Goal: Task Accomplishment & Management: Manage account settings

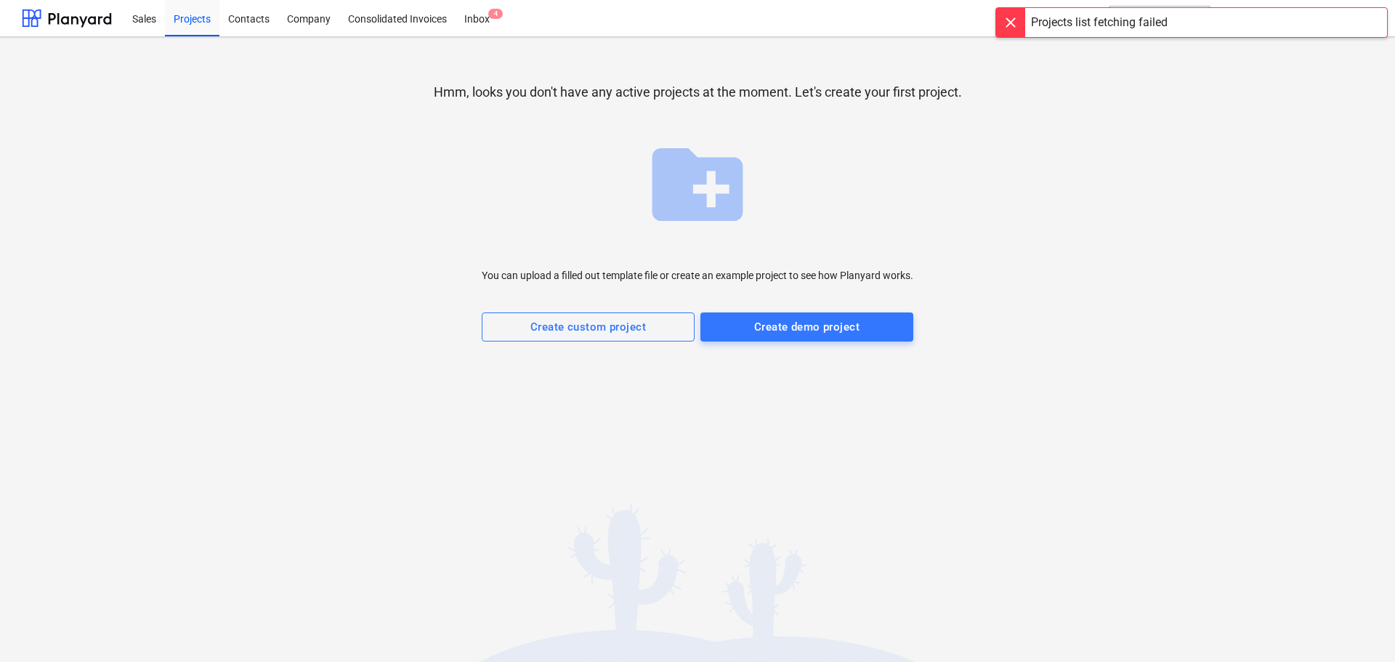
click at [1185, 263] on div "Hmm, looks you don't have any active projects at the moment. Let's create your …" at bounding box center [697, 210] width 1351 height 322
click at [1201, 160] on div "Hmm, looks you don't have any active projects at the moment. Let's create your …" at bounding box center [697, 210] width 1351 height 322
click at [1002, 21] on div at bounding box center [1010, 22] width 29 height 29
click at [1347, 9] on div "K. Gulevica keyboard_arrow_down" at bounding box center [1338, 18] width 69 height 36
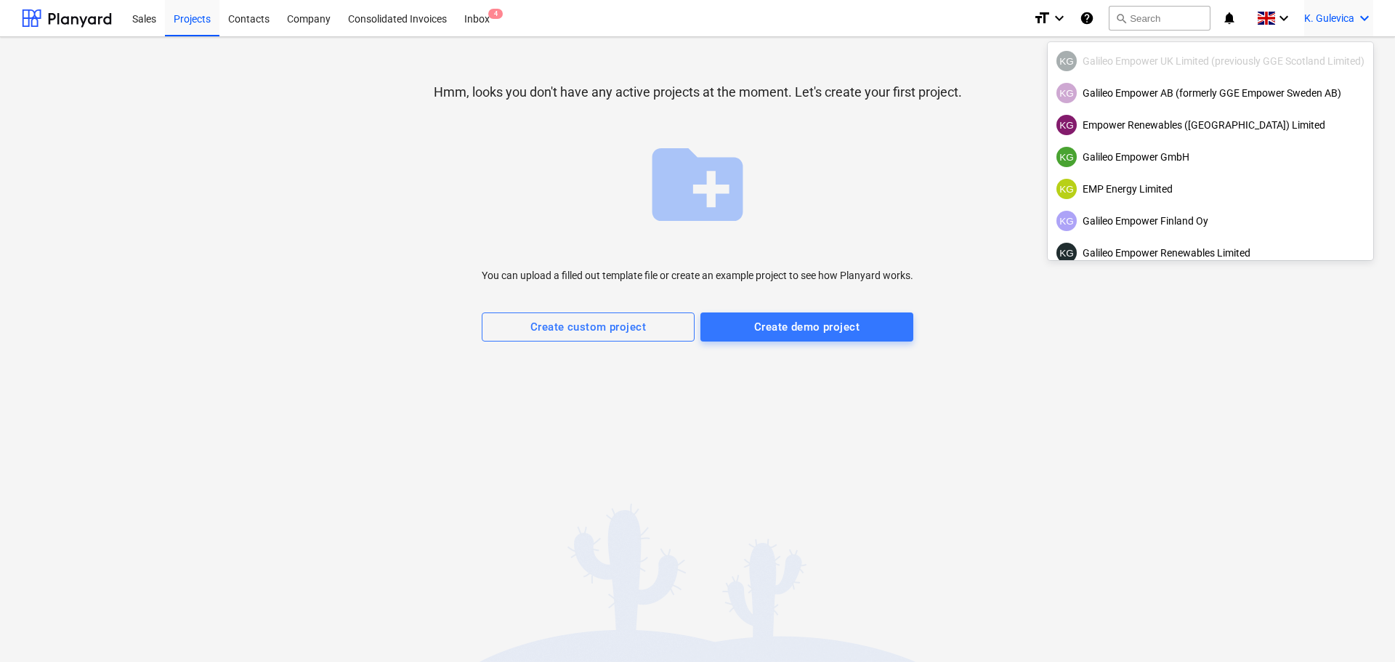
click at [1170, 64] on div "KG Galileo Empower UK Limited (previously GGE Scotland Limited)" at bounding box center [1210, 61] width 308 height 20
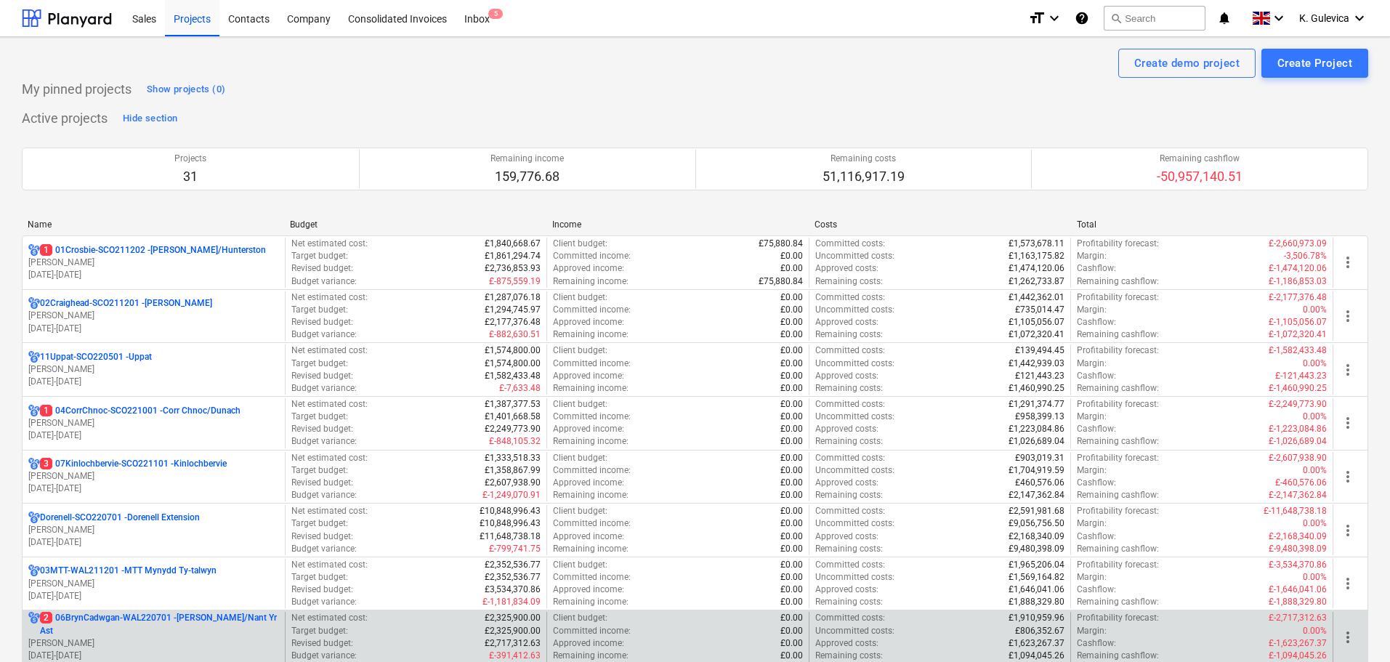
click at [181, 633] on p "2 06BrynCadwgan-WAL220701 - [PERSON_NAME]/Nant Yr Ast" at bounding box center [159, 624] width 239 height 25
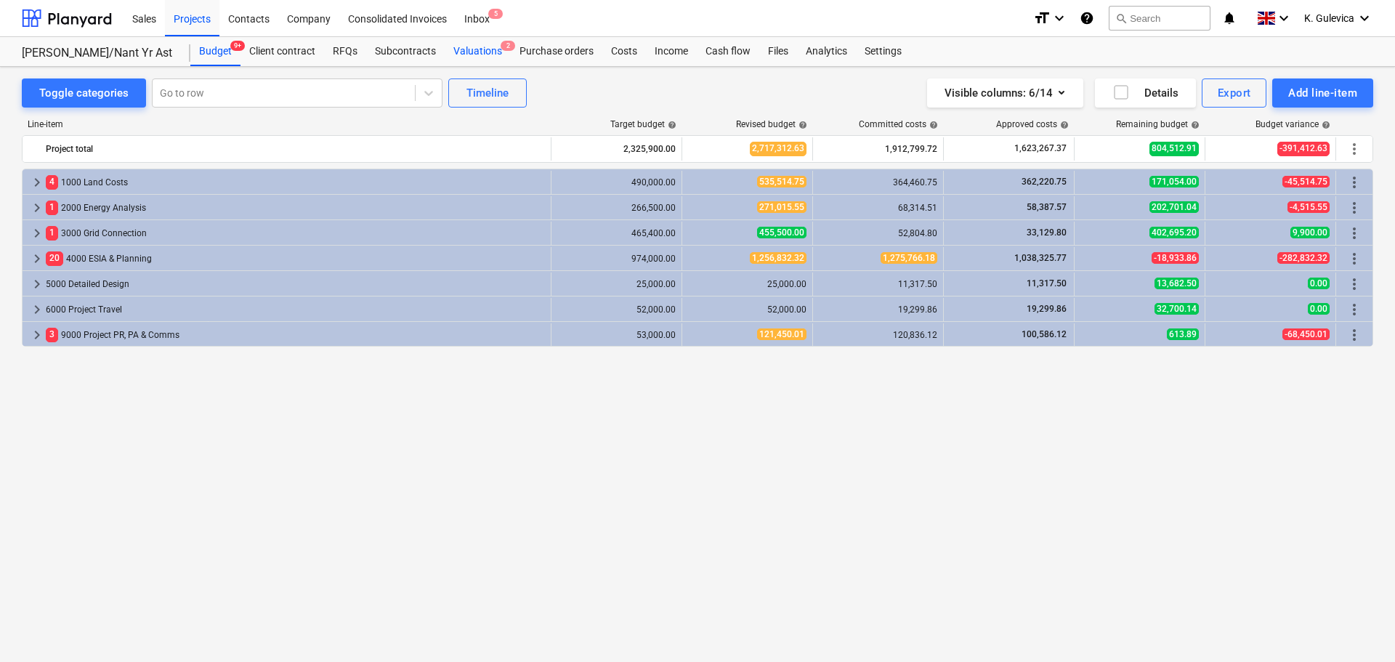
click at [481, 52] on div "Valuations 2" at bounding box center [478, 51] width 66 height 29
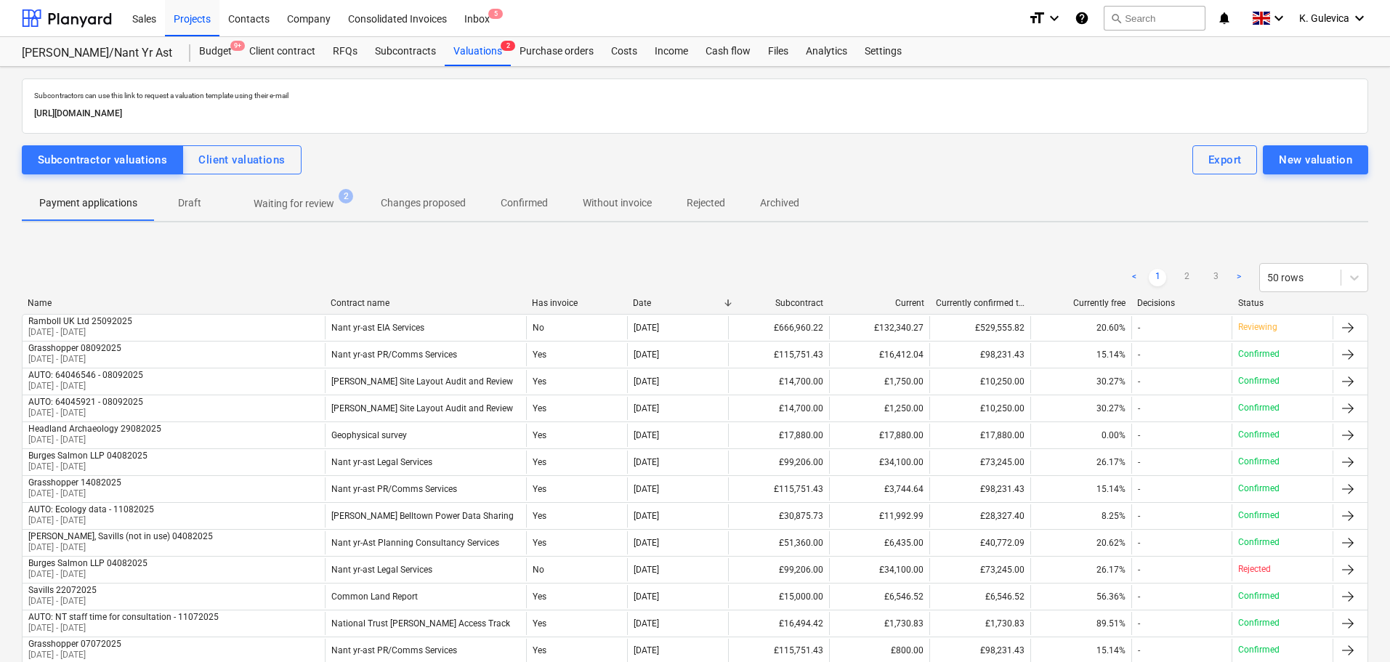
click at [551, 204] on span "Confirmed" at bounding box center [524, 203] width 82 height 24
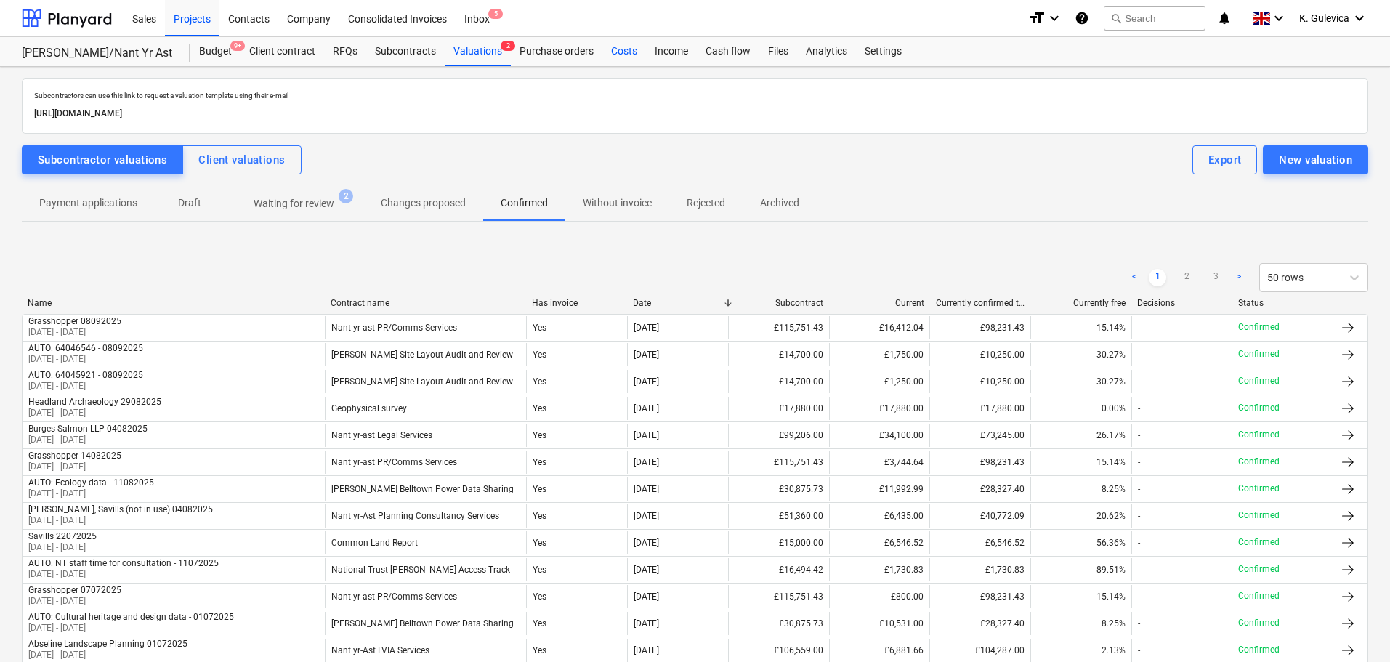
click at [617, 44] on div "Costs" at bounding box center [624, 51] width 44 height 29
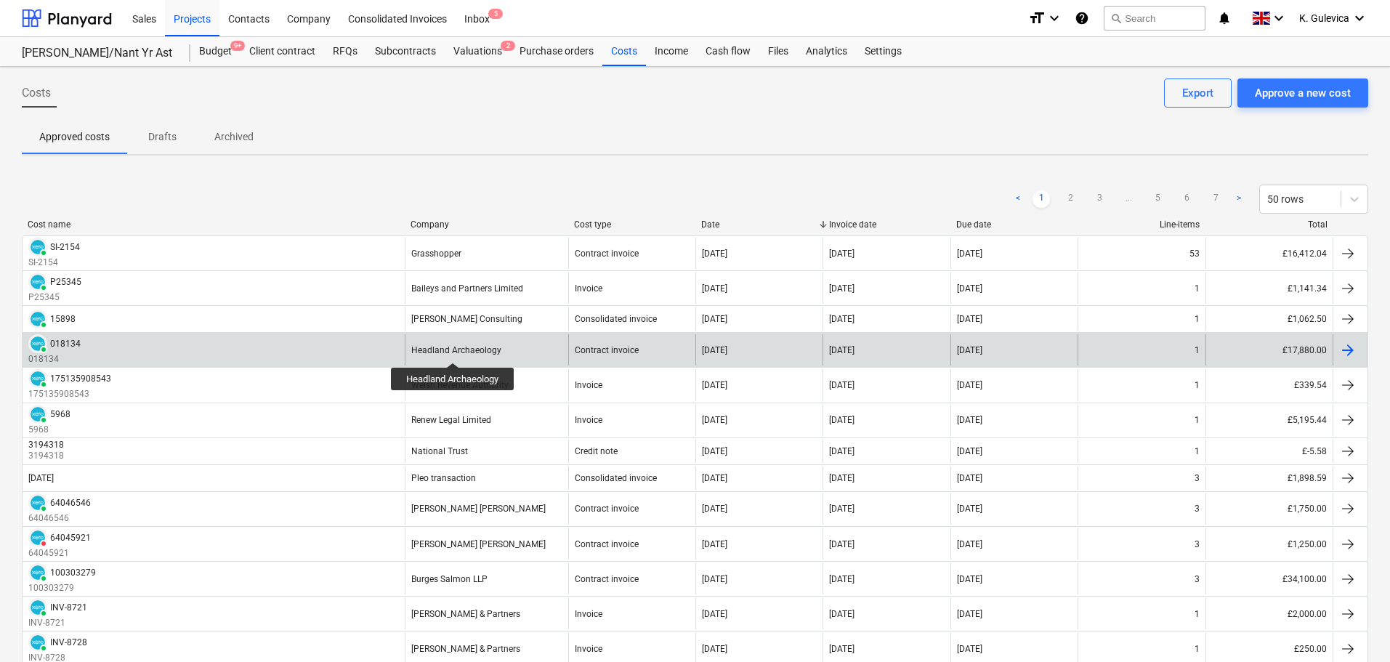
click at [453, 349] on div "Headland Archaeology" at bounding box center [456, 350] width 90 height 10
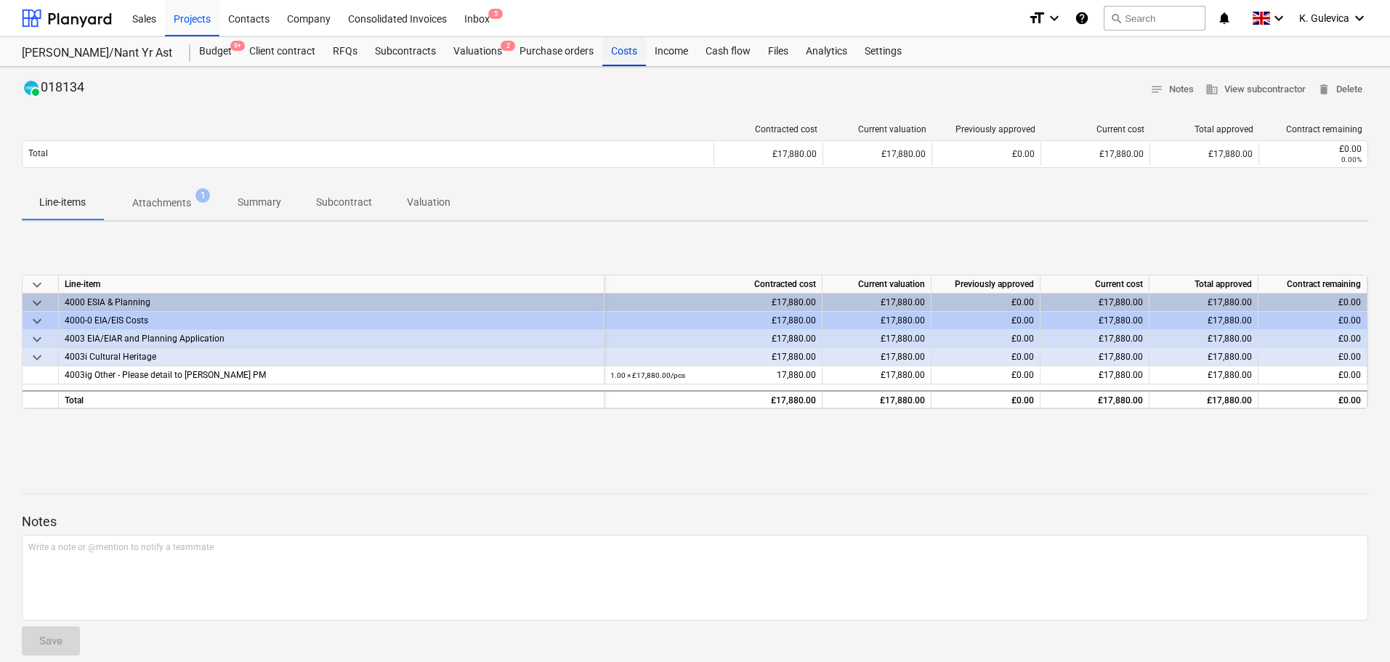
click at [630, 49] on div "Costs" at bounding box center [624, 51] width 44 height 29
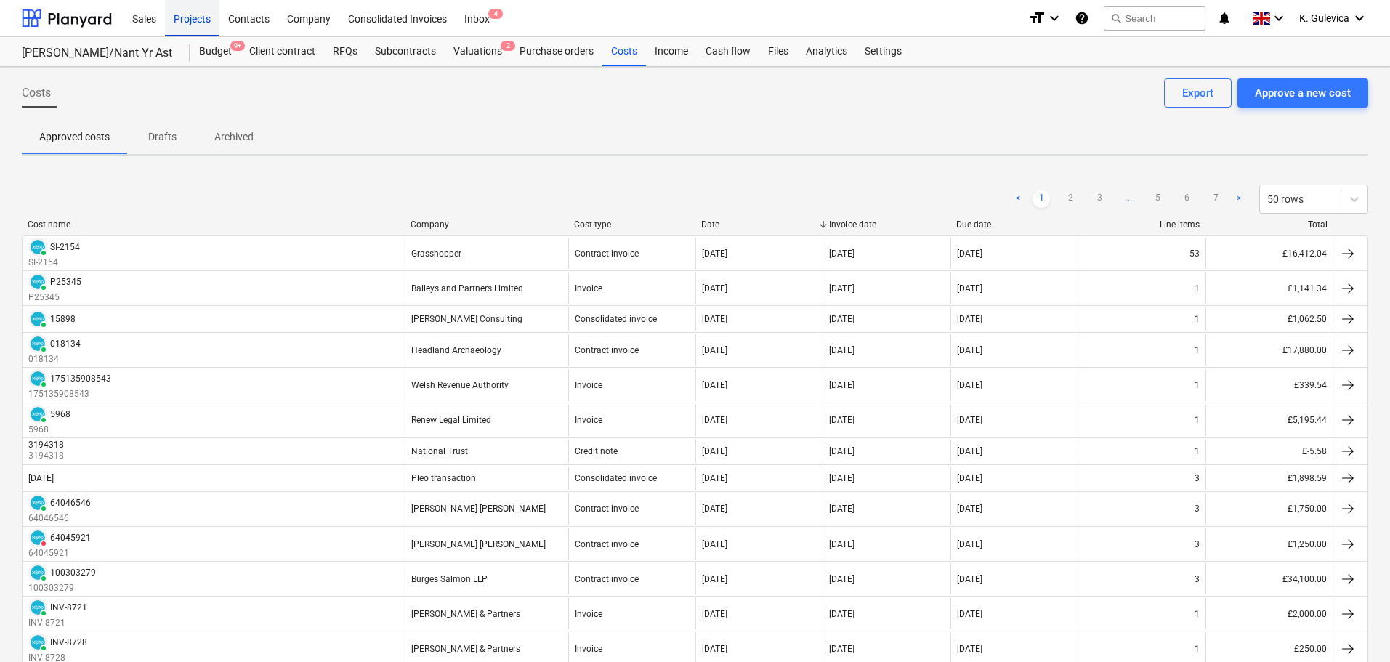
click at [190, 15] on div "Projects" at bounding box center [192, 17] width 54 height 37
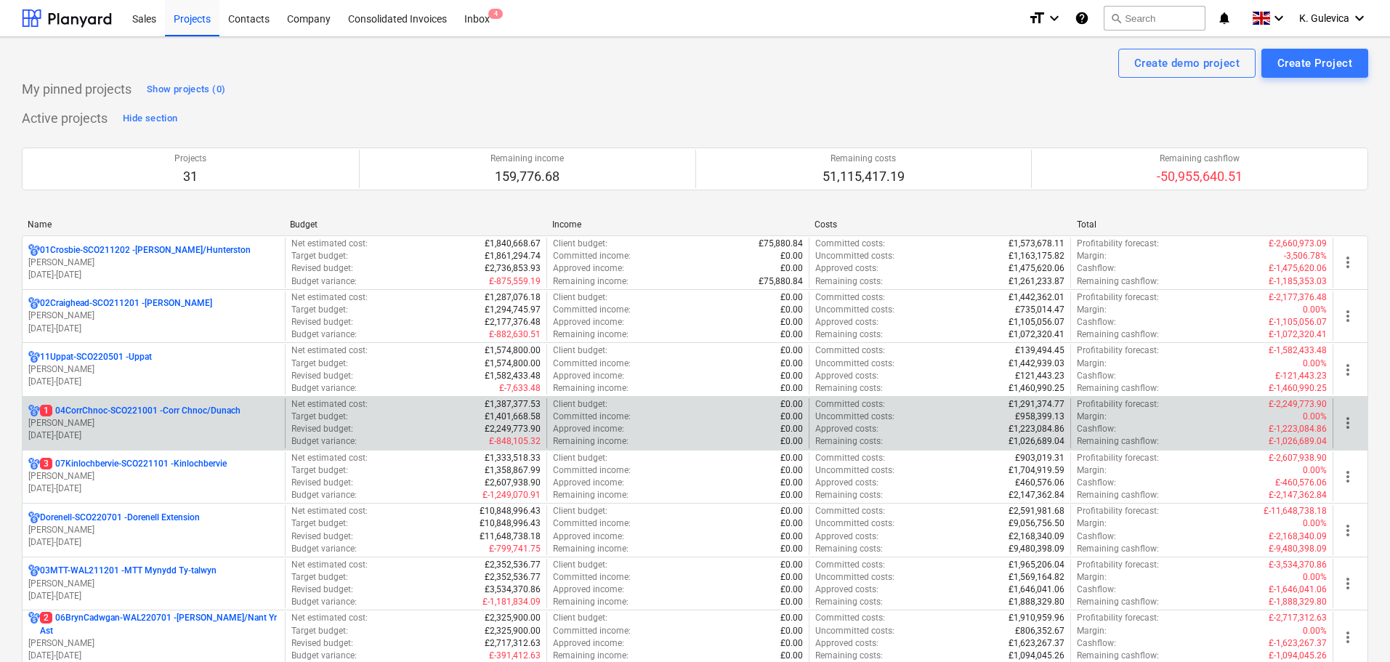
click at [125, 428] on p "[PERSON_NAME]" at bounding box center [153, 423] width 251 height 12
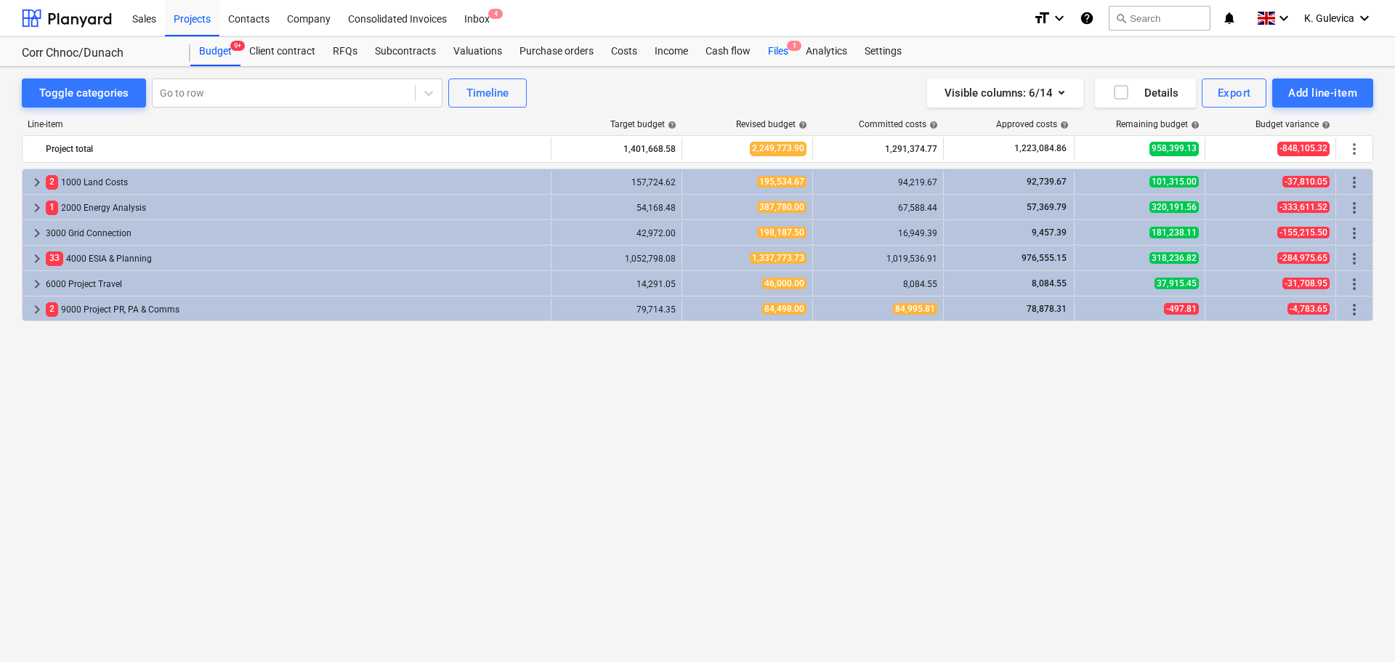
click at [774, 54] on div "Files 1" at bounding box center [778, 51] width 38 height 29
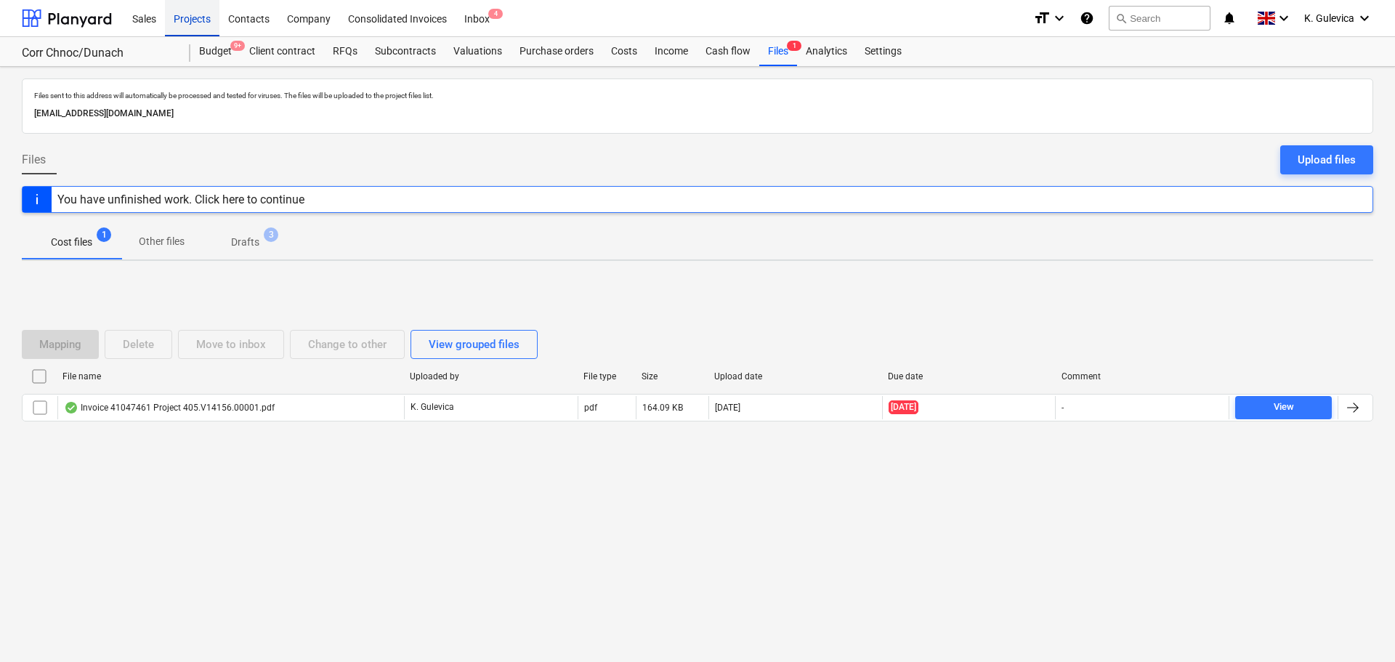
click at [183, 17] on div "Projects" at bounding box center [192, 17] width 54 height 37
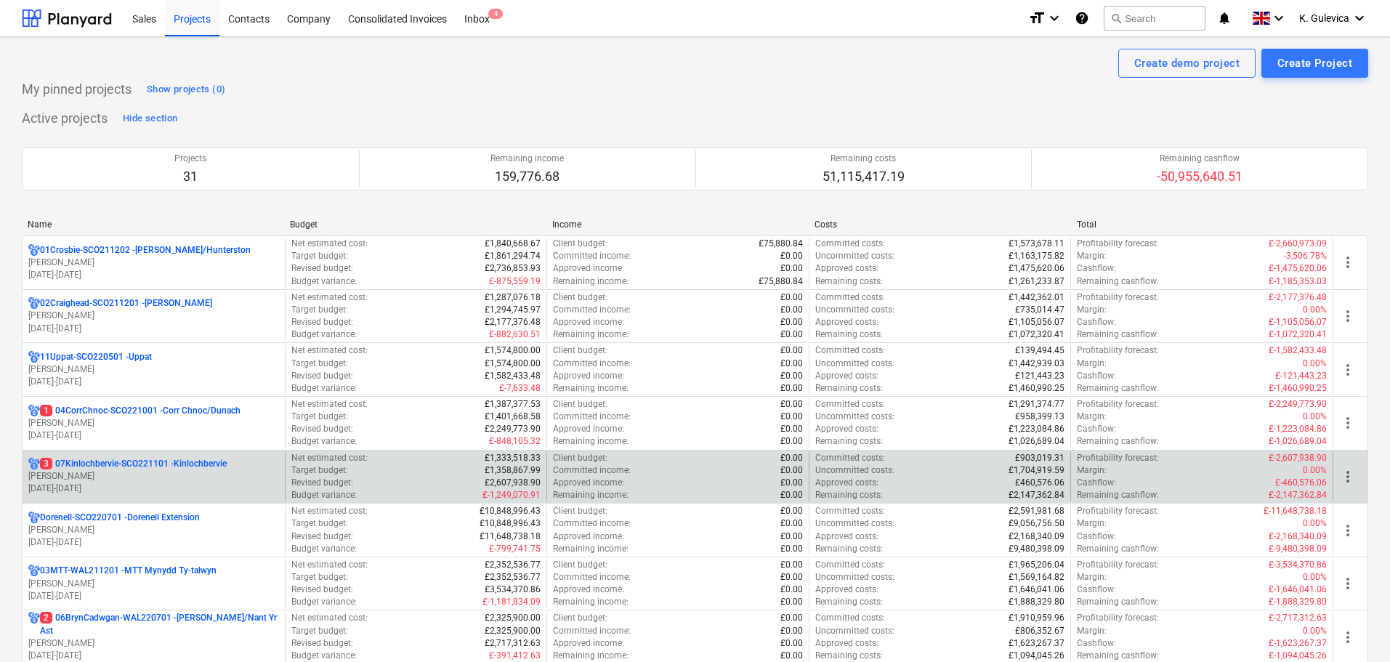
click at [135, 475] on p "[PERSON_NAME]" at bounding box center [153, 476] width 251 height 12
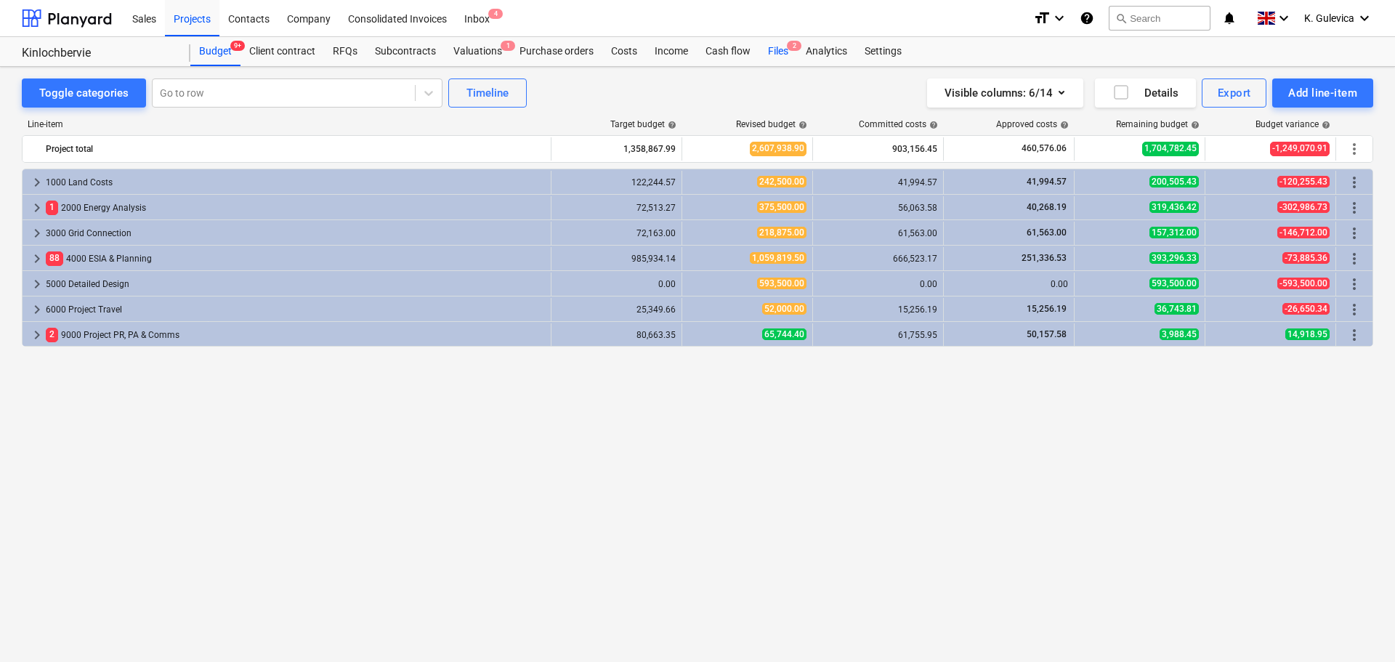
click at [783, 53] on div "Files 2" at bounding box center [778, 51] width 38 height 29
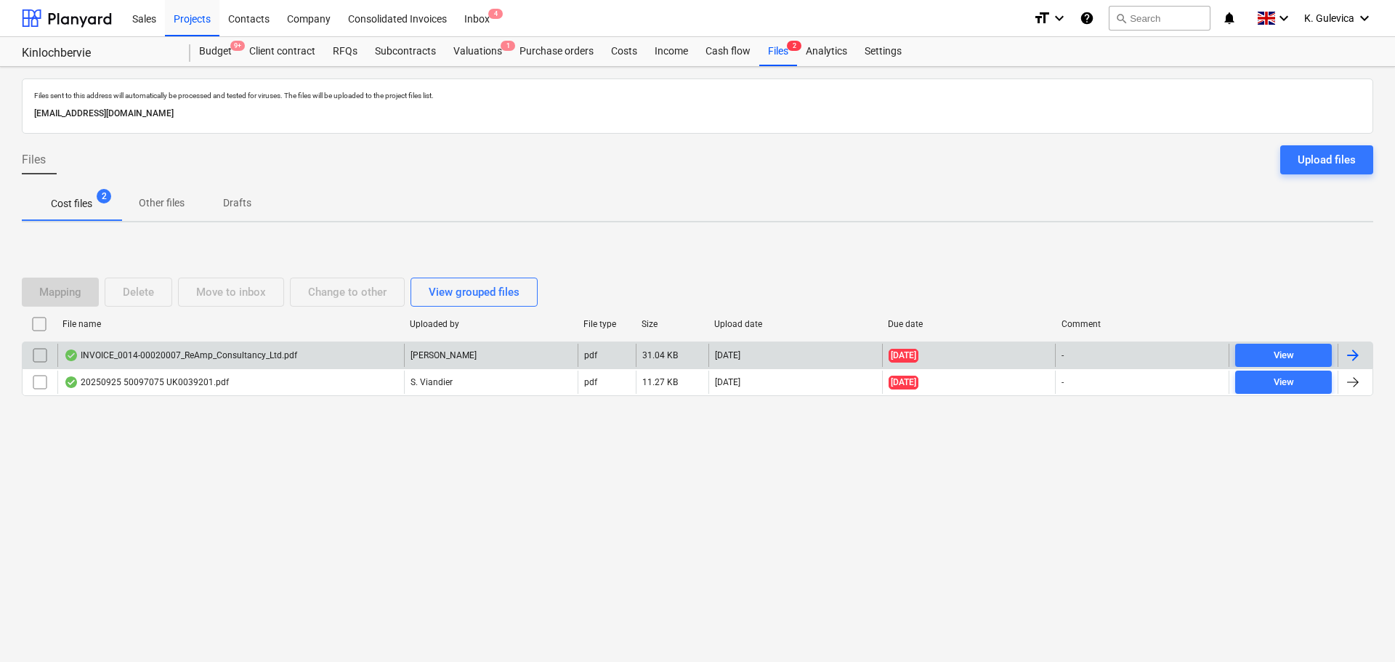
click at [335, 354] on div "INVOICE_0014-00020007_ReAmp_Consultancy_Ltd.pdf" at bounding box center [230, 355] width 347 height 23
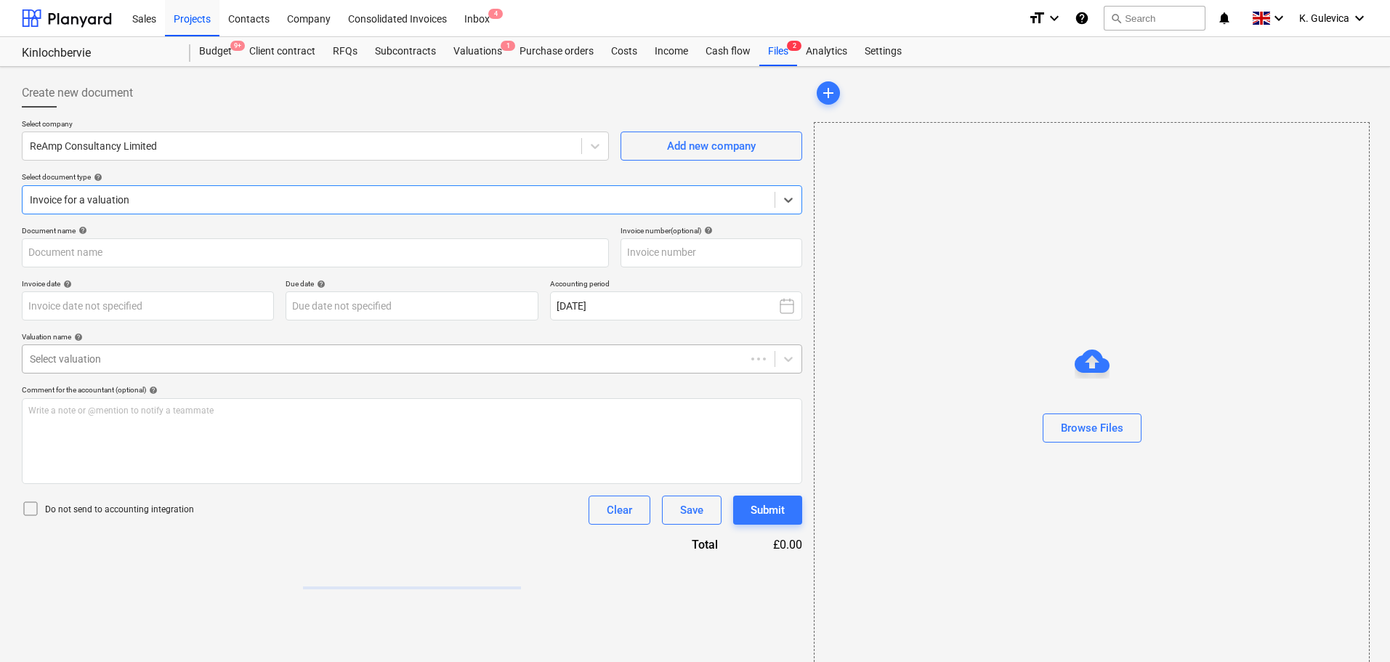
type input "Kinlochbervie07-SO-016"
type input "[DATE]"
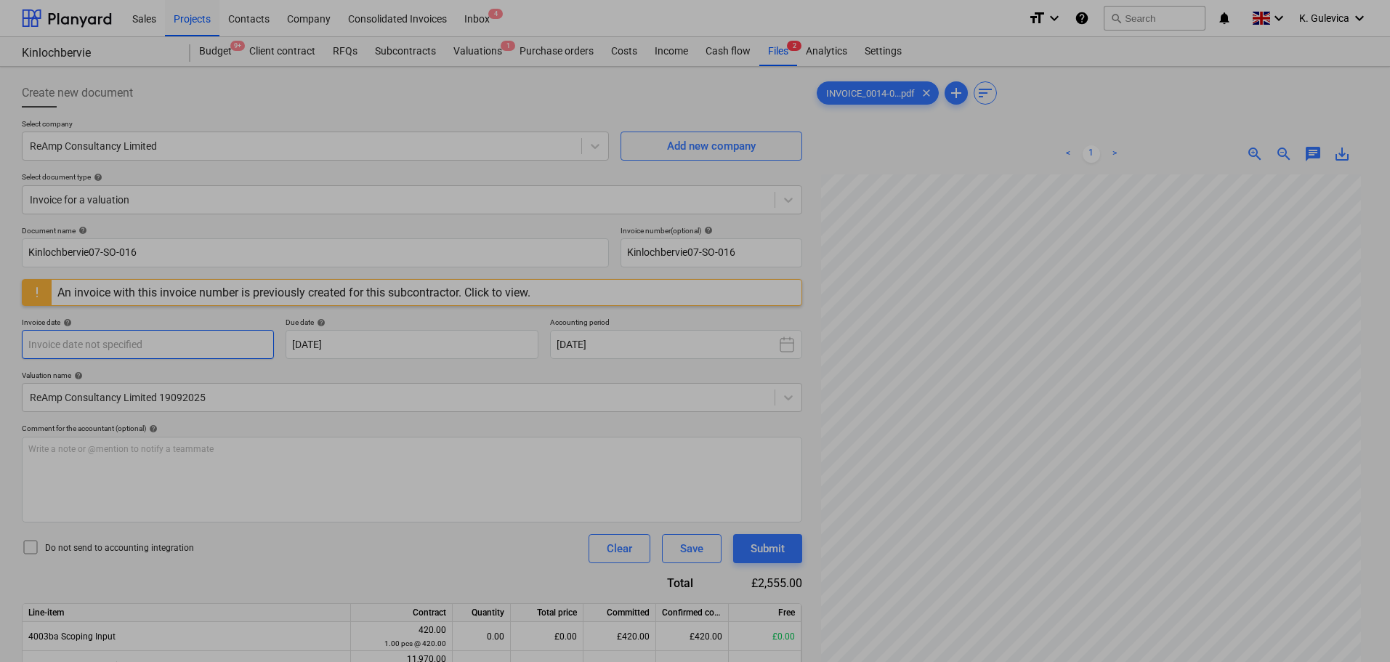
click at [214, 344] on body "Sales Projects Contacts Company Consolidated Invoices Inbox 4 format_size keybo…" at bounding box center [695, 331] width 1390 height 662
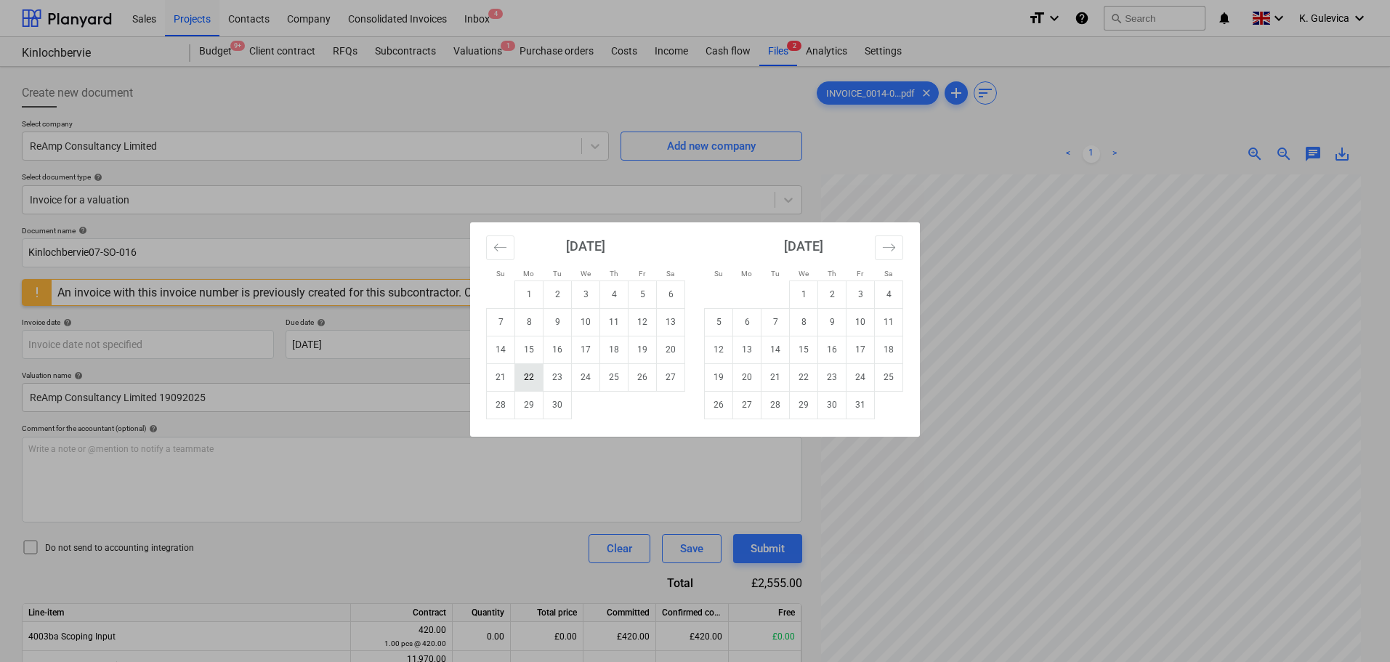
click at [527, 378] on td "22" at bounding box center [529, 377] width 28 height 28
type input "[DATE]"
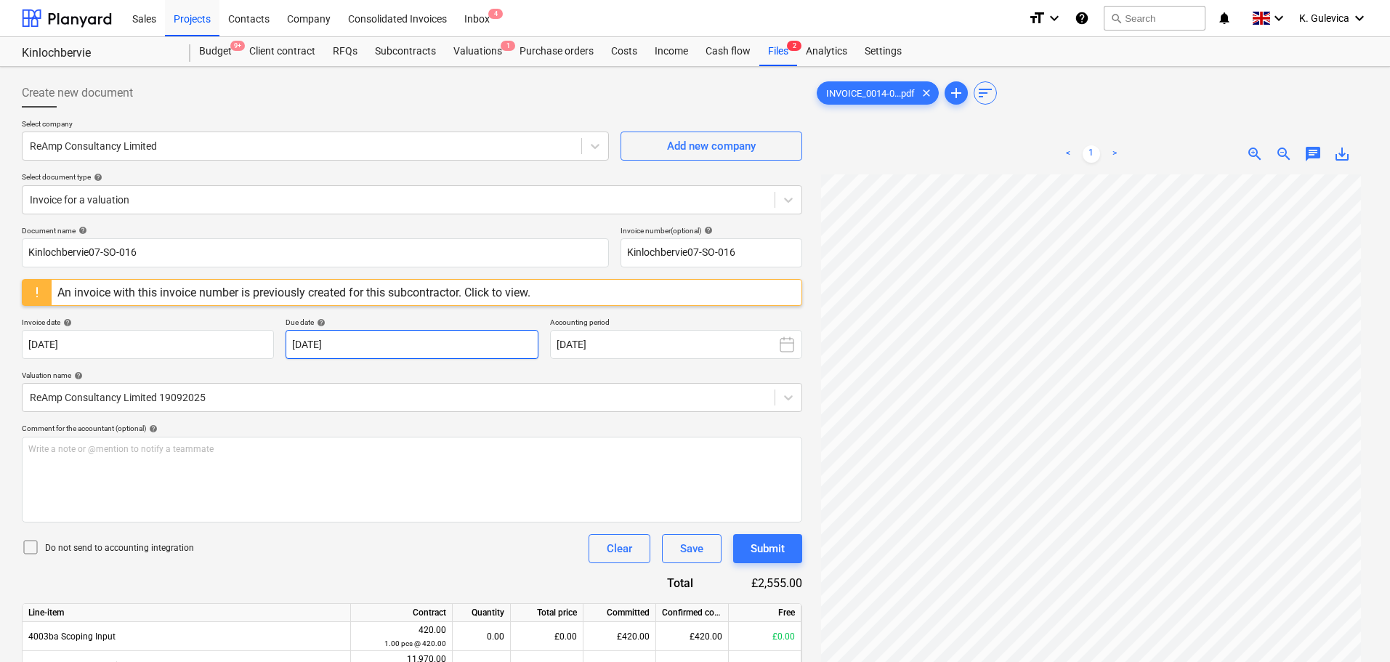
click at [485, 344] on body "Sales Projects Contacts Company Consolidated Invoices Inbox 4 format_size keybo…" at bounding box center [695, 331] width 1390 height 662
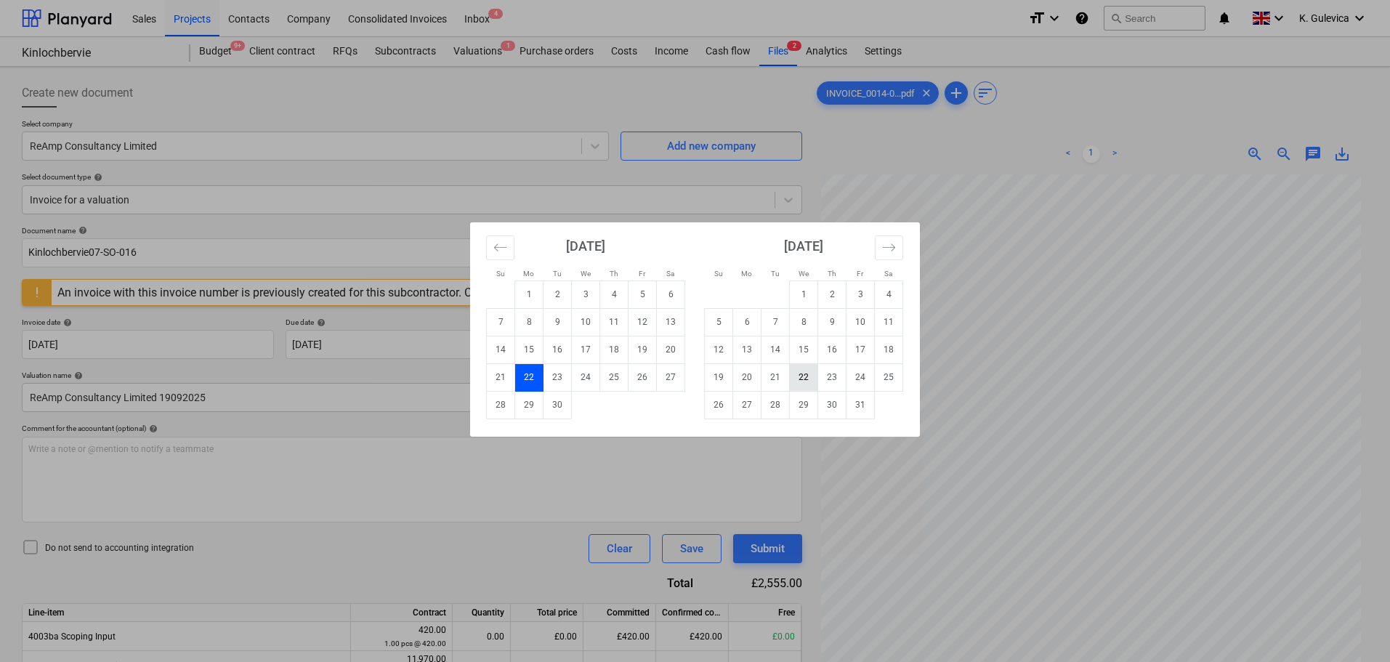
click at [807, 374] on td "22" at bounding box center [804, 377] width 28 height 28
type input "[DATE]"
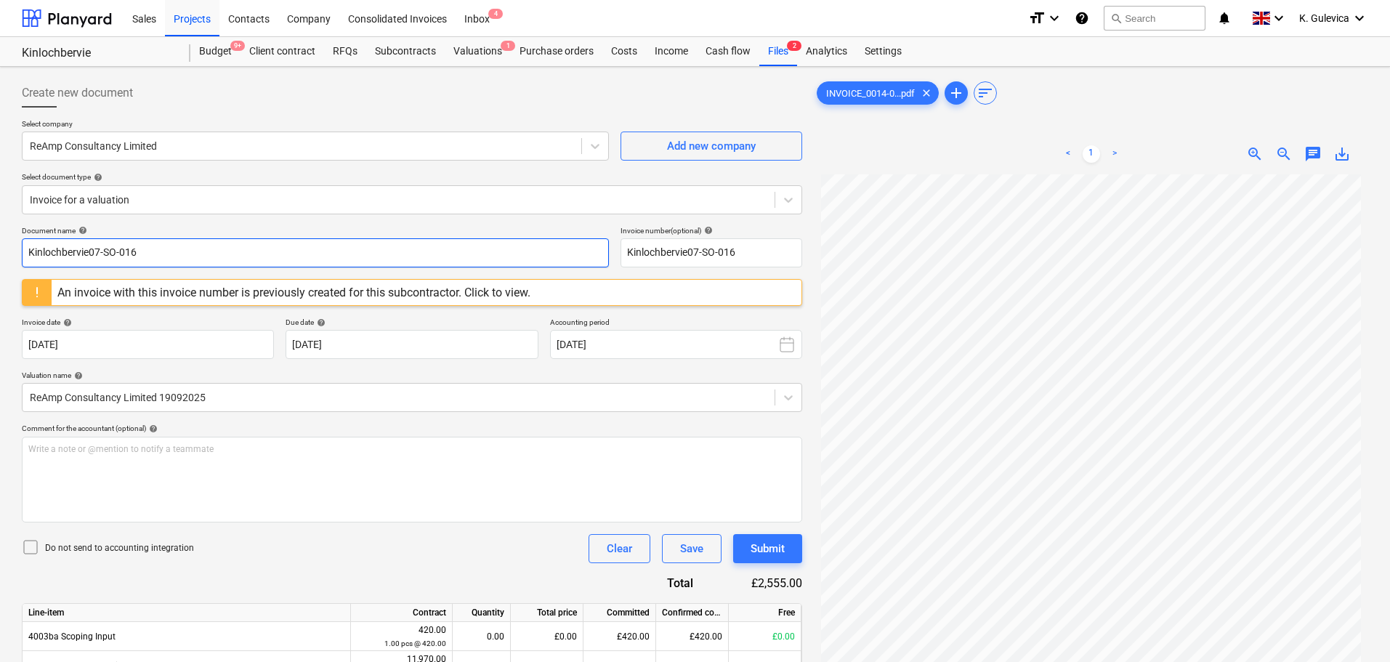
drag, startPoint x: 166, startPoint y: 243, endPoint x: 58, endPoint y: 254, distance: 108.8
click at [5, 254] on div "Create new document Select company ReAmp Consultancy Limited Add new company Se…" at bounding box center [695, 461] width 1390 height 788
drag, startPoint x: 140, startPoint y: 257, endPoint x: -4, endPoint y: 247, distance: 144.2
click at [0, 247] on html "Sales Projects Contacts Company Consolidated Invoices Inbox 4 format_size keybo…" at bounding box center [695, 331] width 1390 height 662
type input "0014-0002/0007"
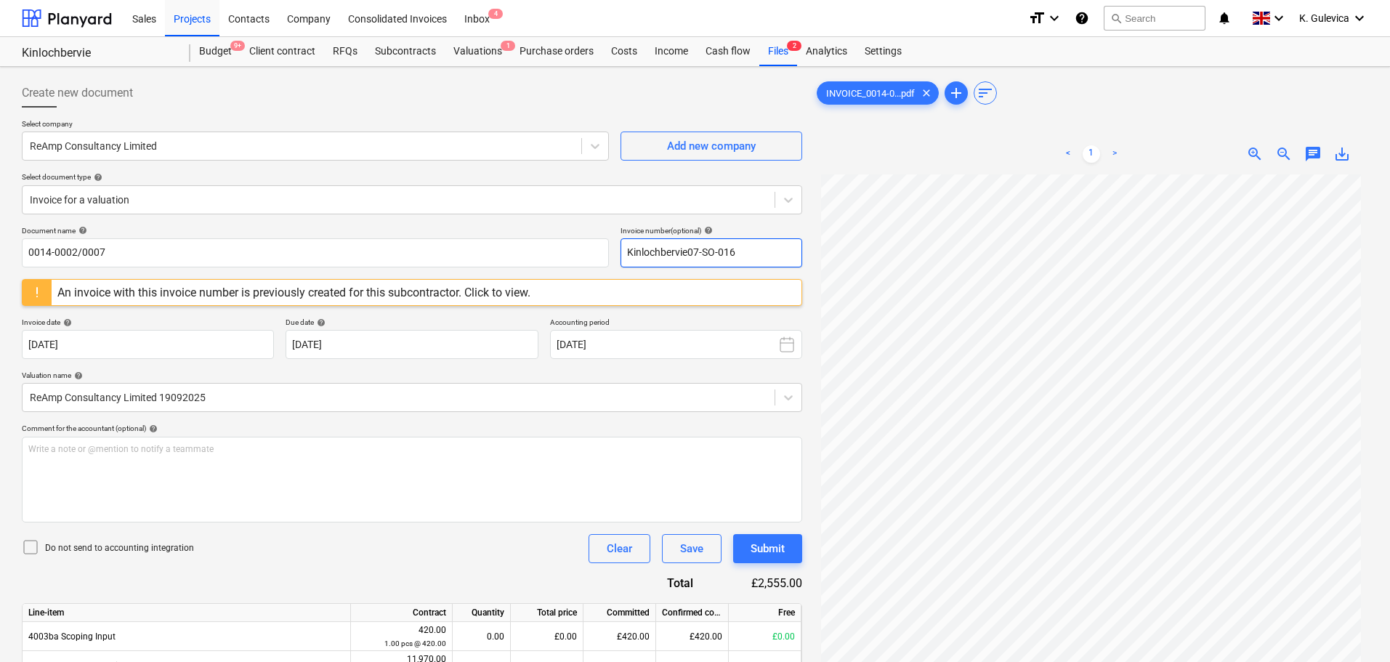
drag, startPoint x: 746, startPoint y: 246, endPoint x: 649, endPoint y: 249, distance: 97.4
click at [526, 248] on div "Document name help 0014-0002/0007 Invoice number (optional) help Kinlochbervie0…" at bounding box center [412, 246] width 780 height 41
paste input "0014-0002/0007"
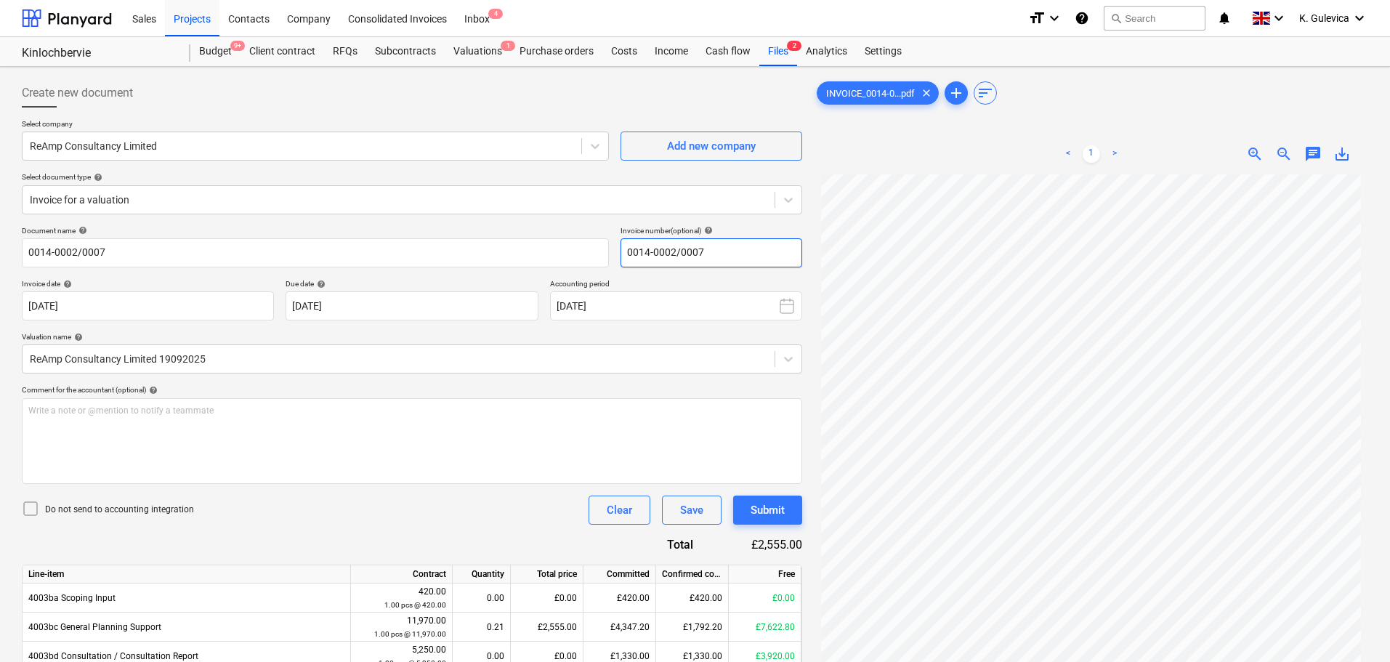
scroll to position [145, 0]
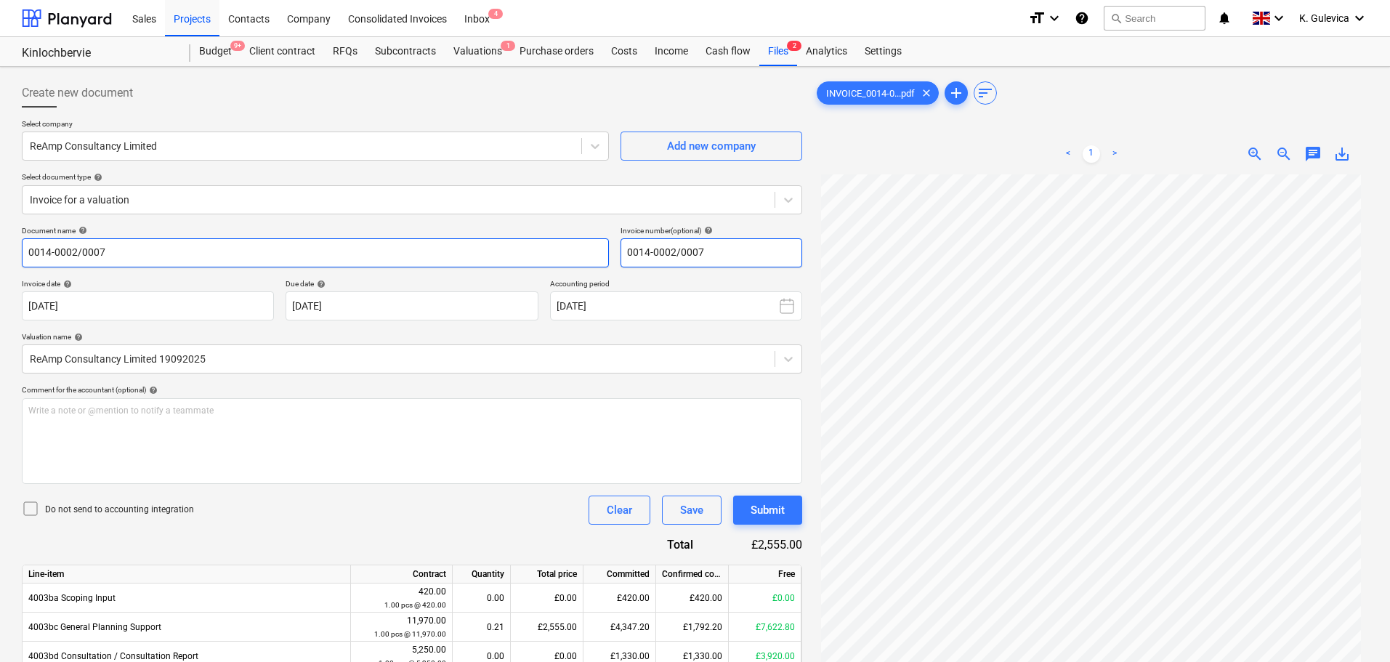
drag, startPoint x: 714, startPoint y: 251, endPoint x: 589, endPoint y: 241, distance: 125.4
click at [589, 241] on div "Document name help 0014-0002/0007 Invoice number (optional) help 0014-0002/0007" at bounding box center [412, 246] width 780 height 41
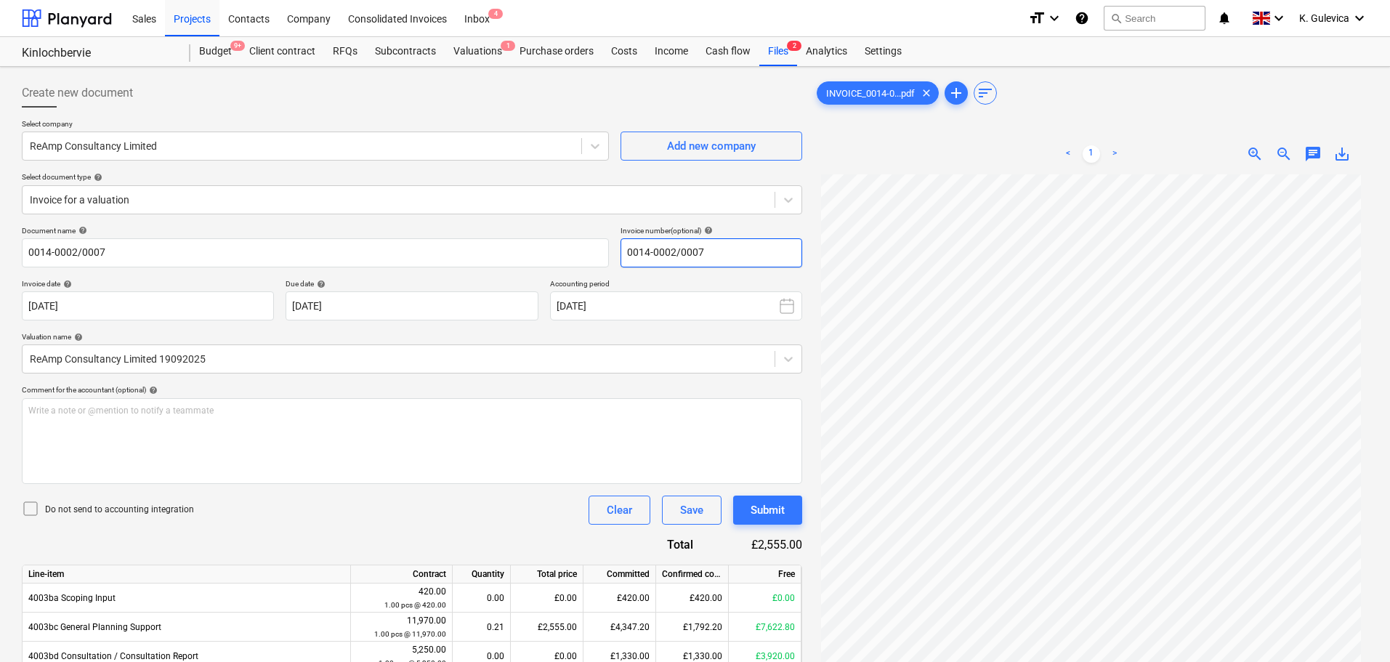
type input "0014-0002/0007"
click at [463, 533] on div "Document name help 0014-0002/0007 Invoice number (optional) help 0014-0002/0007…" at bounding box center [412, 515] width 780 height 579
click at [389, 57] on div "Subcontracts" at bounding box center [405, 51] width 78 height 29
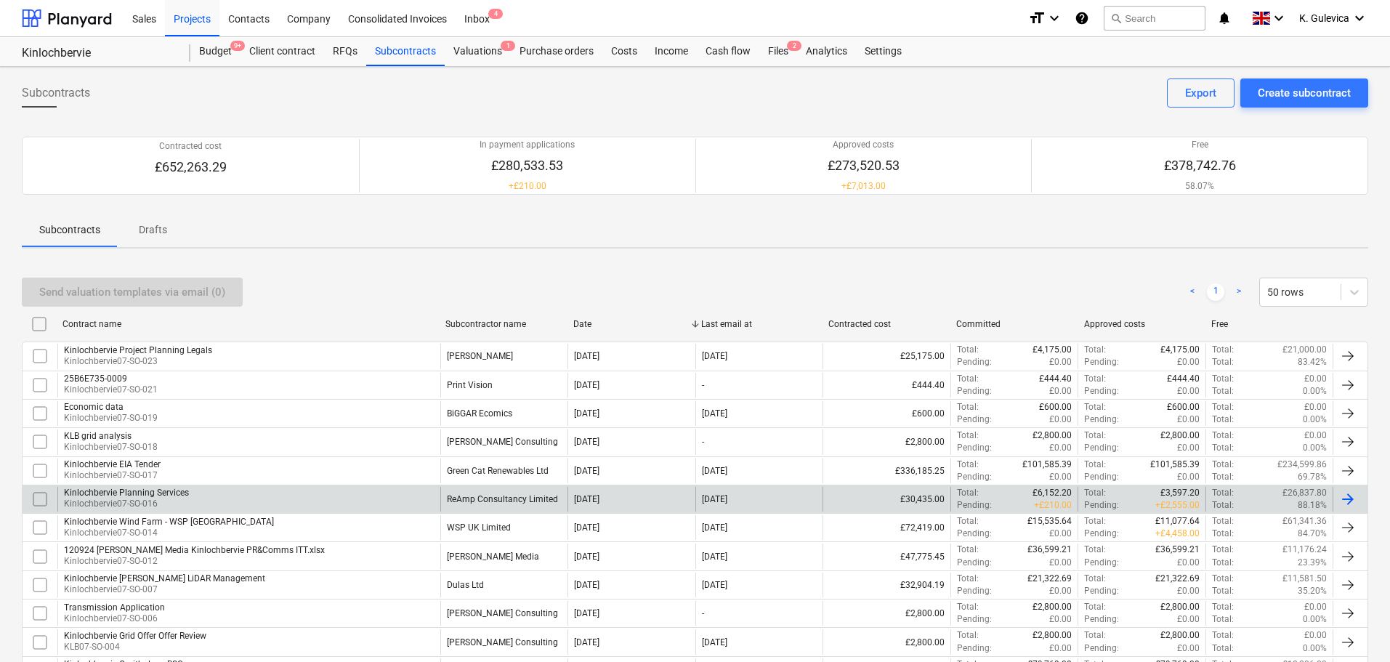
click at [543, 503] on div "ReAmp Consultancy Limited" at bounding box center [502, 499] width 111 height 10
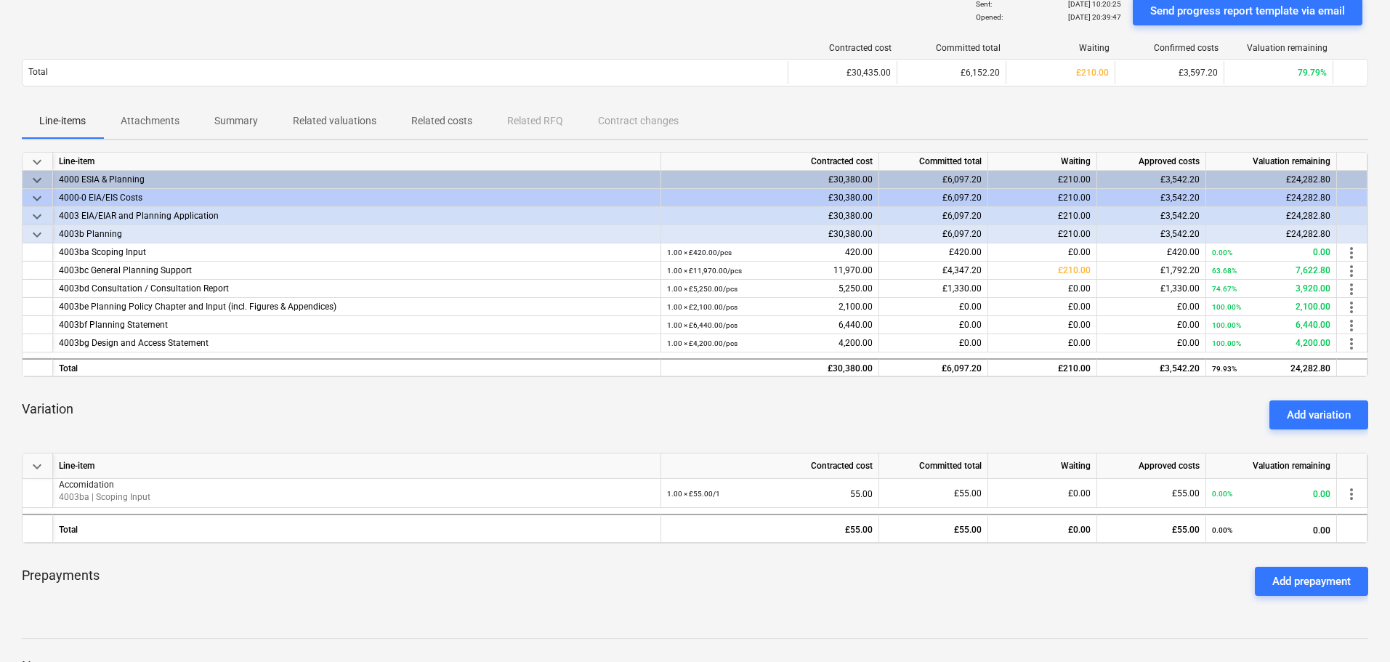
scroll to position [291, 0]
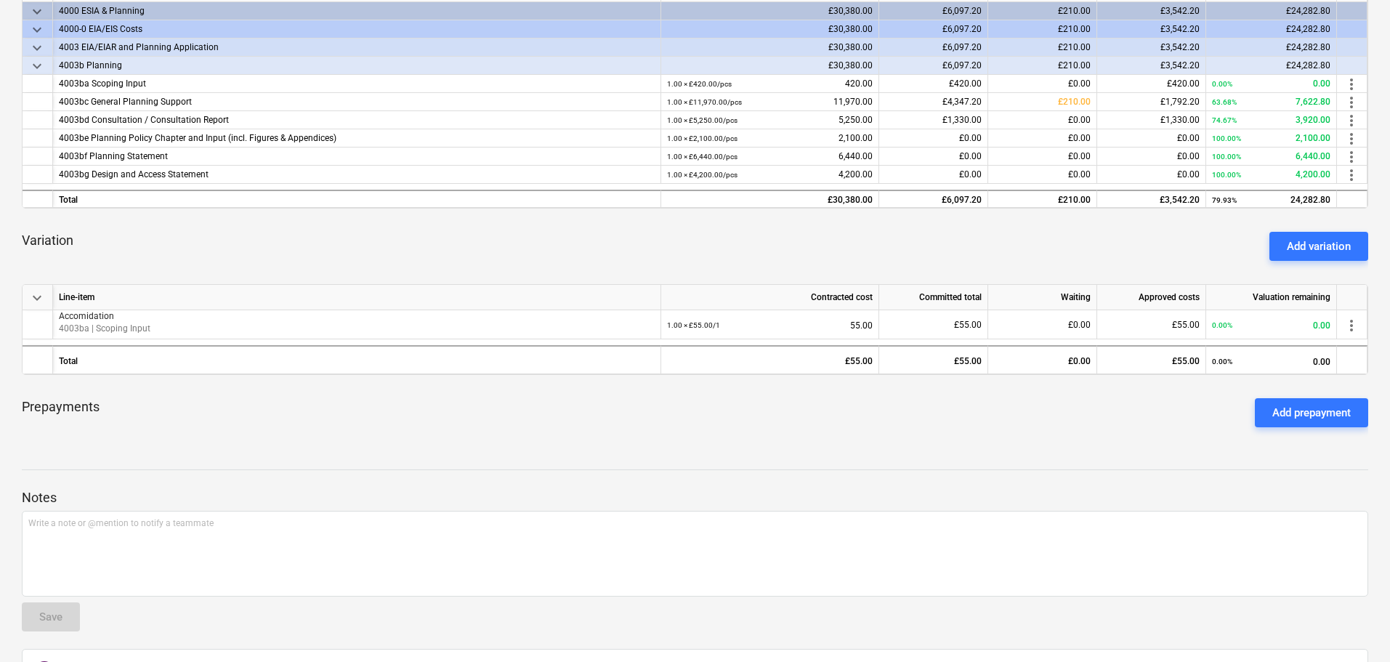
click at [1311, 241] on div "Add variation" at bounding box center [1319, 246] width 64 height 19
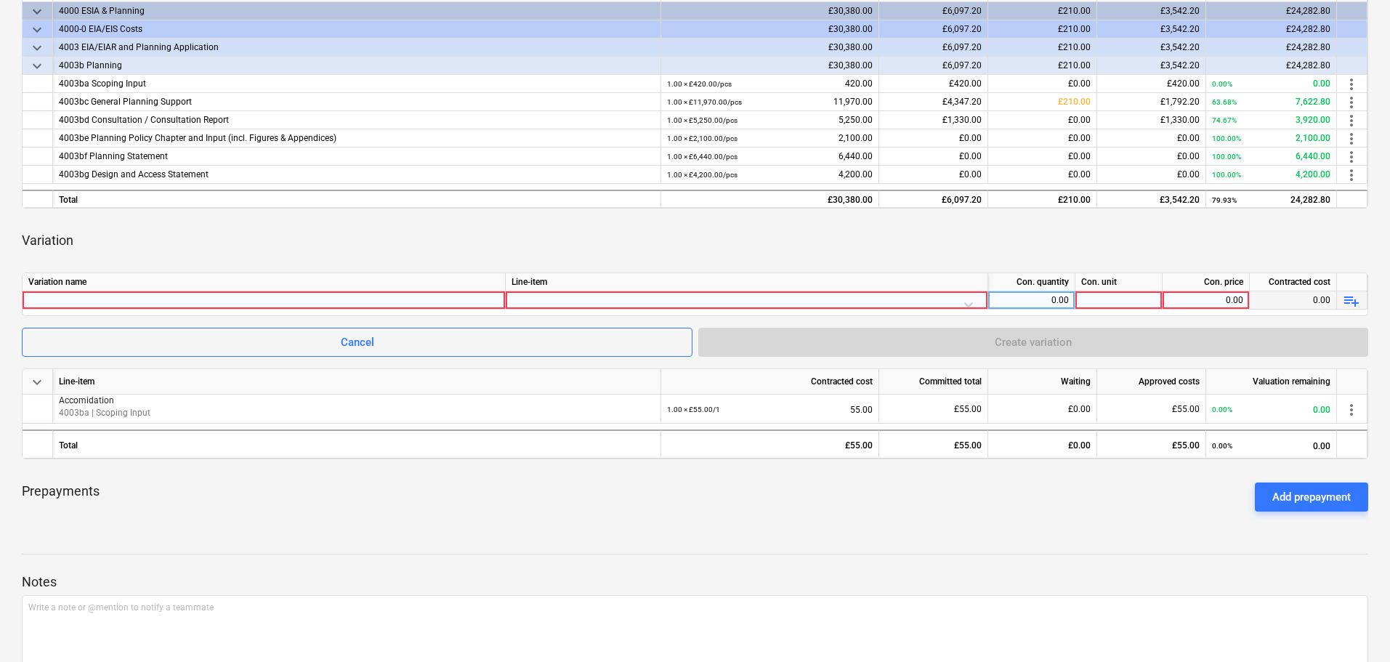
click at [165, 299] on div at bounding box center [263, 299] width 471 height 17
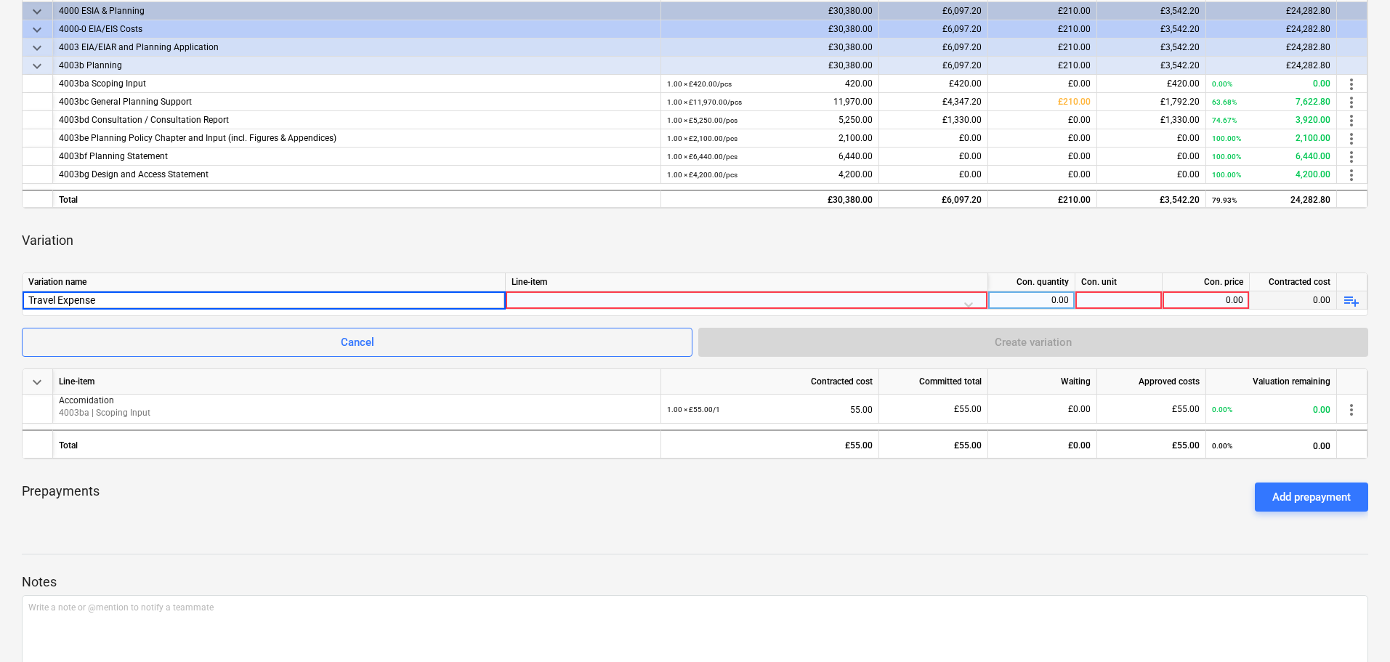
type input "Travel Expenses"
click at [538, 297] on div at bounding box center [746, 303] width 470 height 25
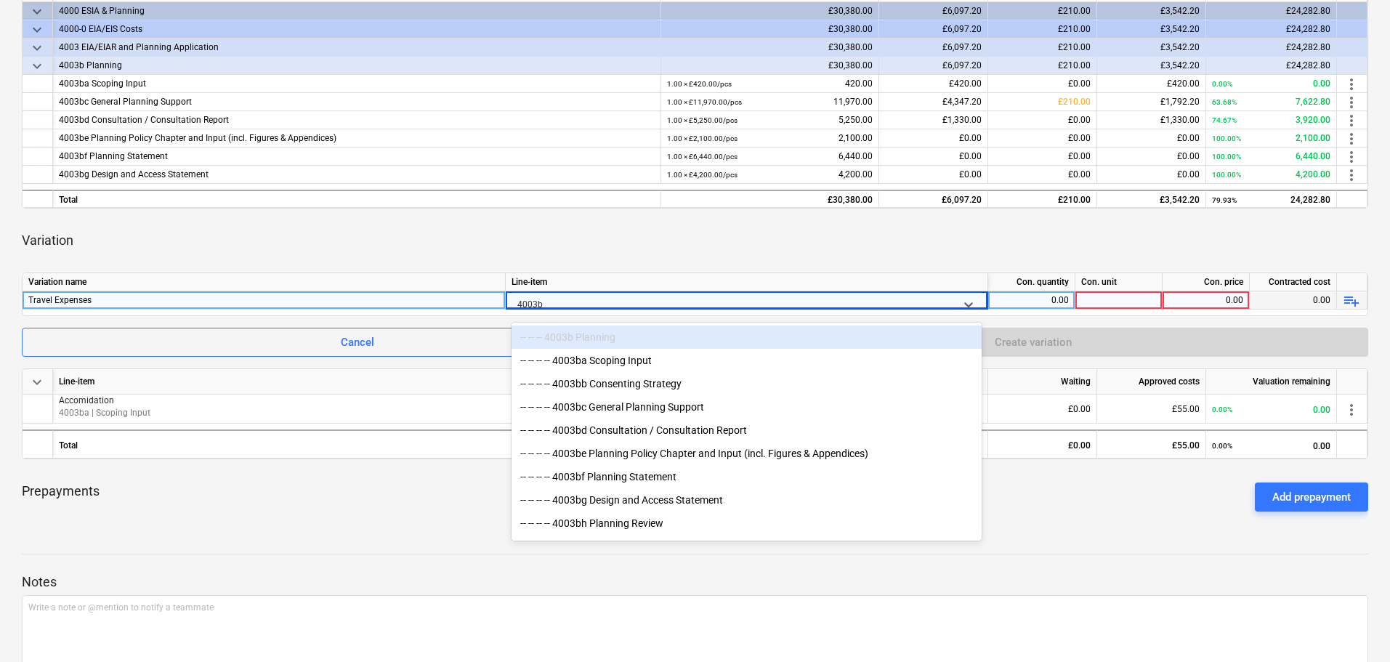
type input "4003ba"
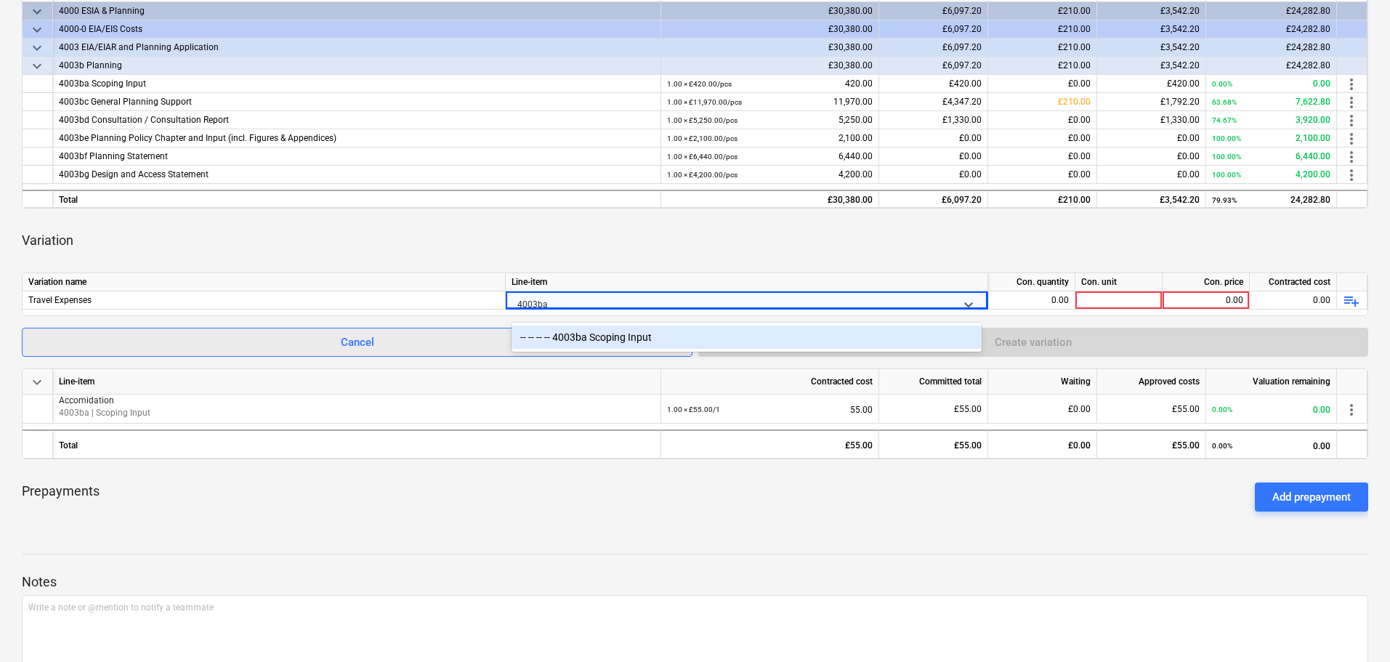
click at [627, 335] on div "-- -- -- -- 4003ba Scoping Input" at bounding box center [746, 336] width 470 height 23
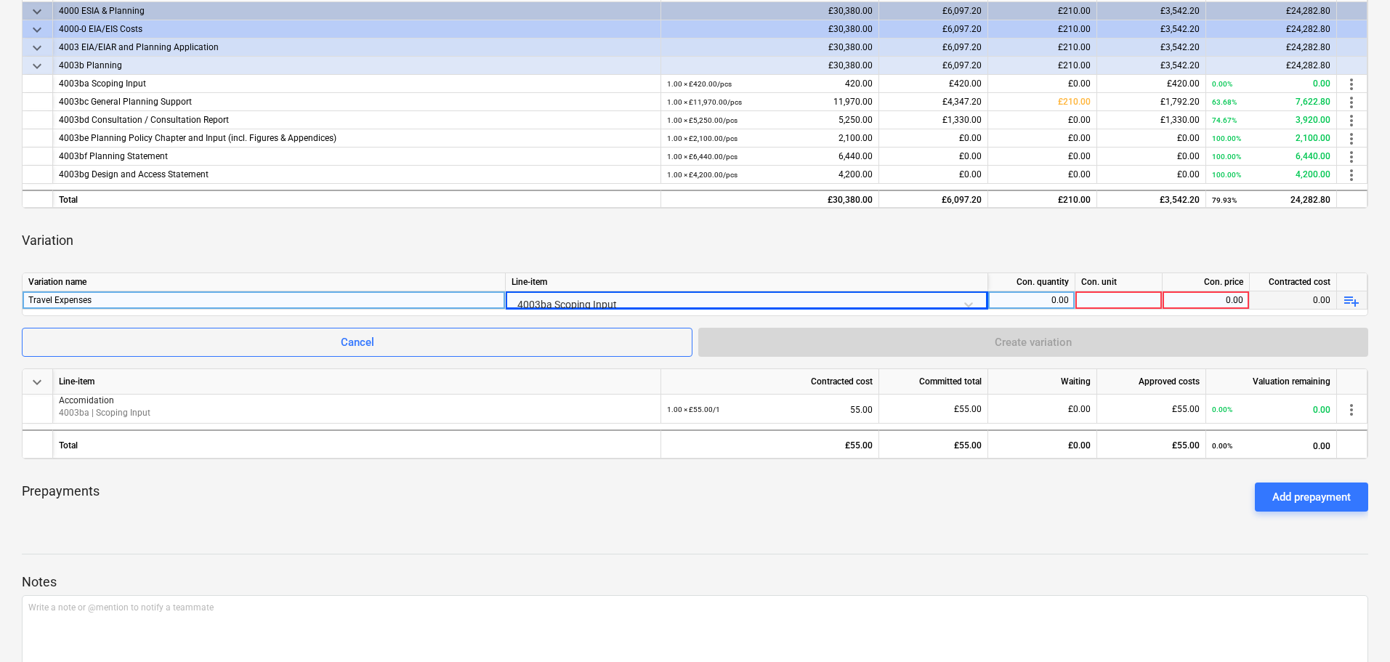
click at [1124, 303] on div at bounding box center [1118, 300] width 87 height 18
click at [1037, 299] on div "0.00" at bounding box center [1031, 300] width 75 height 18
click at [1212, 299] on div "0.00" at bounding box center [1205, 300] width 75 height 18
type input "769.22"
click at [1049, 300] on div "0.00" at bounding box center [1031, 300] width 75 height 18
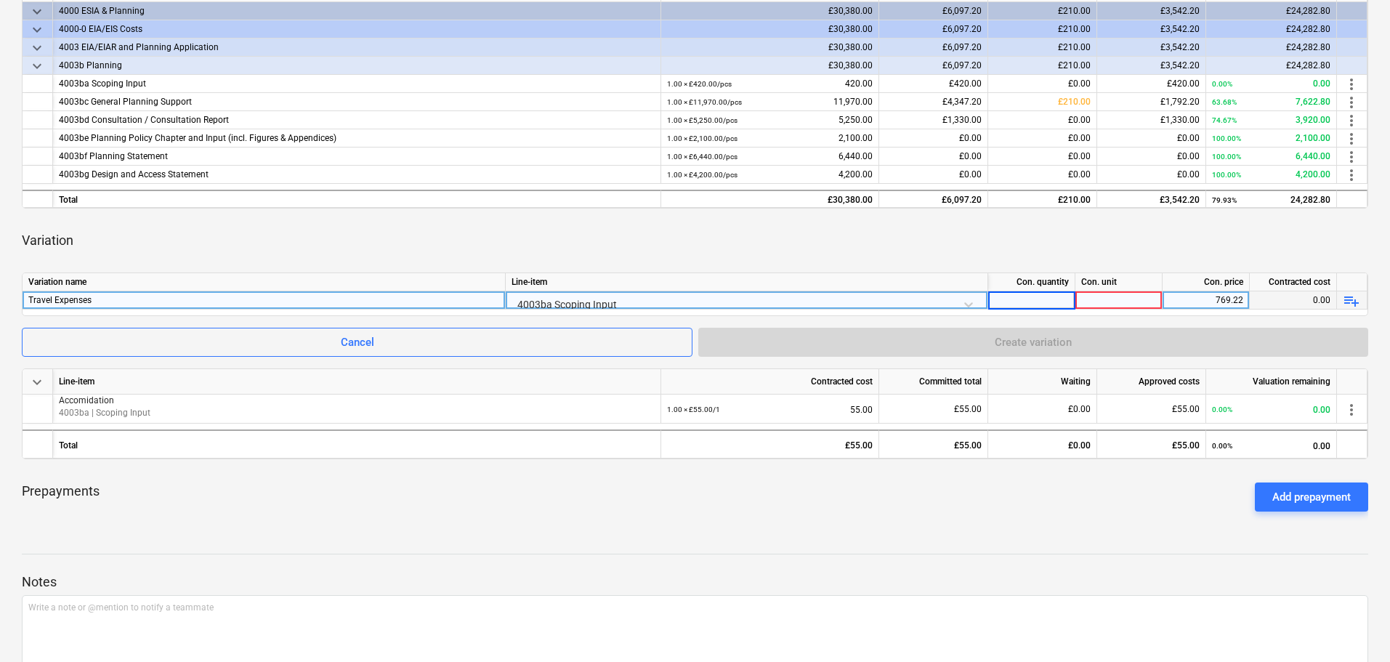
type input "1"
click at [1124, 303] on div at bounding box center [1118, 300] width 87 height 18
type input "1"
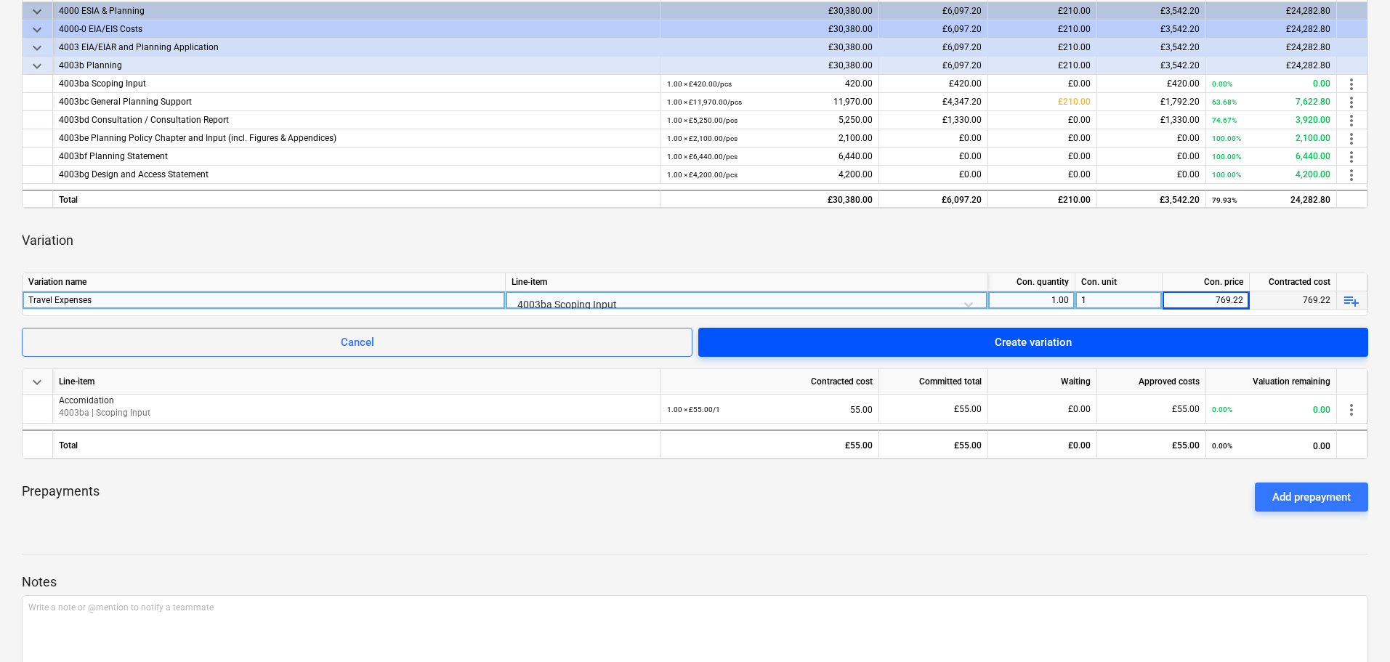
click at [1028, 341] on div "Create variation" at bounding box center [1033, 342] width 77 height 19
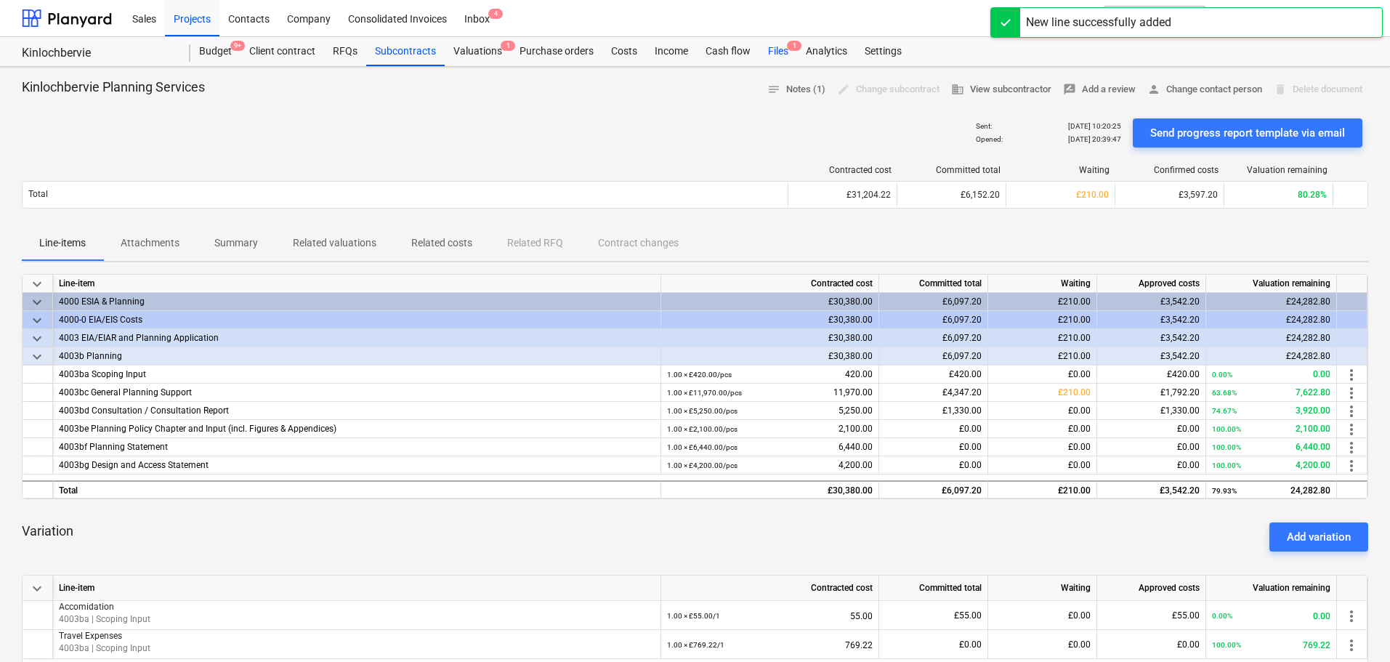
click at [780, 53] on div "Files 1" at bounding box center [778, 51] width 38 height 29
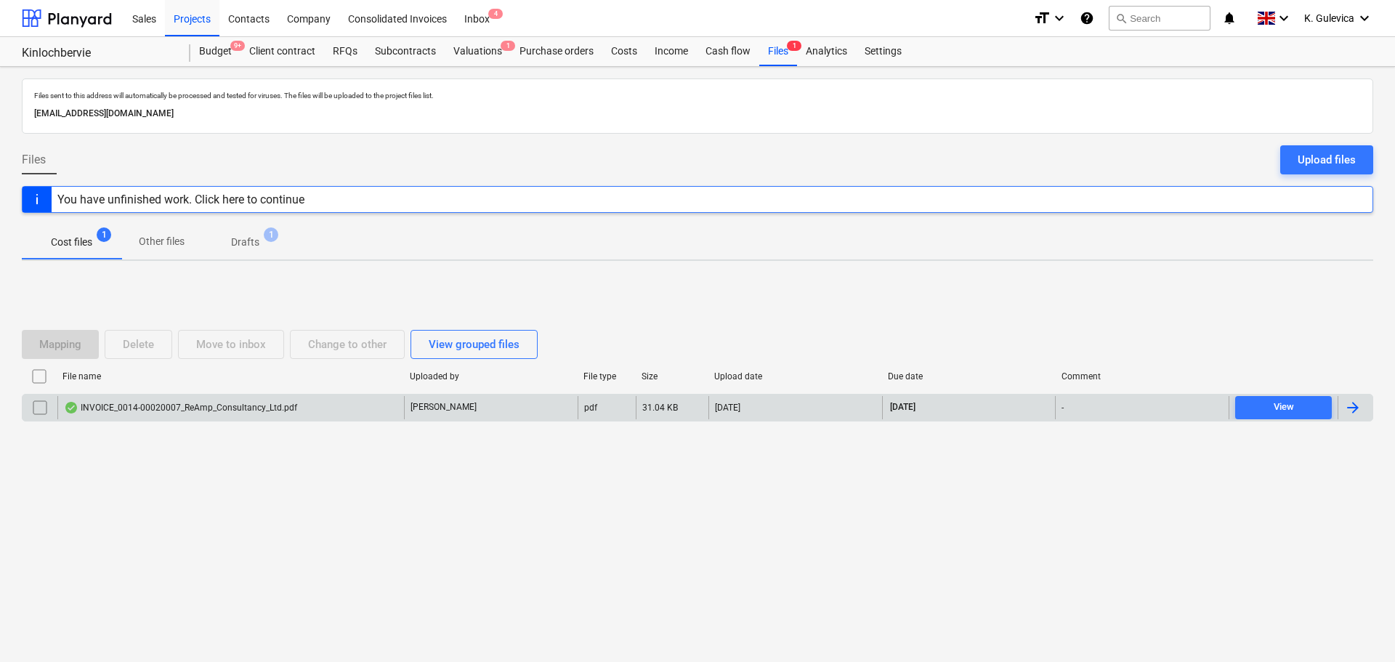
click at [291, 405] on div "INVOICE_0014-00020007_ReAmp_Consultancy_Ltd.pdf" at bounding box center [180, 408] width 233 height 12
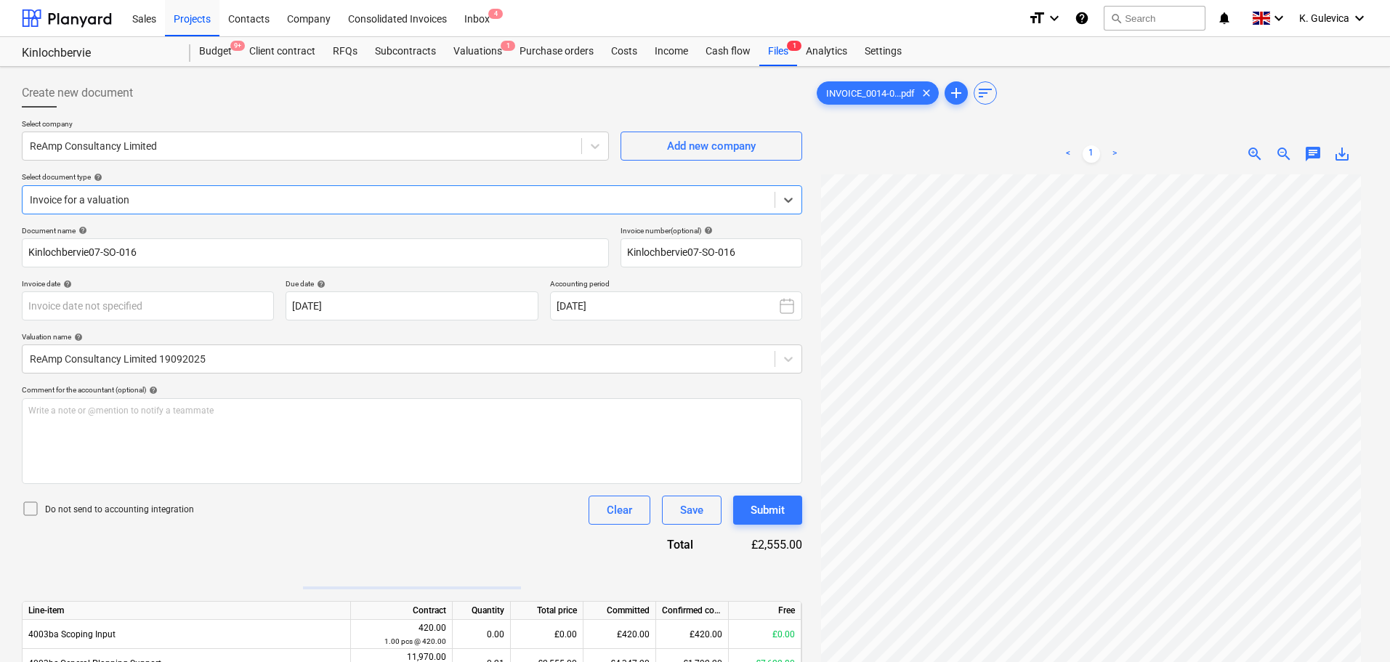
type input "[DATE]"
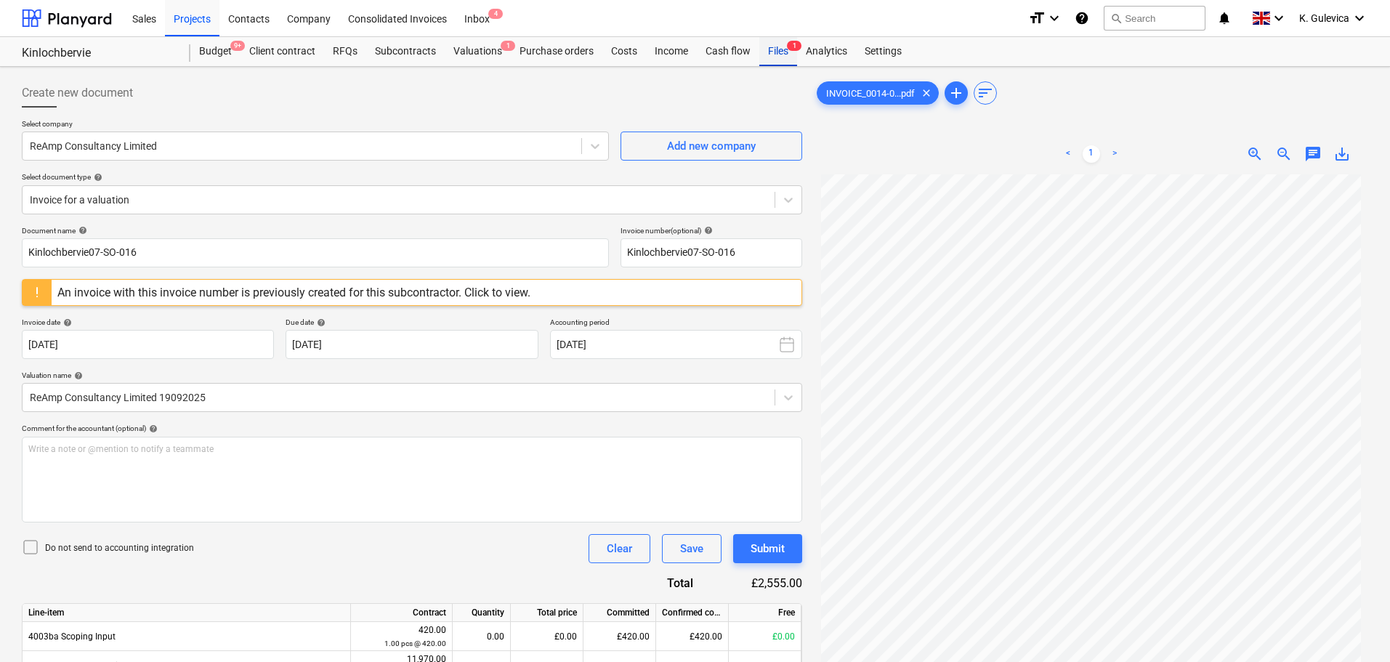
click at [769, 44] on div "Files 1" at bounding box center [778, 51] width 38 height 29
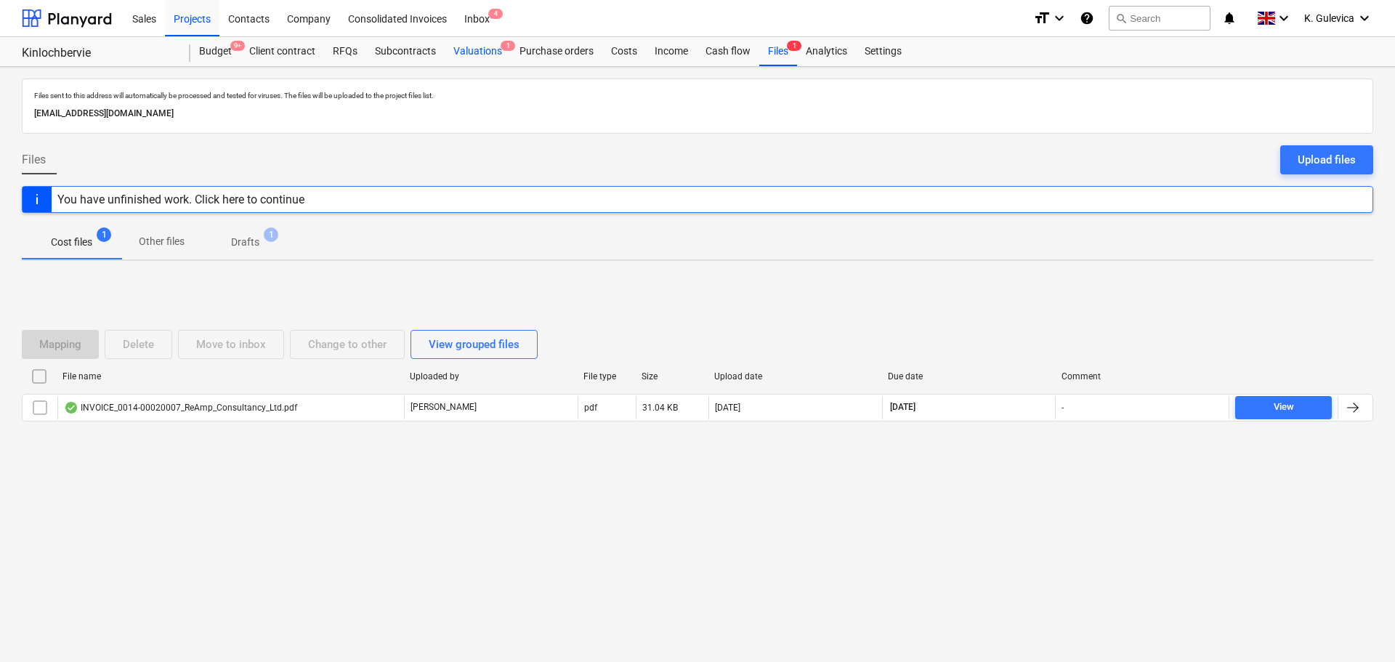
click at [483, 44] on div "Valuations 1" at bounding box center [478, 51] width 66 height 29
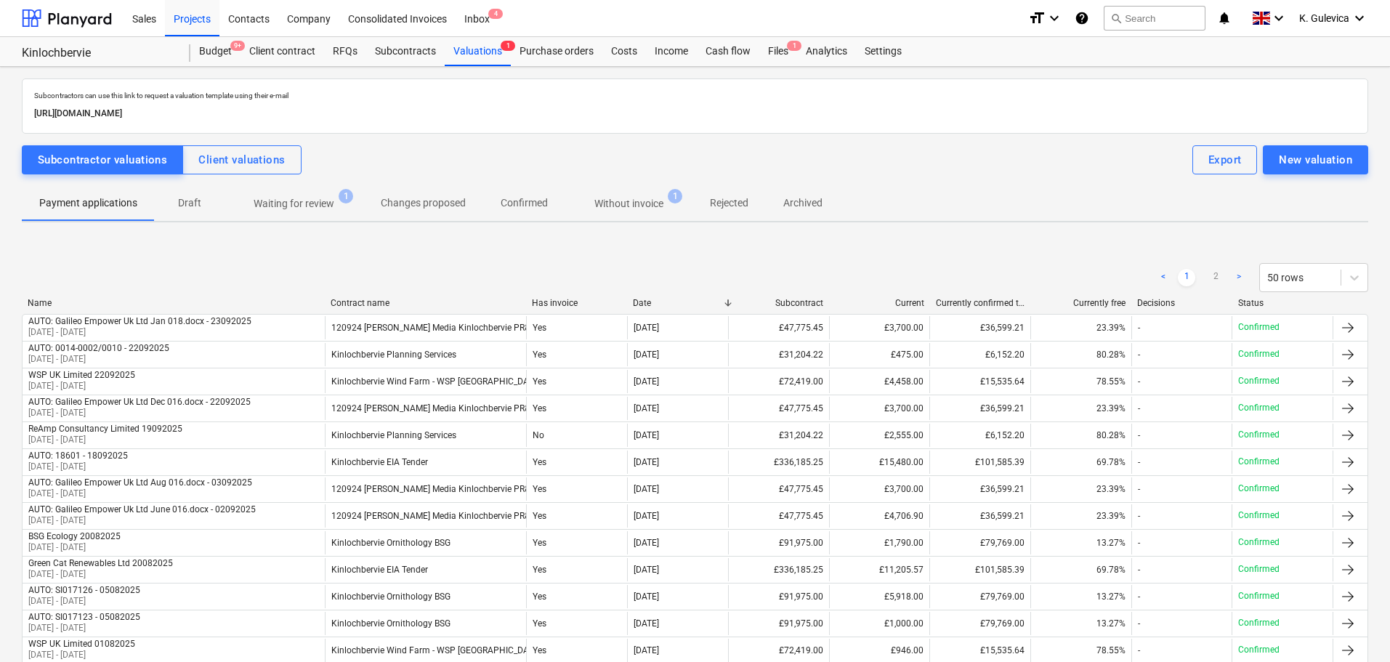
click at [627, 206] on p "Without invoice" at bounding box center [628, 203] width 69 height 15
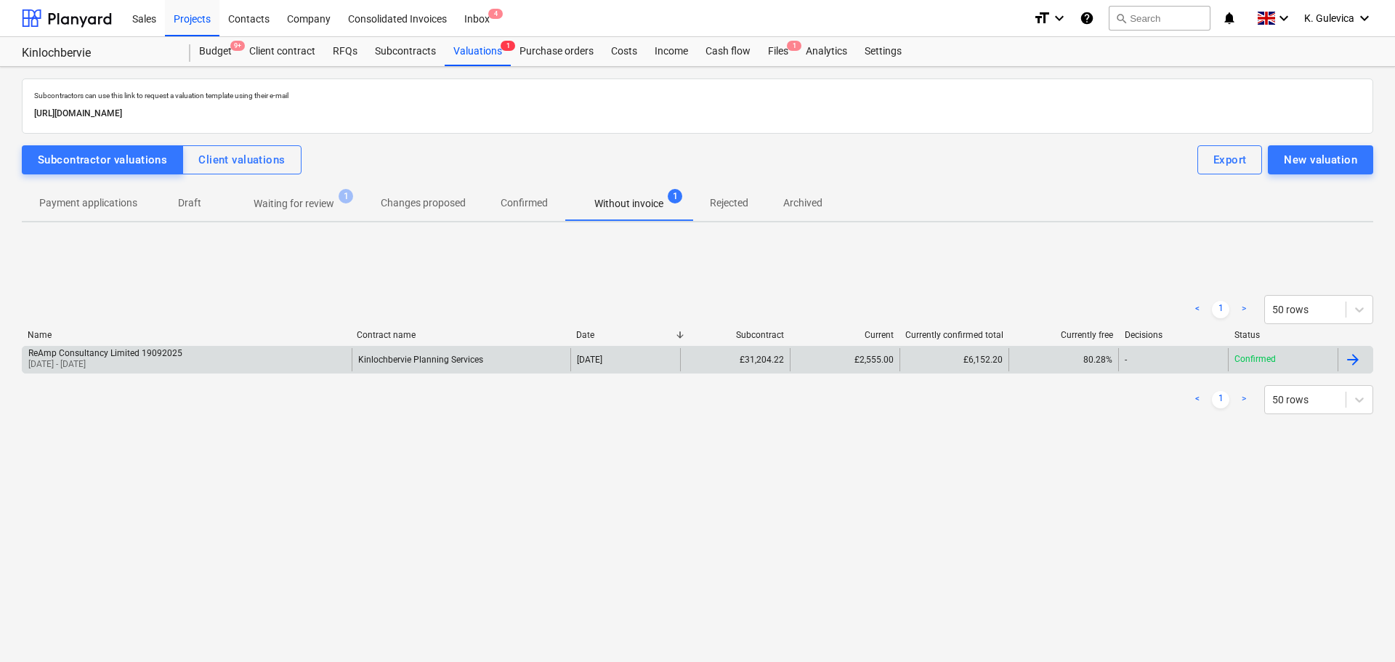
click at [422, 365] on div "Kinlochbervie Planning Services" at bounding box center [461, 359] width 219 height 23
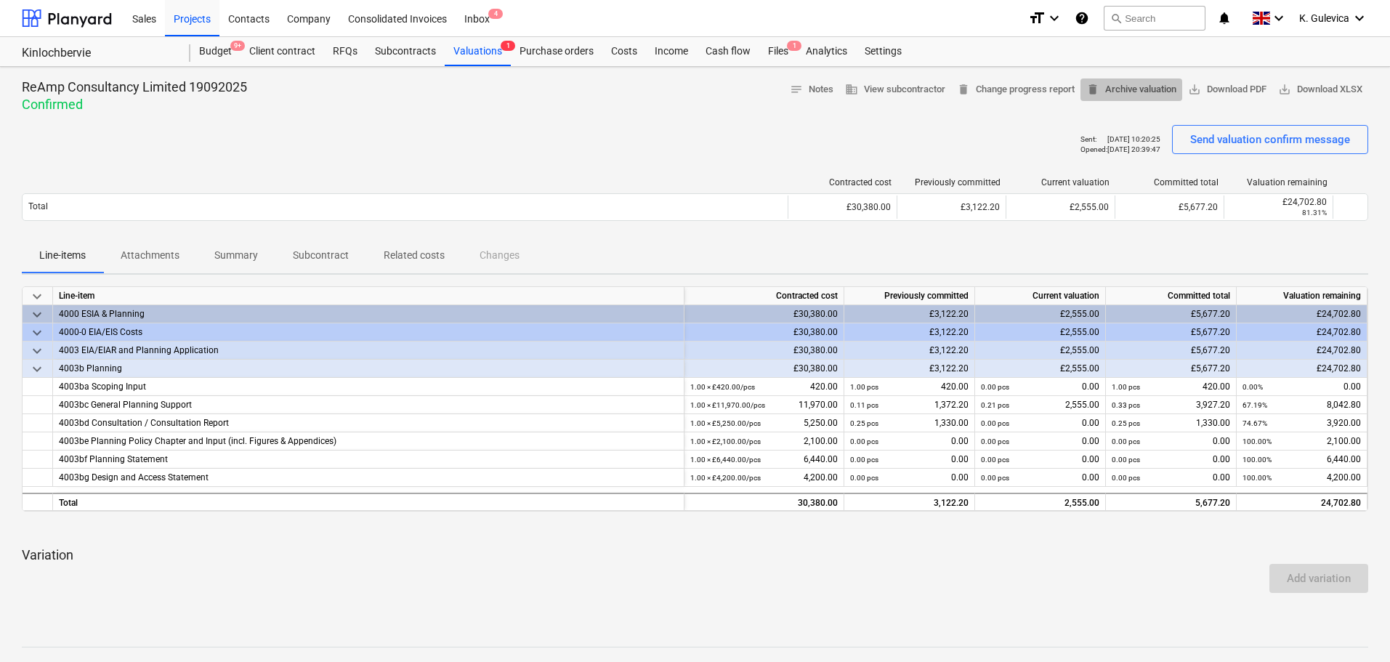
click at [1109, 79] on button "delete Archive valuation" at bounding box center [1131, 89] width 102 height 23
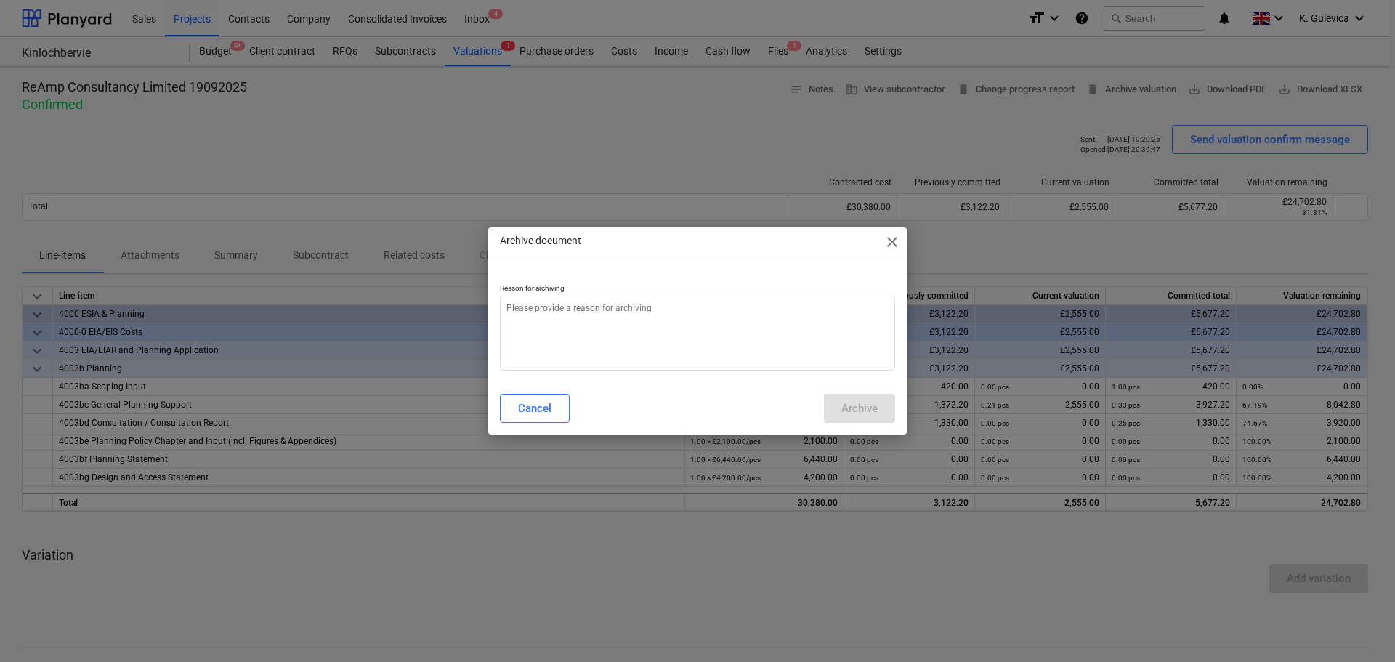
type textarea "x"
click at [679, 322] on textarea at bounding box center [697, 333] width 395 height 75
type textarea "W"
type textarea "x"
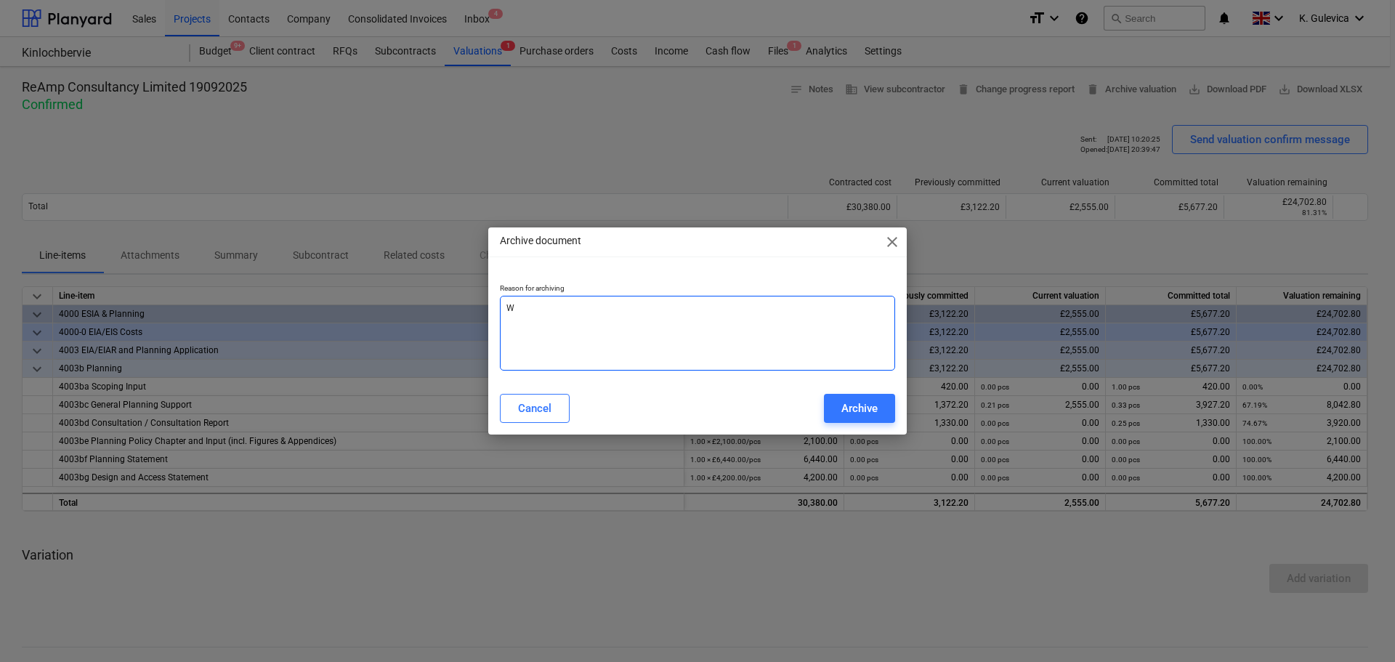
type textarea "Wr"
type textarea "x"
type textarea "Wro"
type textarea "x"
type textarea "Wron"
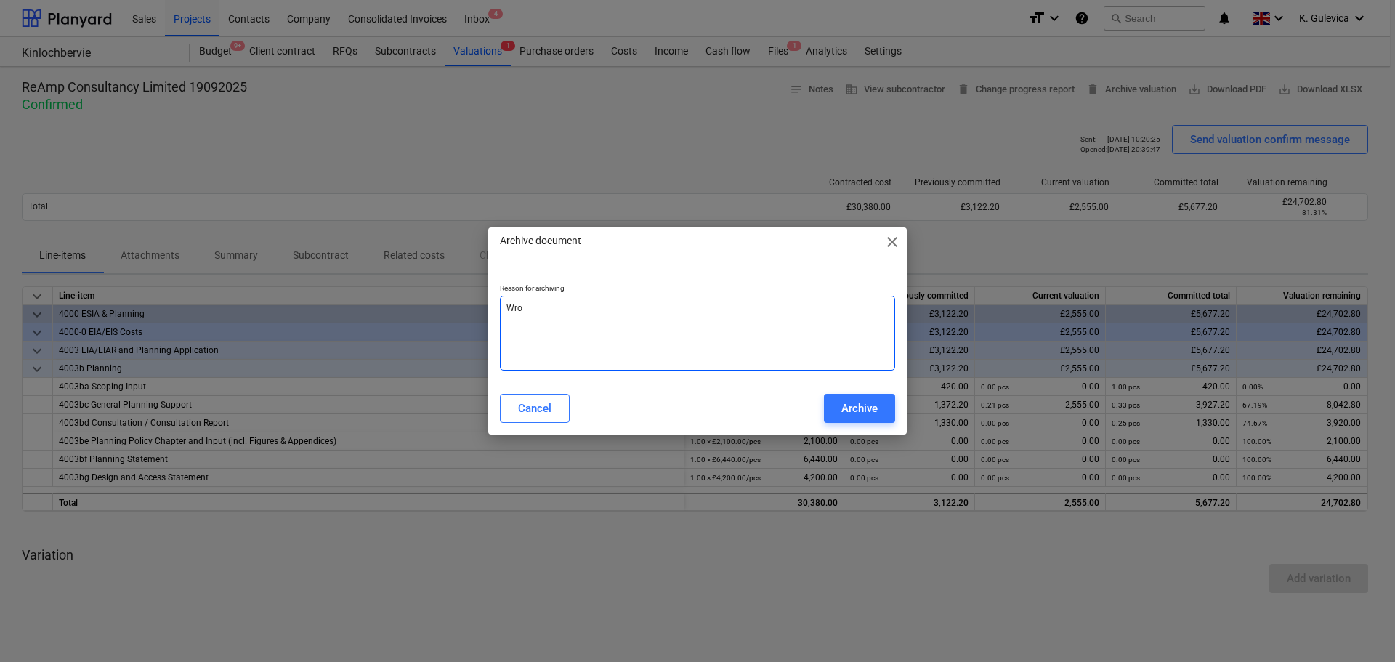
type textarea "x"
type textarea "Wrong"
type textarea "x"
type textarea "Wrong"
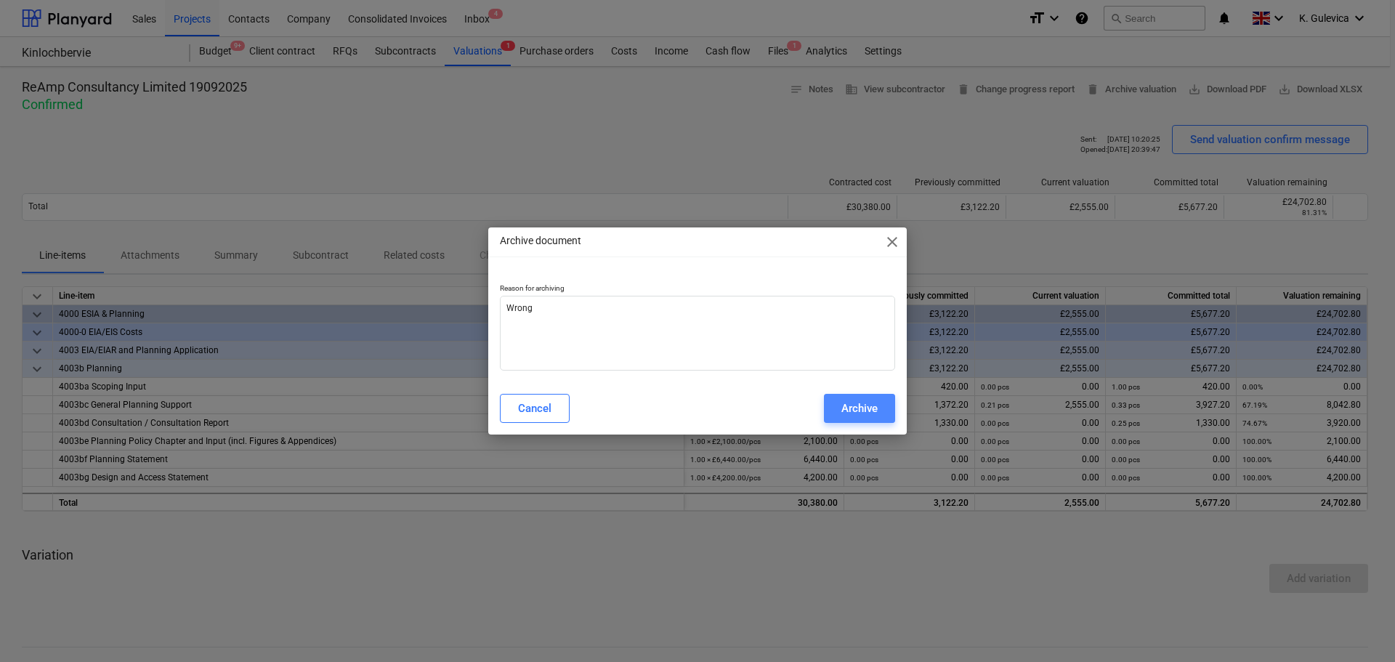
click at [867, 410] on div "Archive" at bounding box center [859, 408] width 36 height 19
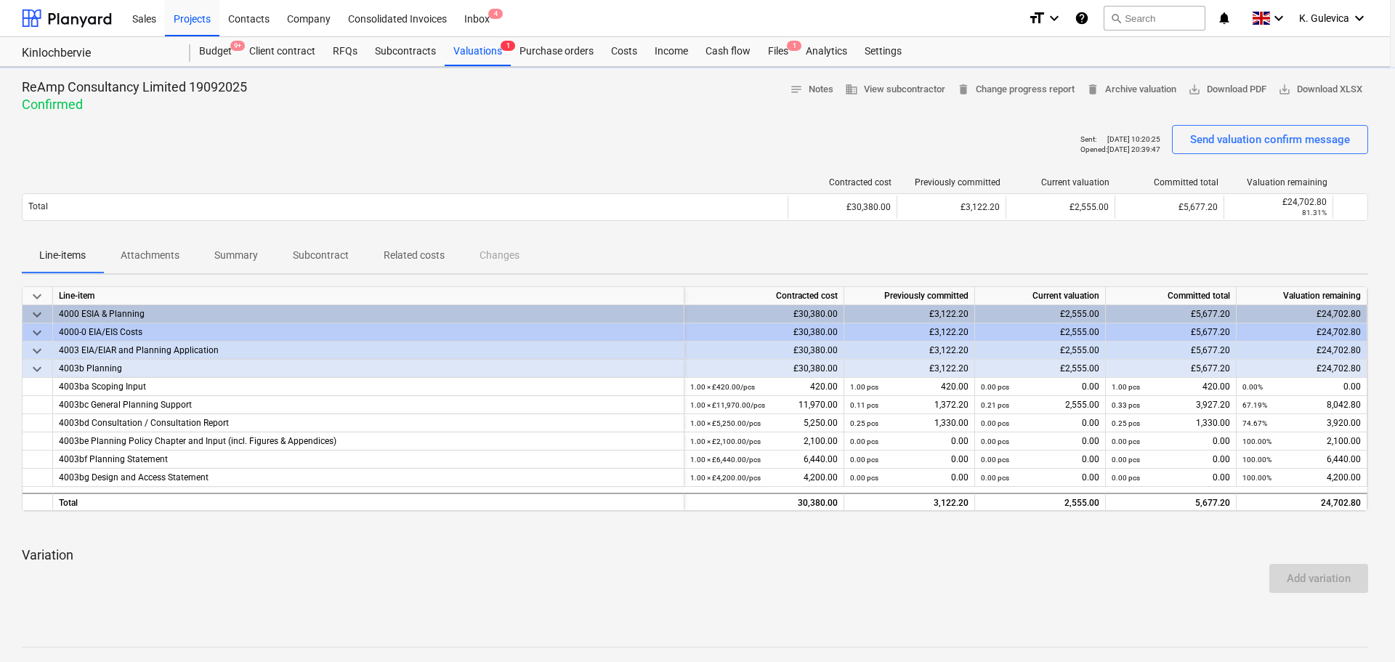
type textarea "x"
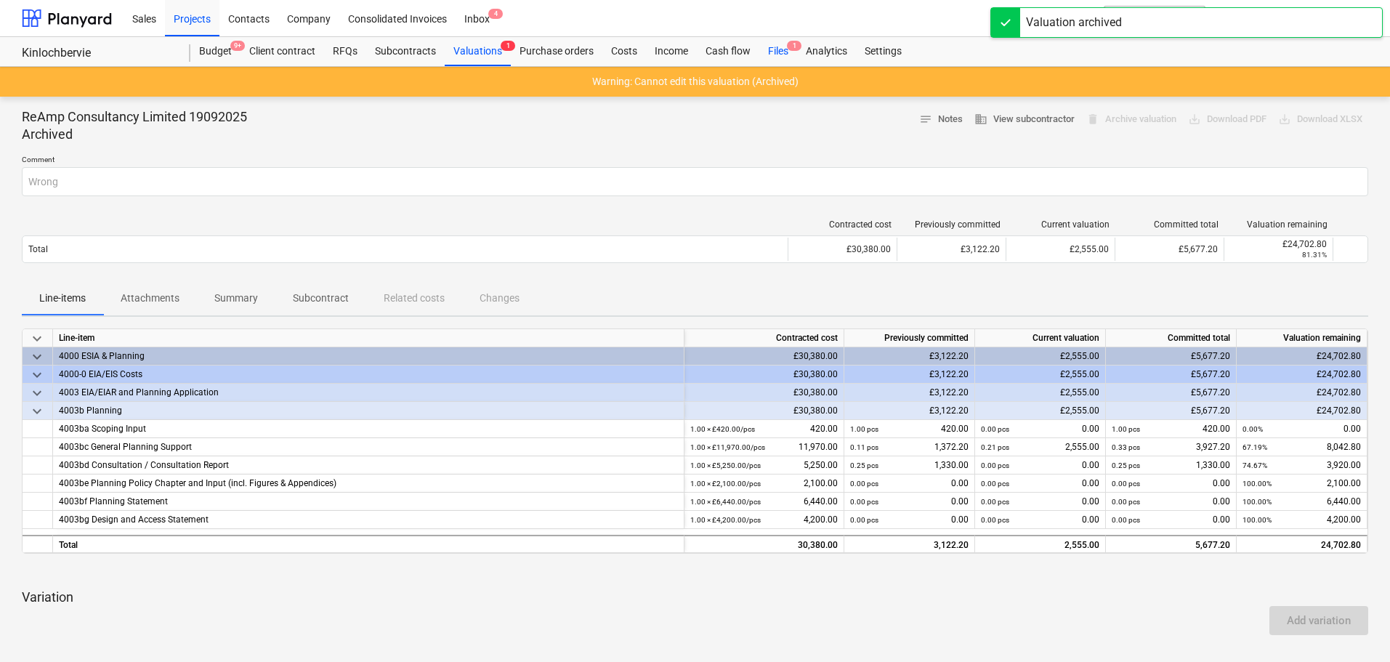
click at [778, 46] on div "Files 1" at bounding box center [778, 51] width 38 height 29
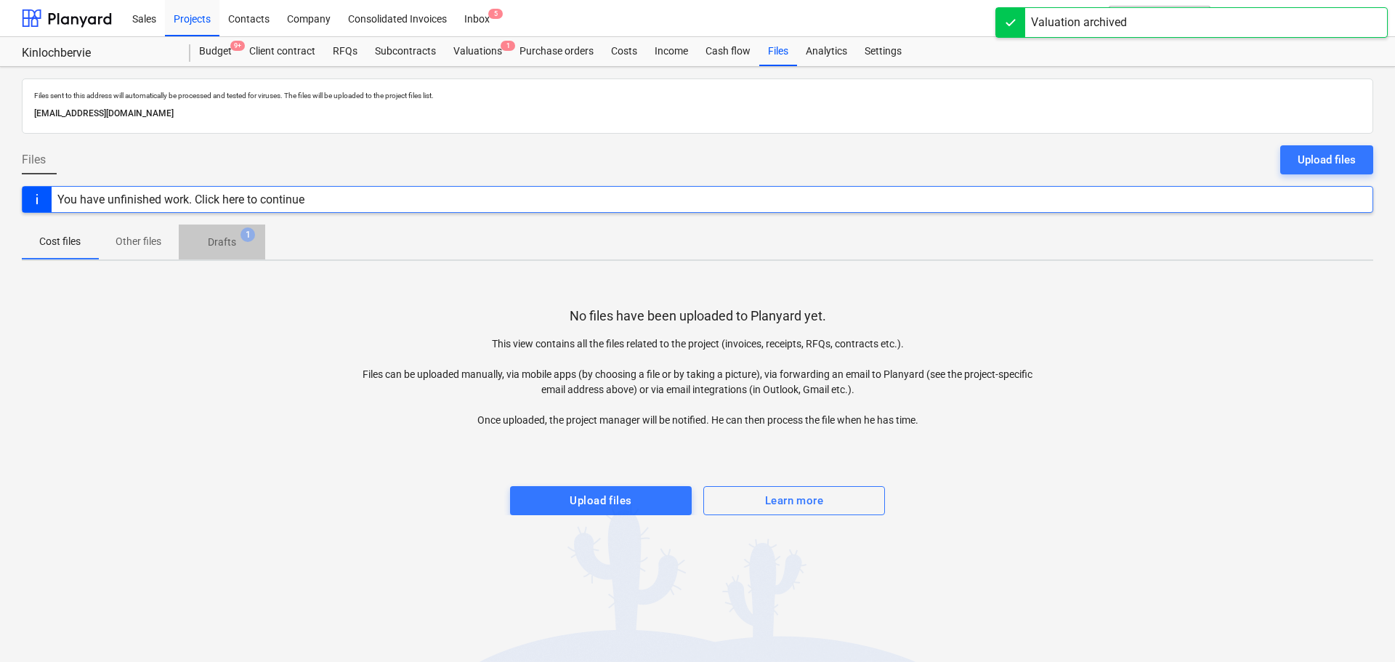
click at [227, 235] on p "Drafts" at bounding box center [222, 242] width 28 height 15
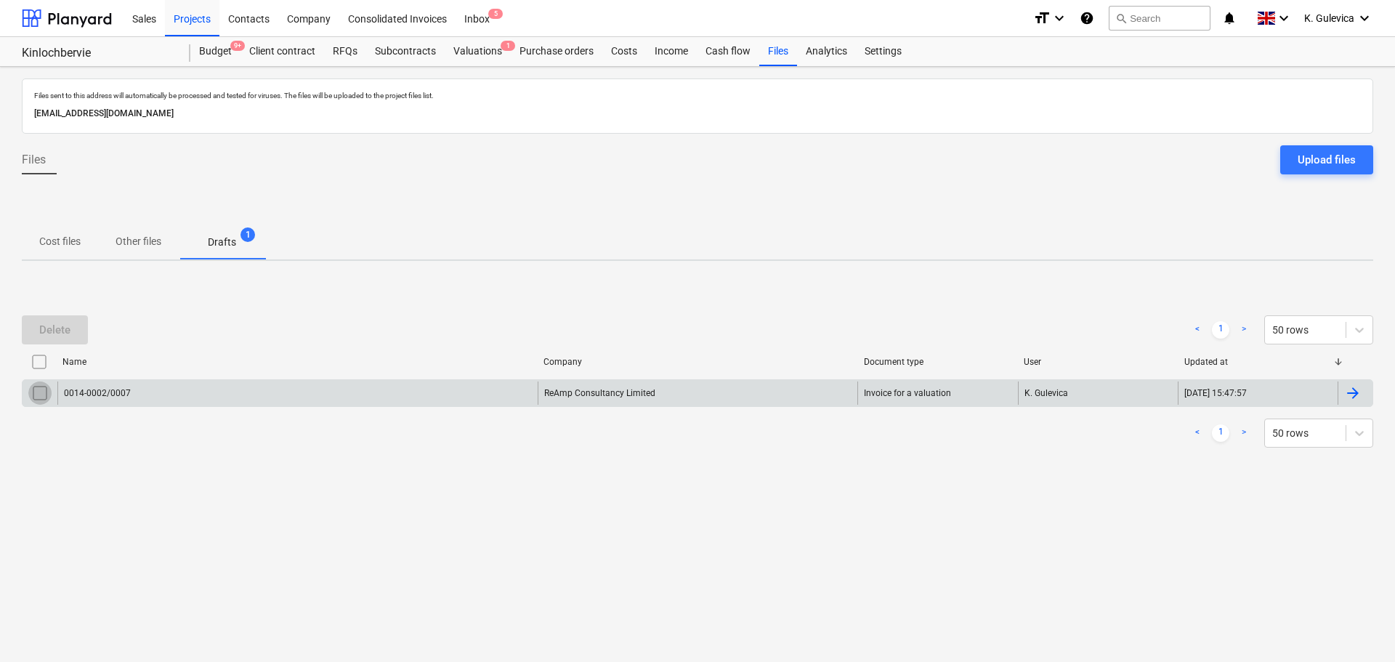
click at [39, 394] on input "checkbox" at bounding box center [39, 392] width 23 height 23
click at [54, 328] on div "Delete" at bounding box center [54, 329] width 31 height 19
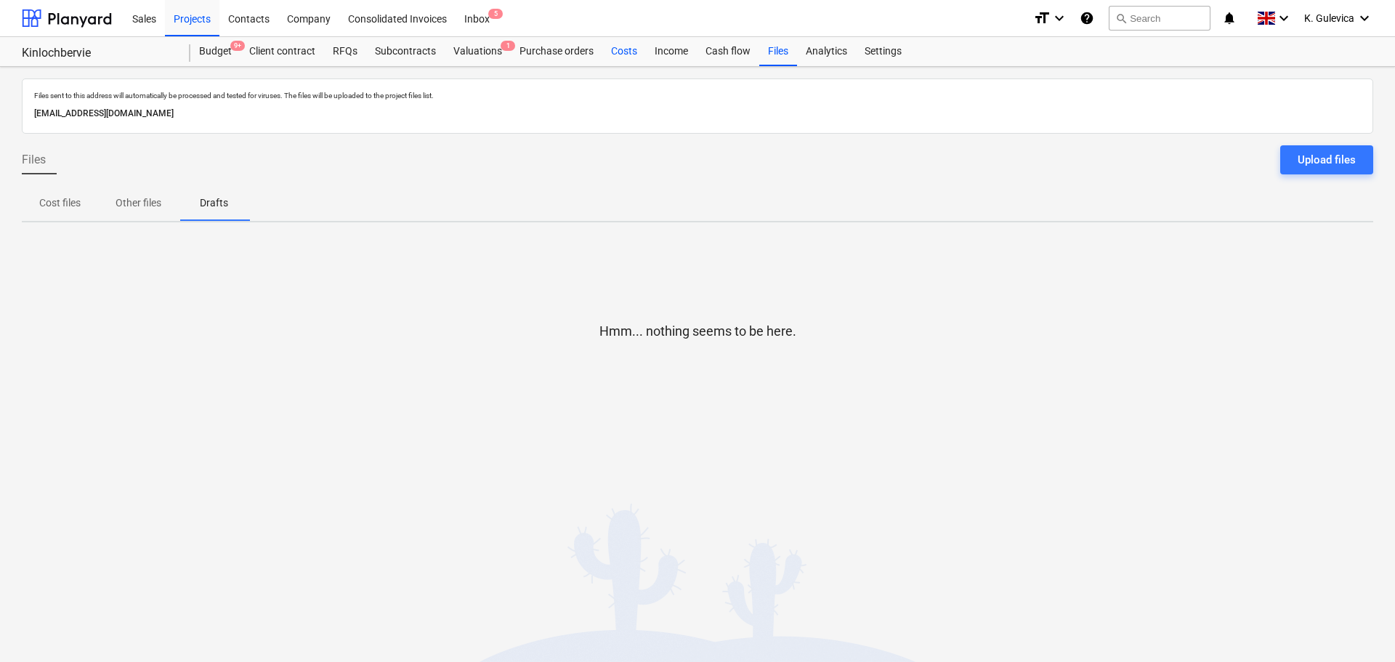
click at [621, 54] on div "Costs" at bounding box center [624, 51] width 44 height 29
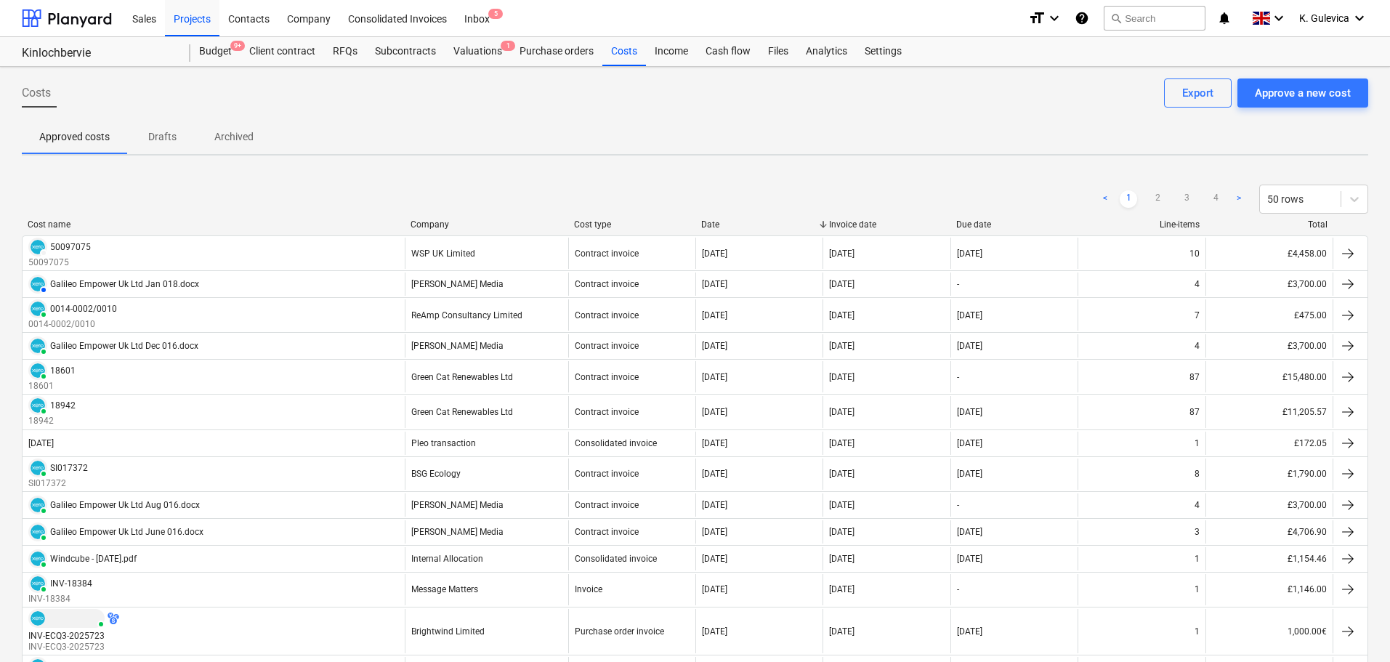
drag, startPoint x: 618, startPoint y: 49, endPoint x: 719, endPoint y: 70, distance: 103.3
click at [620, 50] on div "Costs" at bounding box center [624, 51] width 44 height 29
click at [1287, 89] on div "Approve a new cost" at bounding box center [1303, 93] width 96 height 19
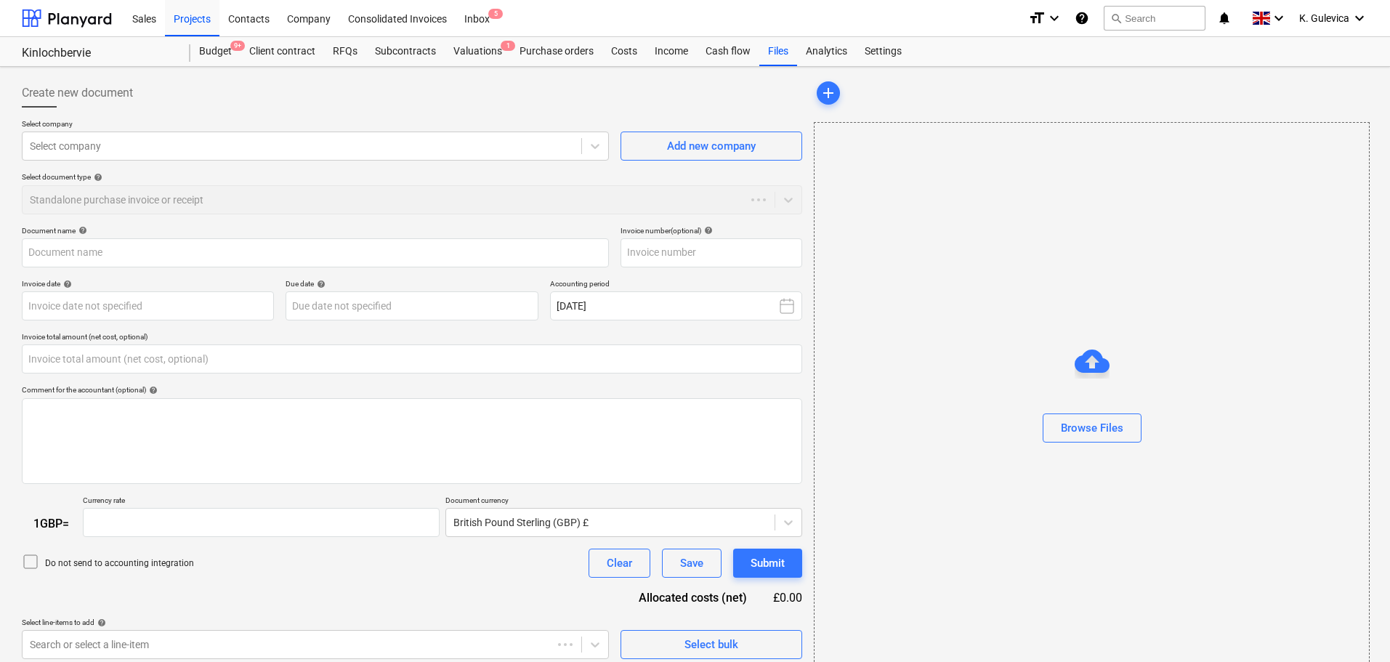
type input "0.00"
type input "1.00"
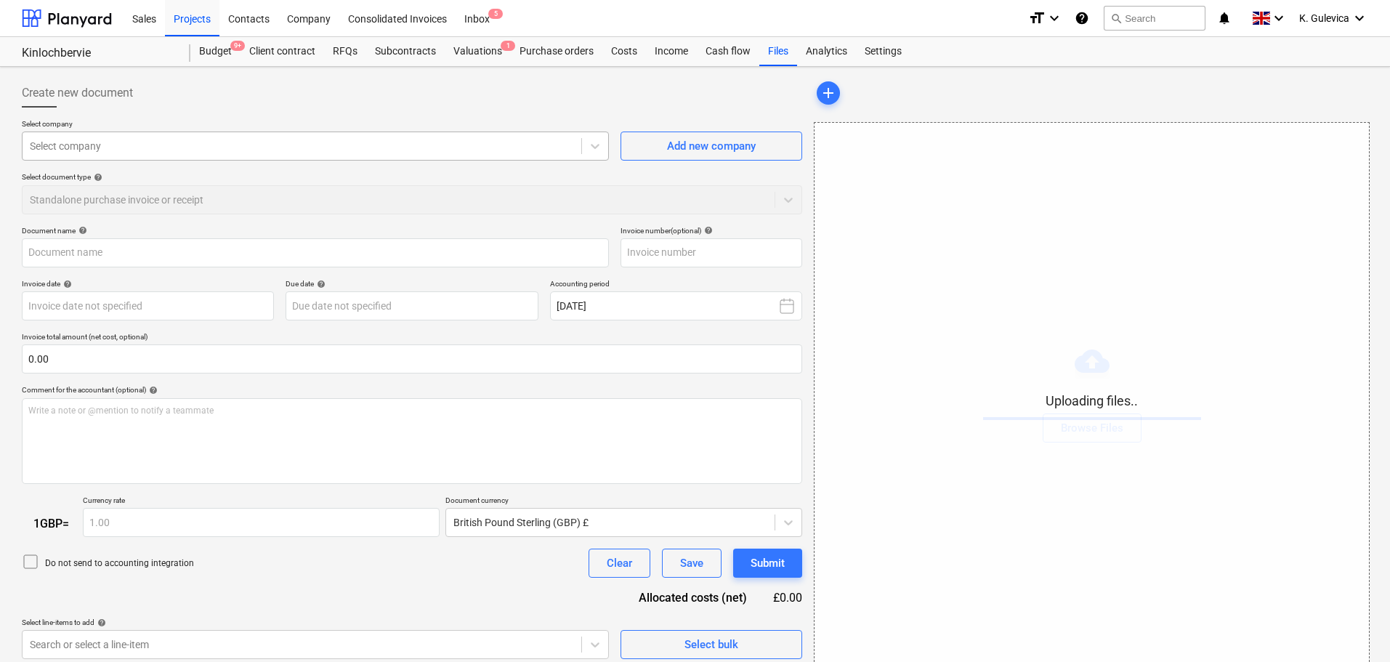
click at [166, 149] on div at bounding box center [302, 146] width 544 height 15
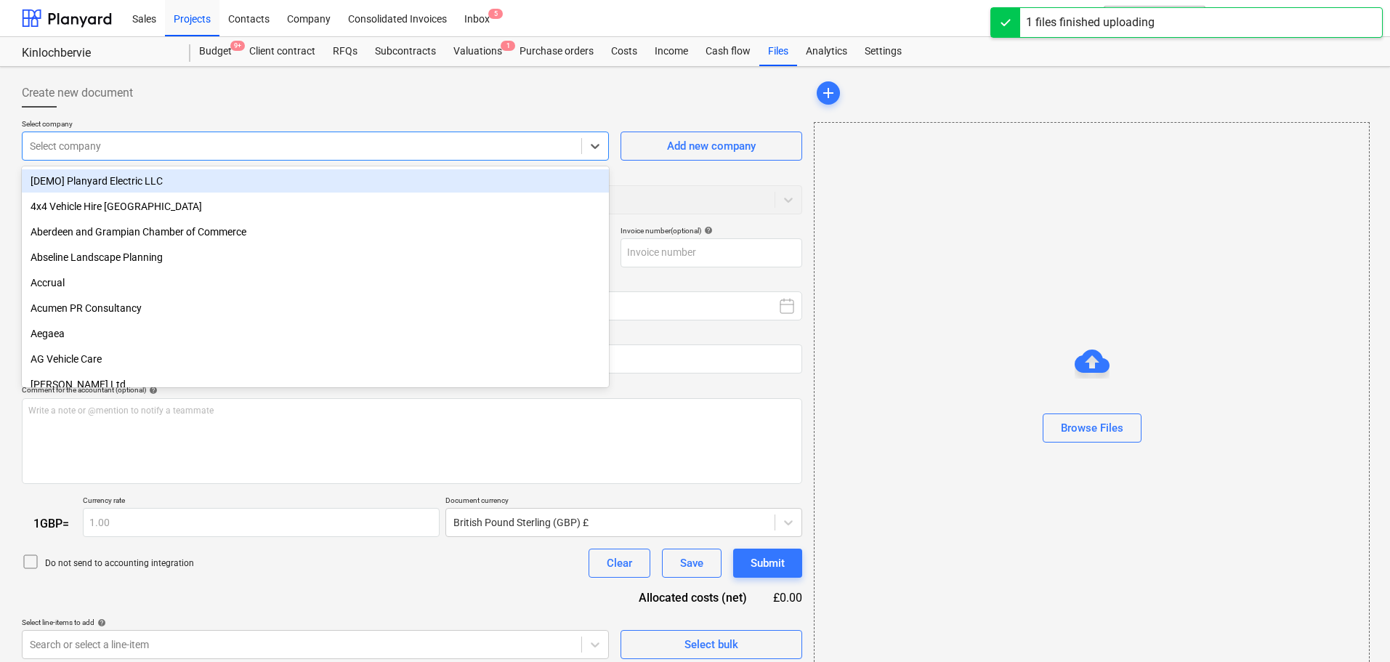
type input "INVOICE_0014-00020007_ReAmp_Consultancy_Ltd.pdf"
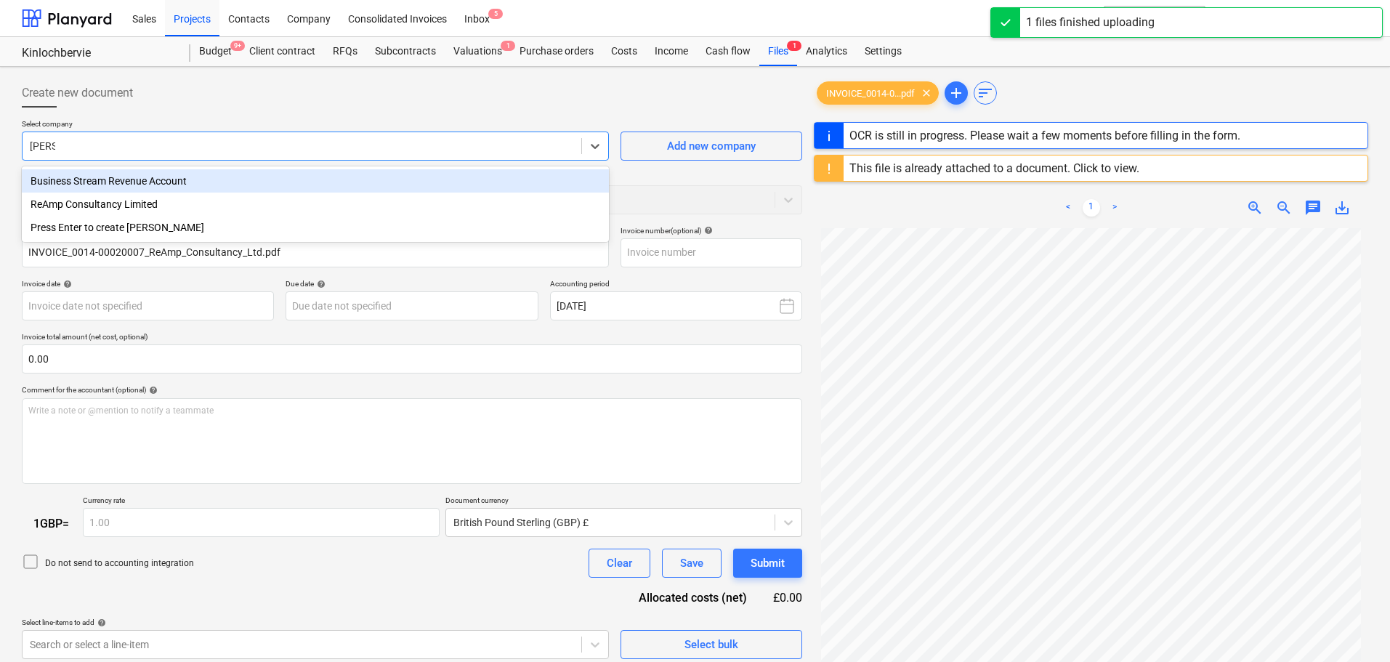
type input "reamp"
type input "Kinlochbervie07-SO-016"
type input "[DATE]"
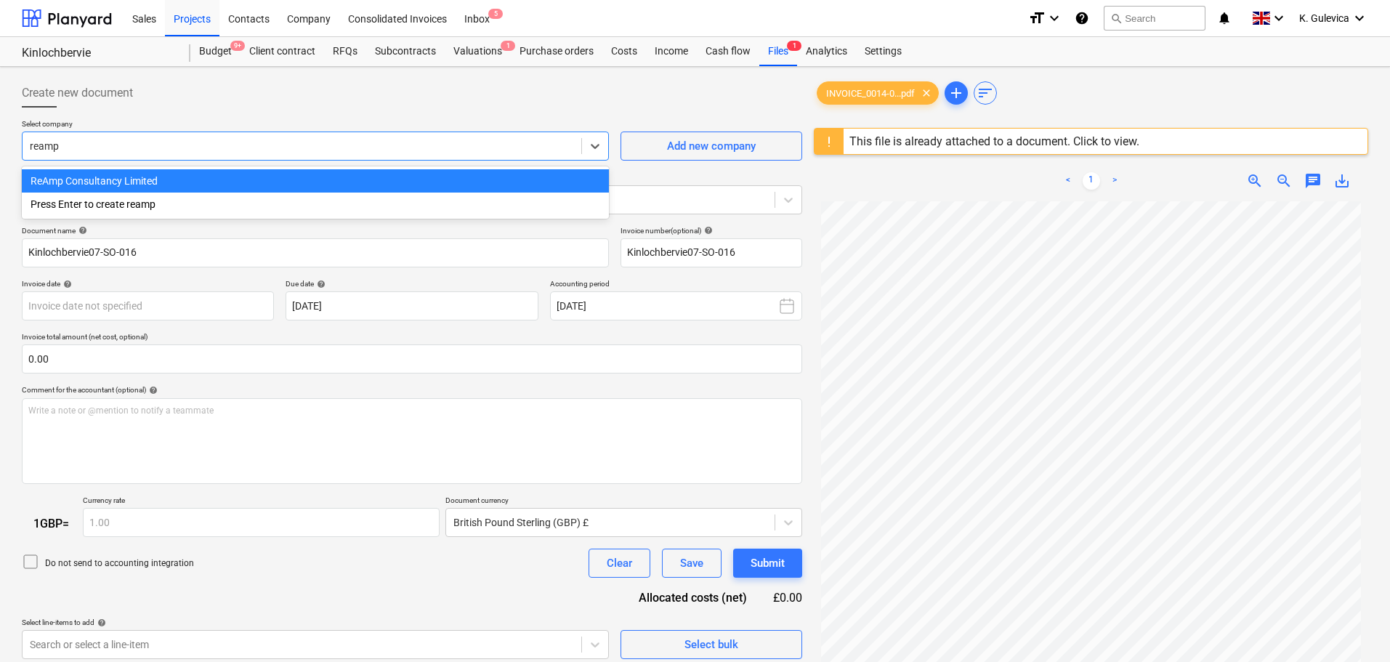
click at [163, 181] on div "ReAmp Consultancy Limited" at bounding box center [315, 180] width 587 height 23
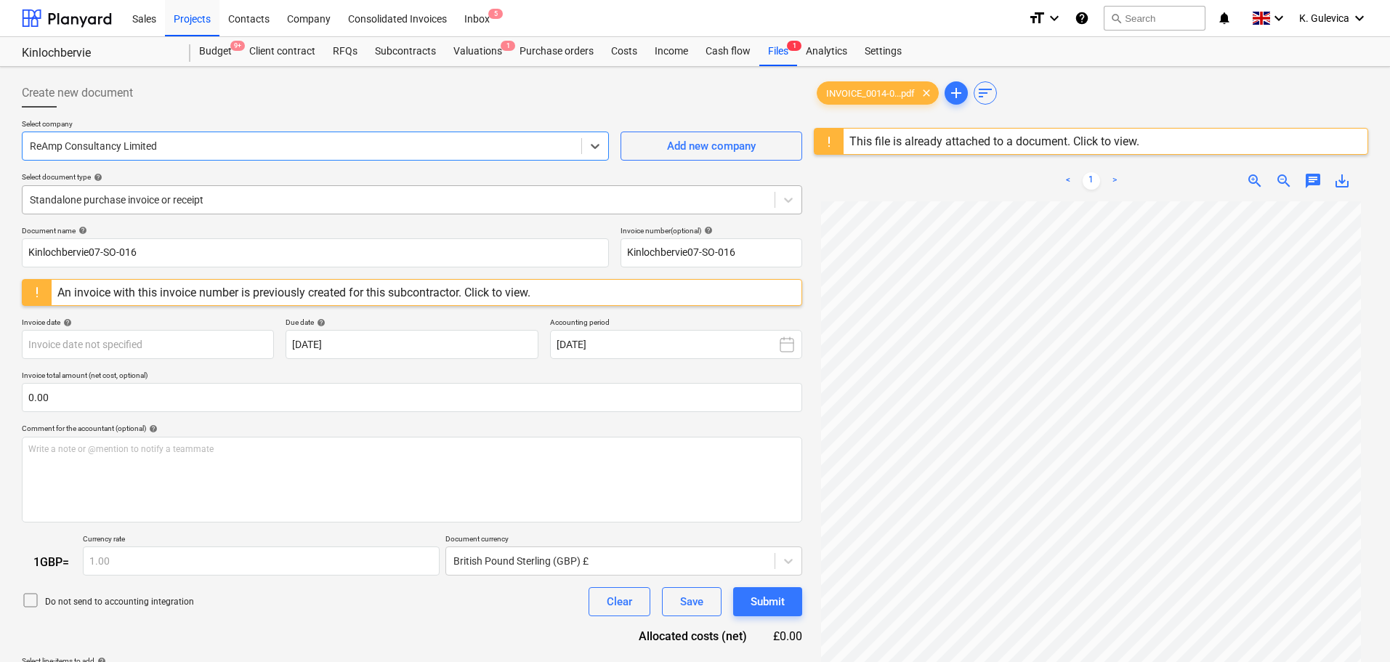
click at [304, 200] on div at bounding box center [398, 200] width 737 height 15
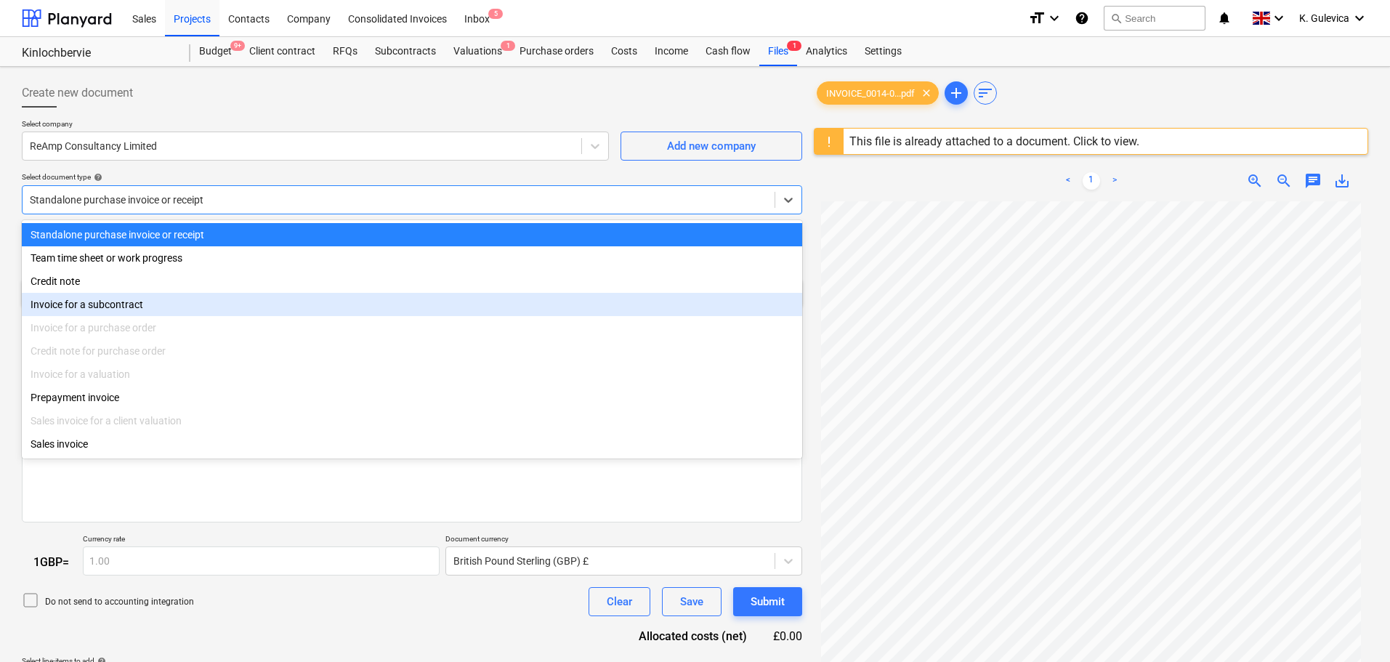
click at [131, 305] on div "Invoice for a subcontract" at bounding box center [412, 304] width 780 height 23
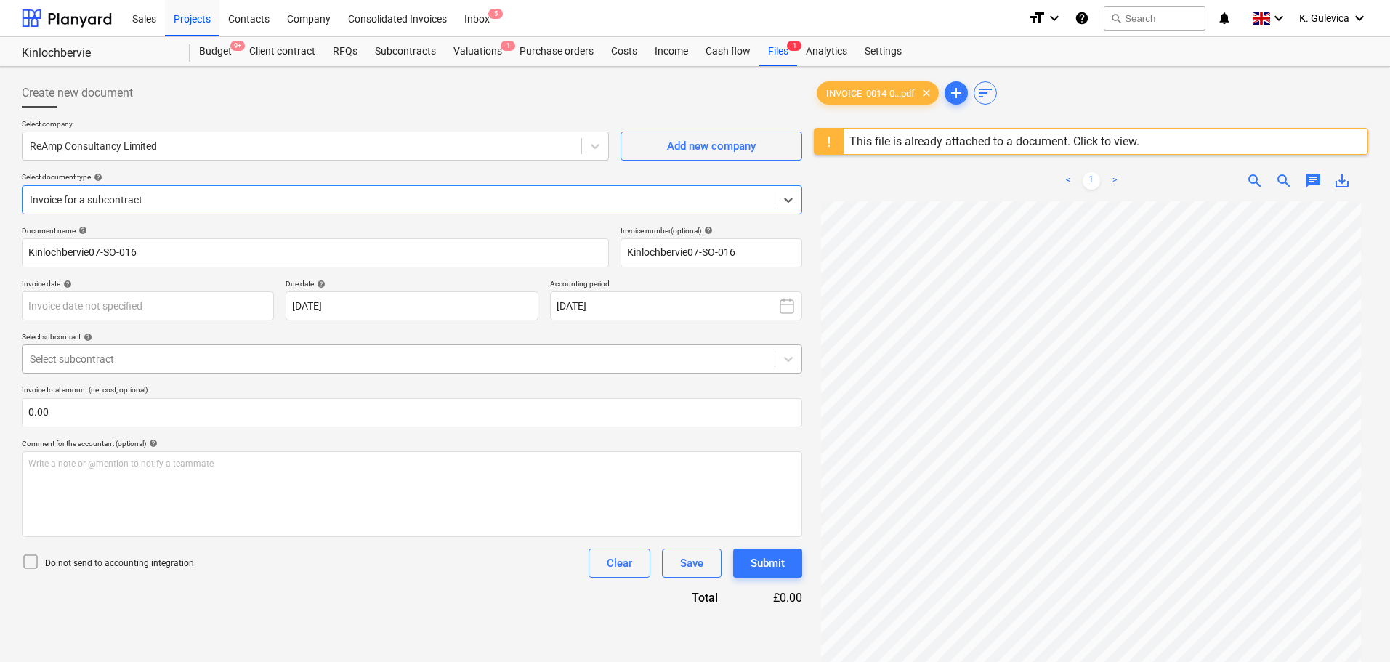
click at [228, 360] on div "Document name help Kinlochbervie07-SO-016 Invoice number (optional) help Kinloc…" at bounding box center [412, 416] width 780 height 380
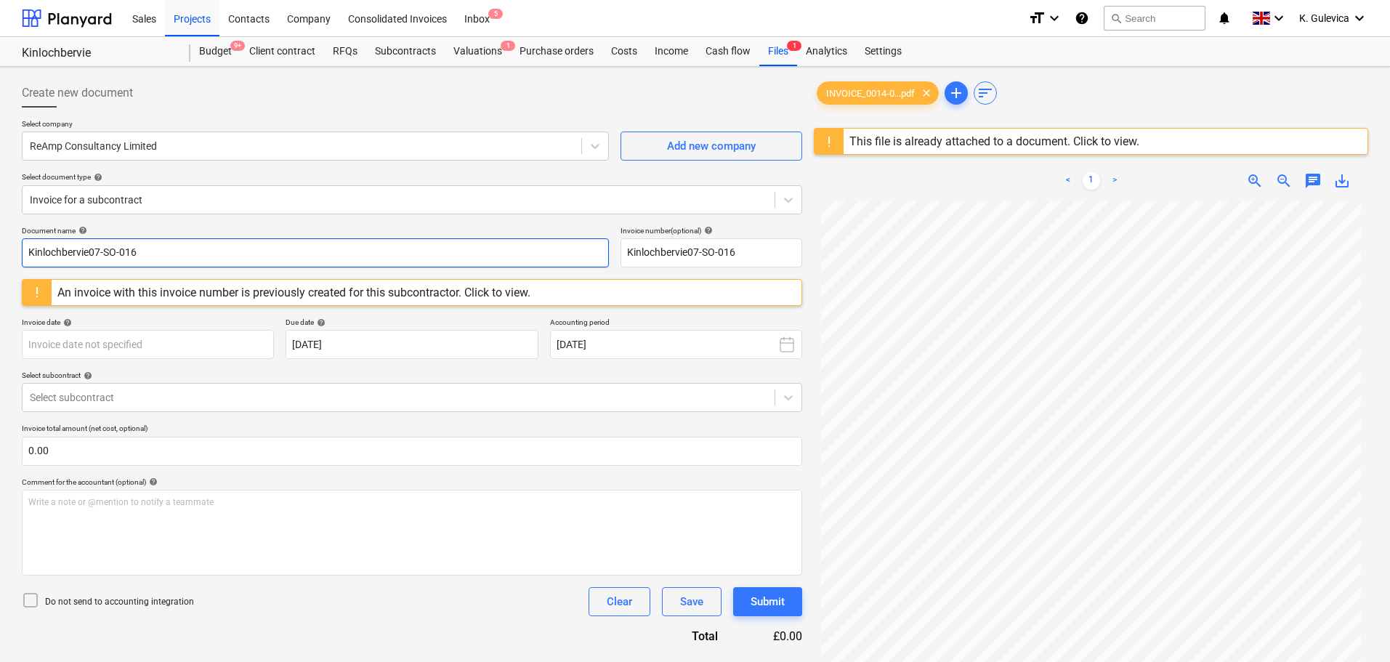
drag, startPoint x: -56, startPoint y: 253, endPoint x: -90, endPoint y: 253, distance: 34.1
click at [0, 253] on html "Sales Projects Contacts Company Consolidated Invoices Inbox 5 format_size keybo…" at bounding box center [695, 331] width 1390 height 662
paste input "0014-0002/0007"
type input "0014-0002/0007"
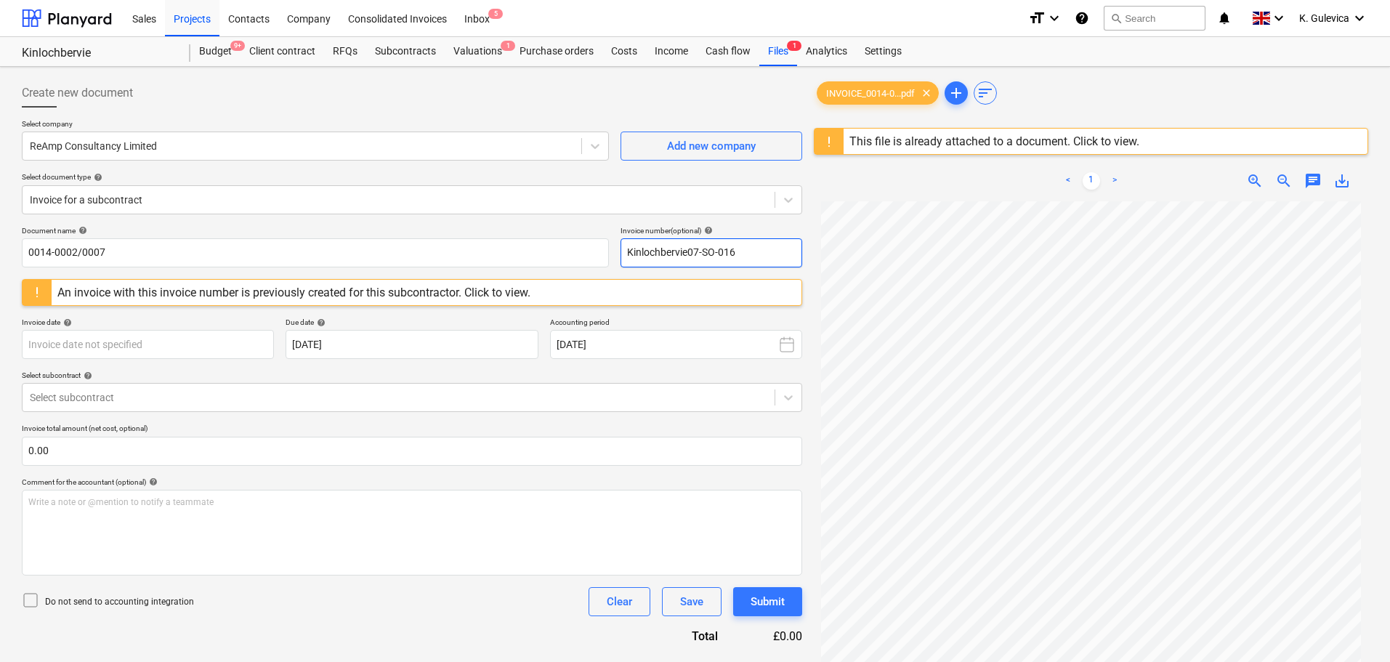
drag, startPoint x: 754, startPoint y: 254, endPoint x: 611, endPoint y: 248, distance: 143.2
click at [611, 248] on div "Document name help 0014-0002/0007 Invoice number (optional) help Kinlochbervie0…" at bounding box center [412, 246] width 780 height 41
paste input "0014-0002/0007"
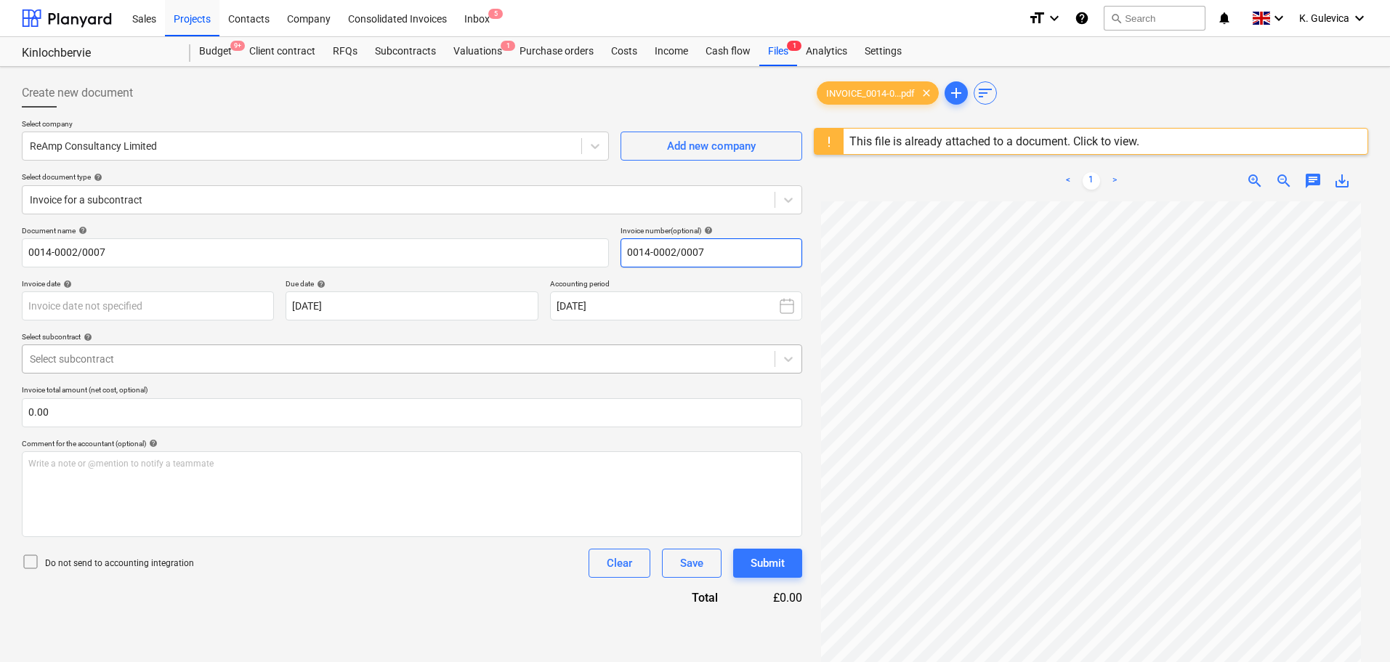
type input "0014-0002/0007"
click at [202, 359] on div at bounding box center [398, 359] width 737 height 15
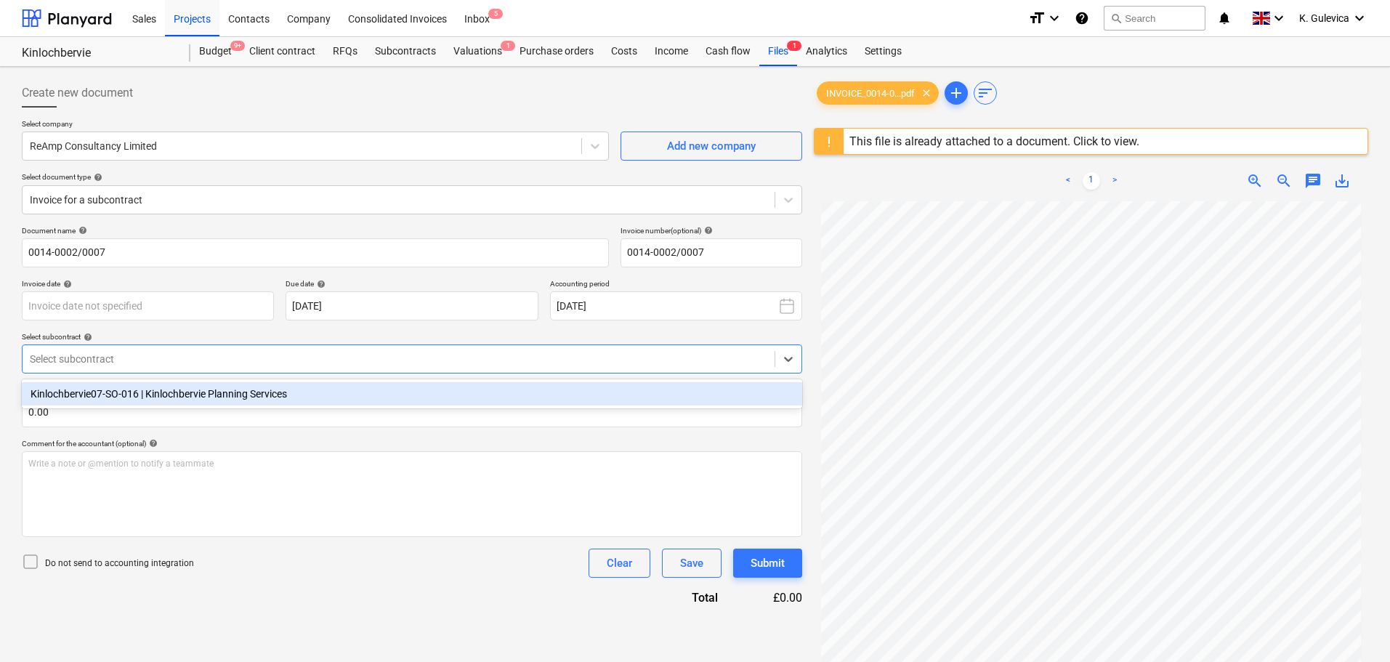
click at [208, 390] on div "Kinlochbervie07-SO-016 | Kinlochbervie Planning Services" at bounding box center [412, 393] width 780 height 23
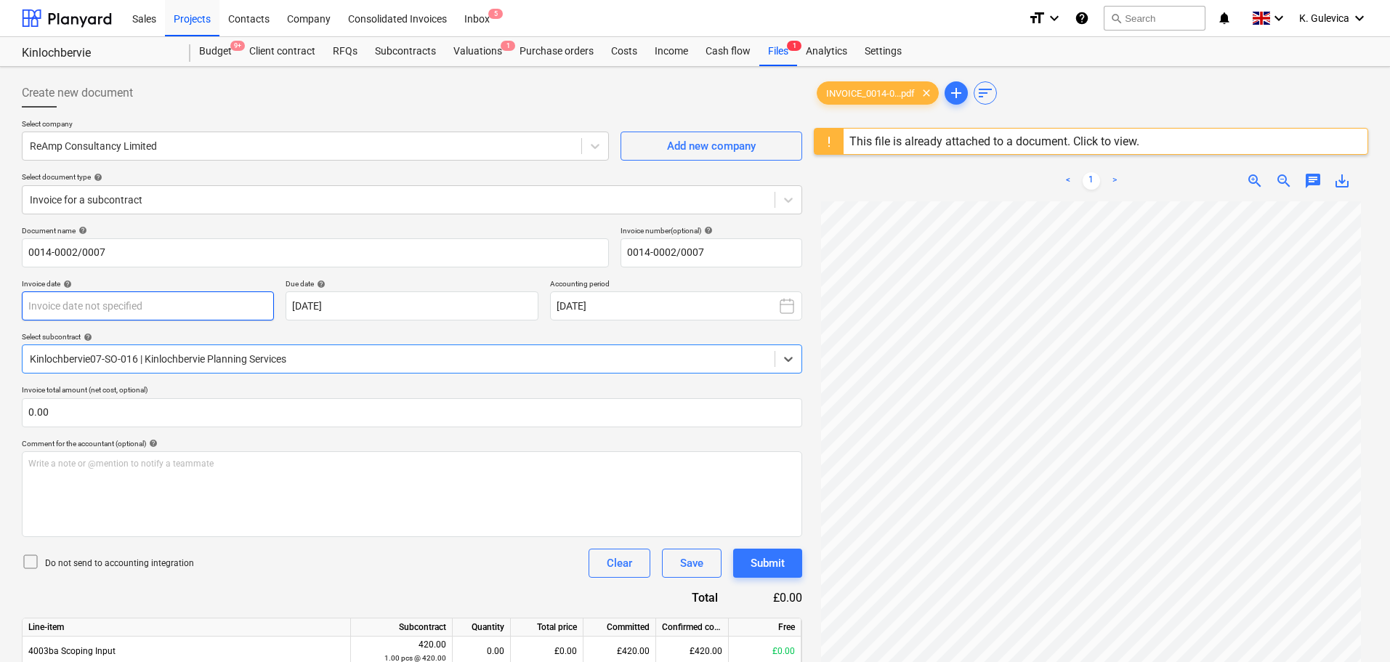
click at [208, 309] on body "Sales Projects Contacts Company Consolidated Invoices Inbox 5 format_size keybo…" at bounding box center [695, 331] width 1390 height 662
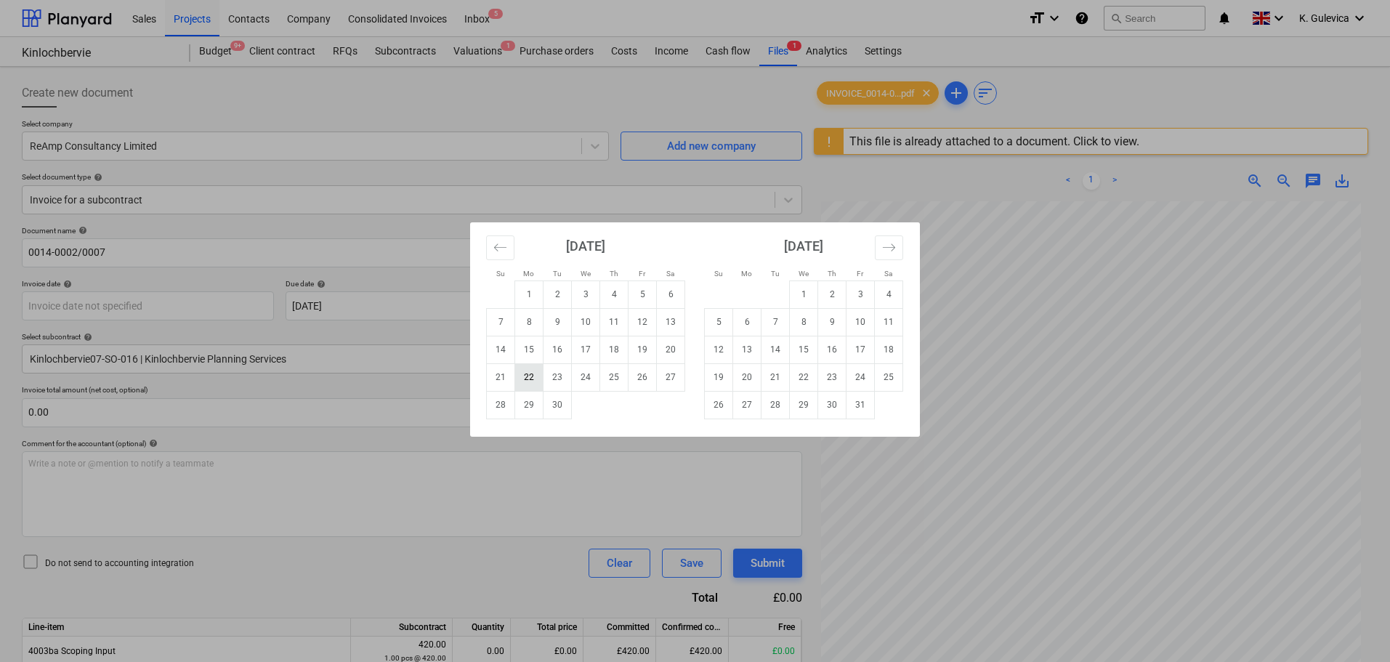
click at [522, 374] on td "22" at bounding box center [529, 377] width 28 height 28
type input "[DATE]"
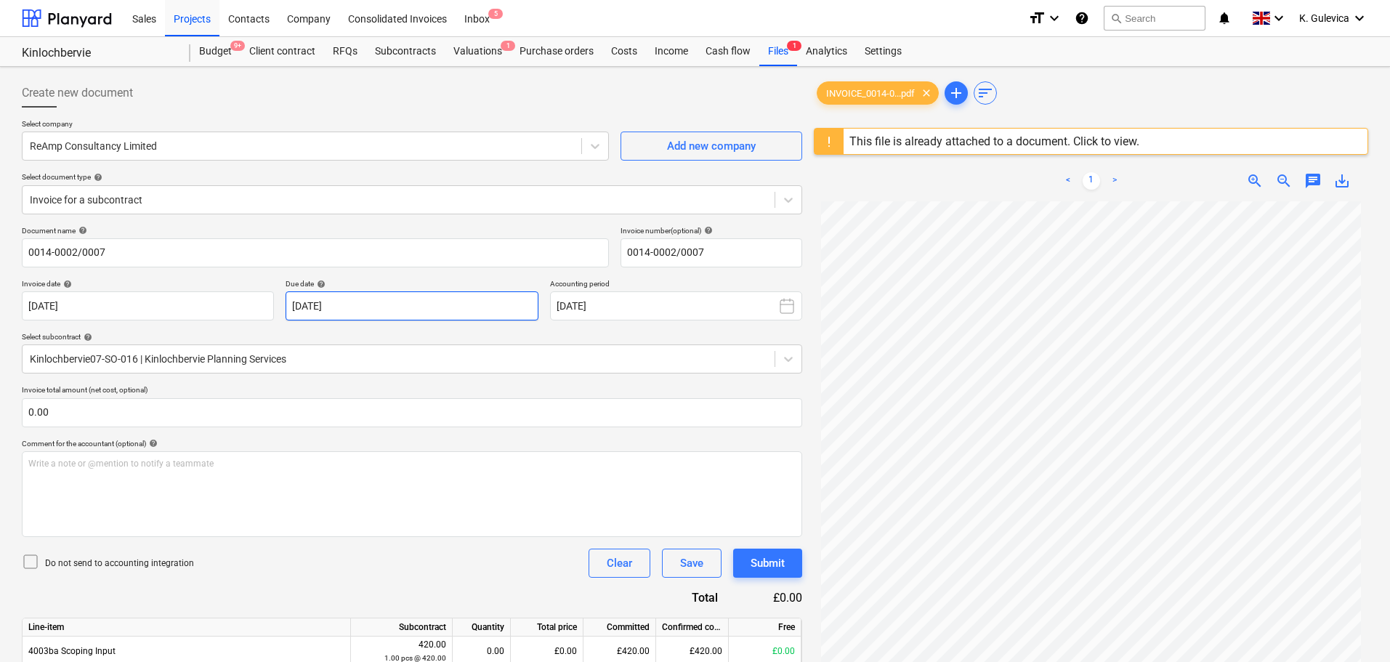
click at [425, 312] on body "Sales Projects Contacts Company Consolidated Invoices Inbox 5 format_size keybo…" at bounding box center [695, 331] width 1390 height 662
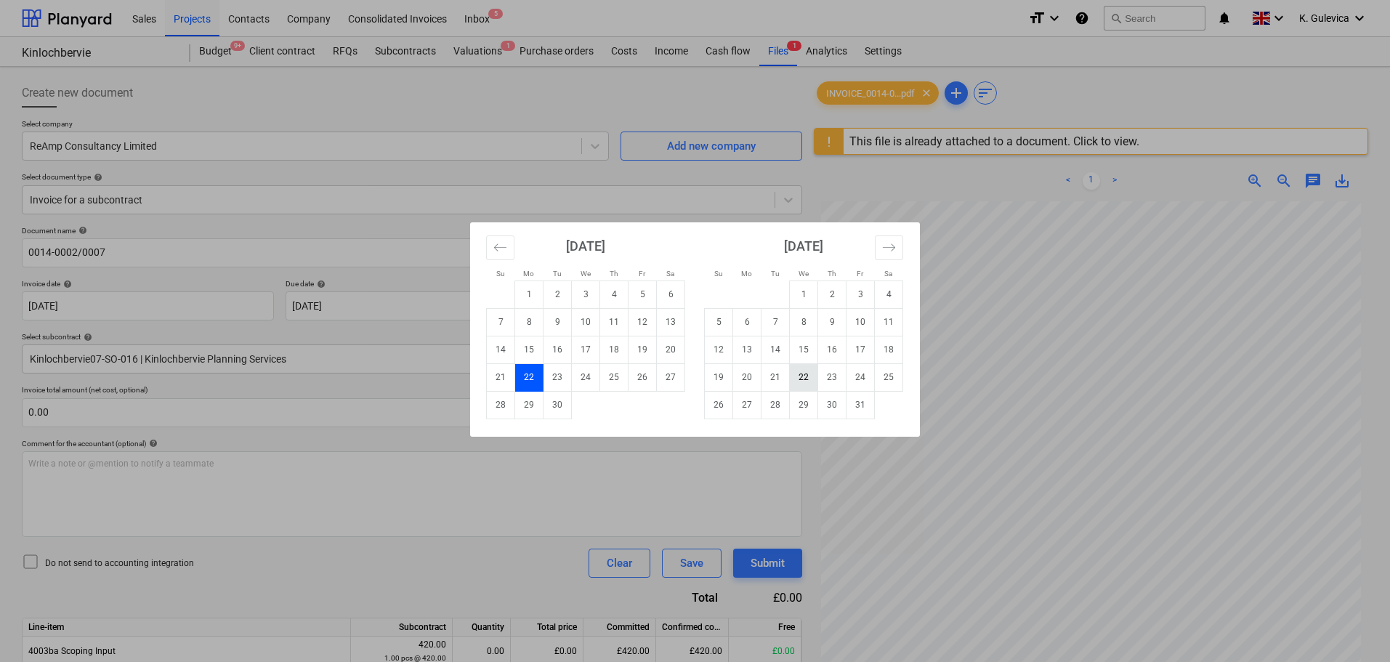
click at [810, 376] on td "22" at bounding box center [804, 377] width 28 height 28
type input "[DATE]"
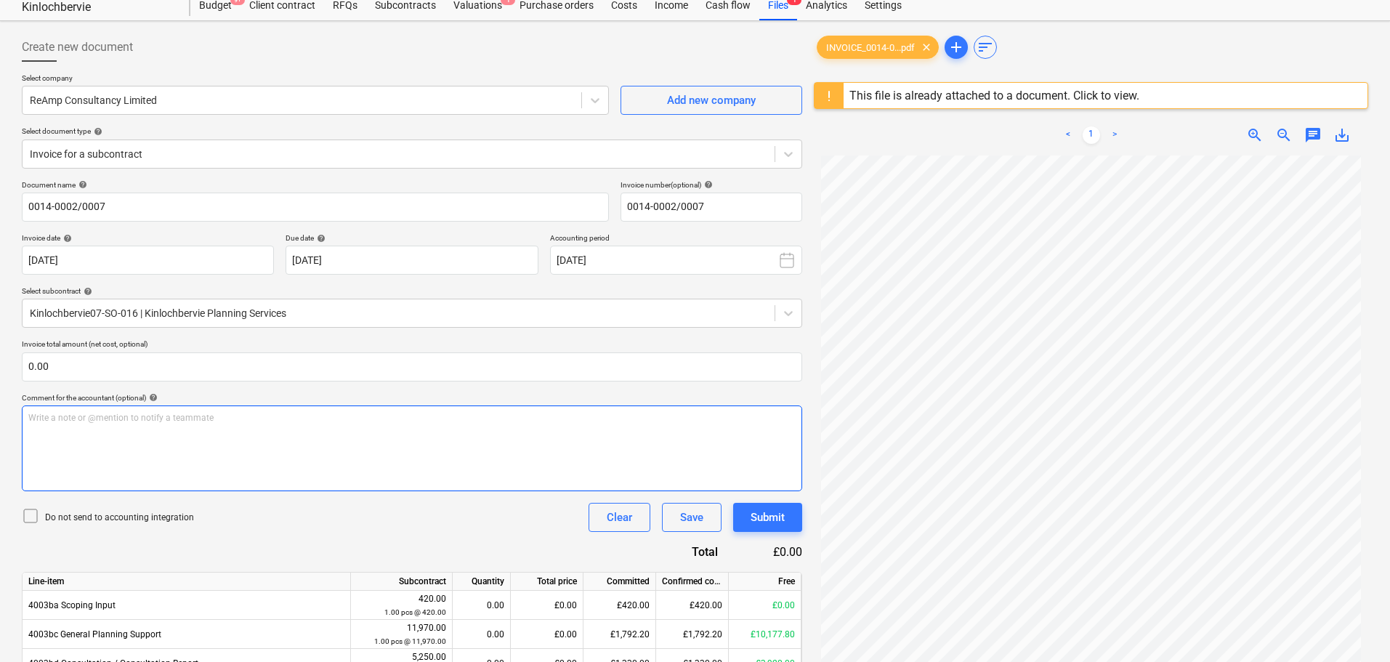
scroll to position [218, 0]
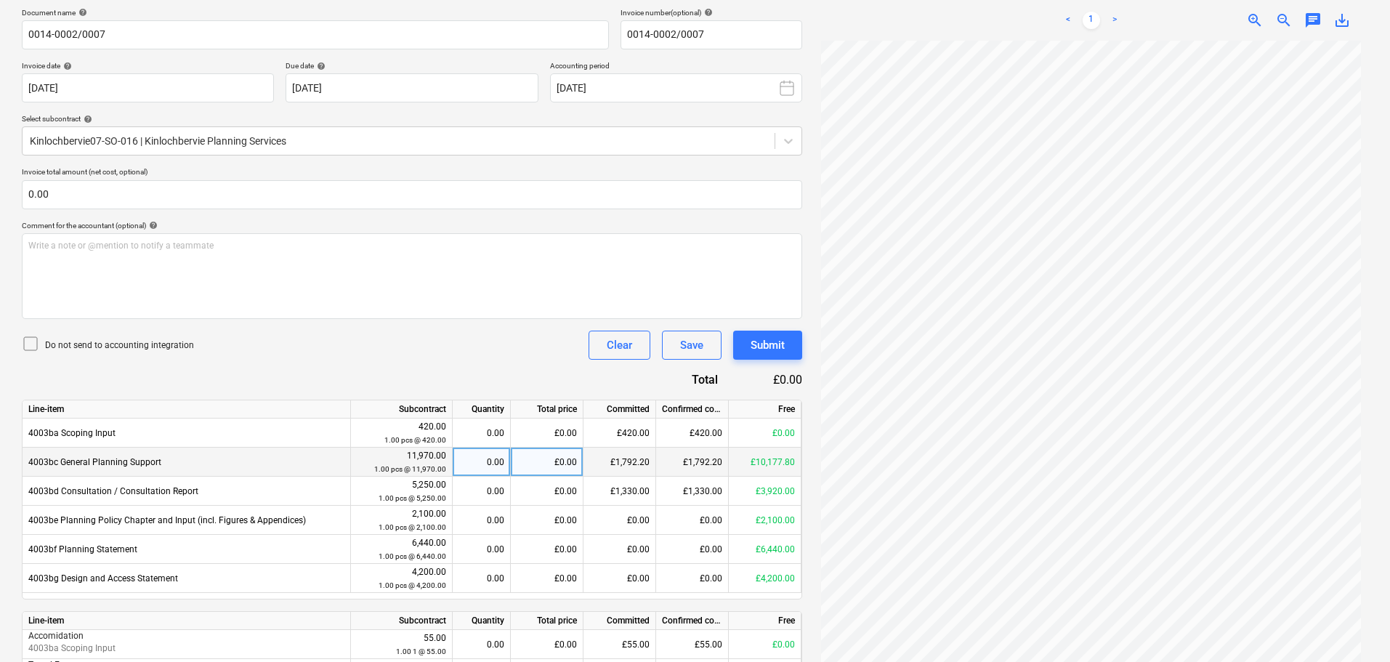
click at [548, 459] on div "£0.00" at bounding box center [547, 462] width 73 height 29
type input "2555"
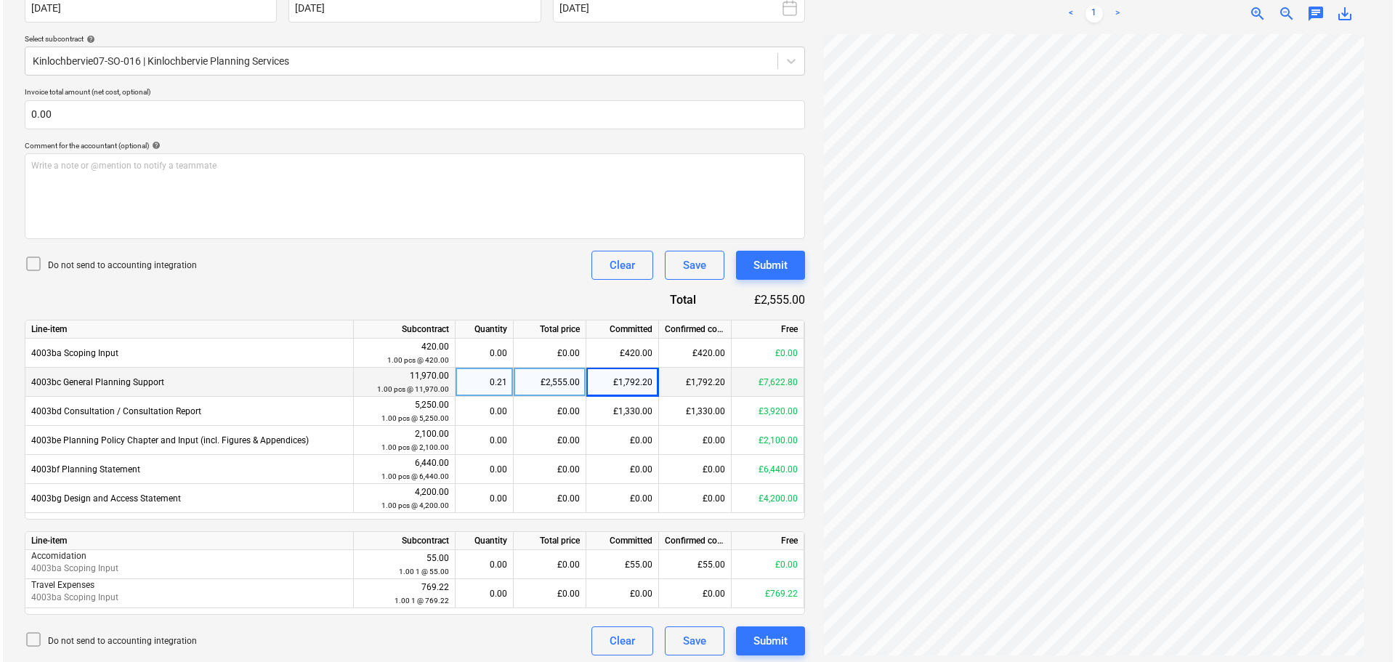
scroll to position [303, 0]
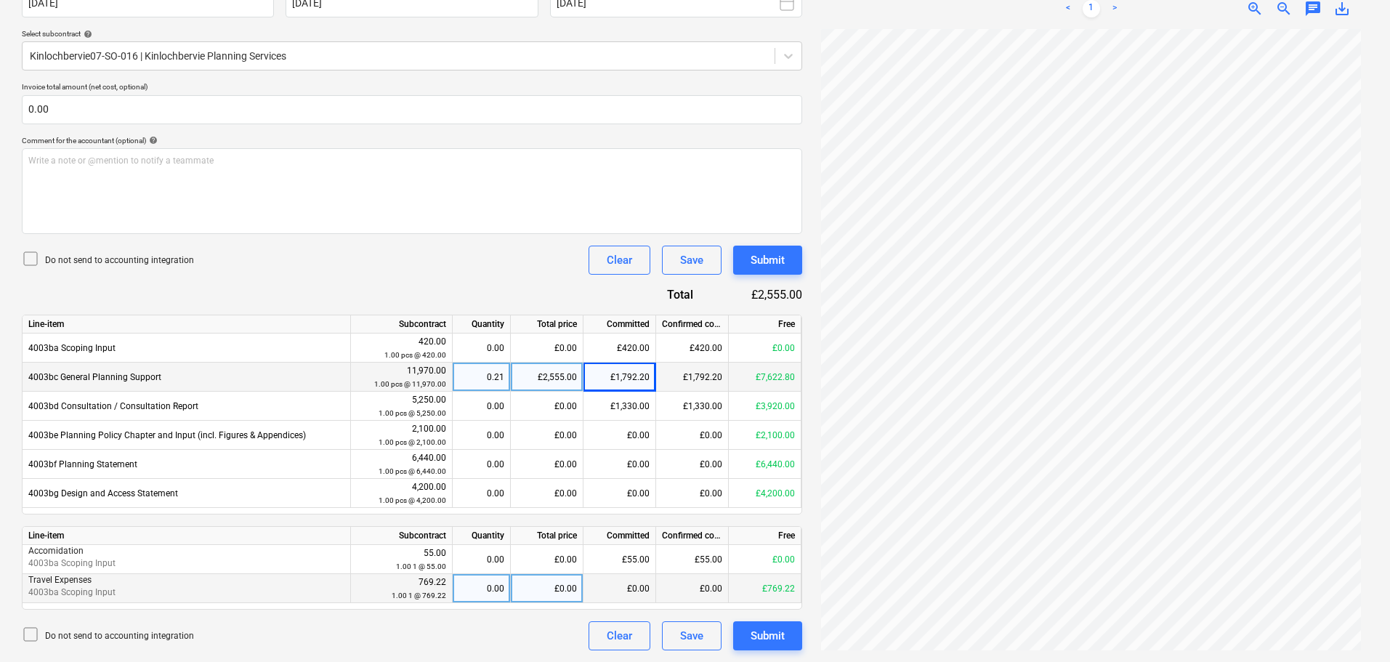
click at [487, 586] on div "0.00" at bounding box center [481, 588] width 46 height 29
type input "1"
click at [785, 641] on button "Submit" at bounding box center [767, 635] width 69 height 29
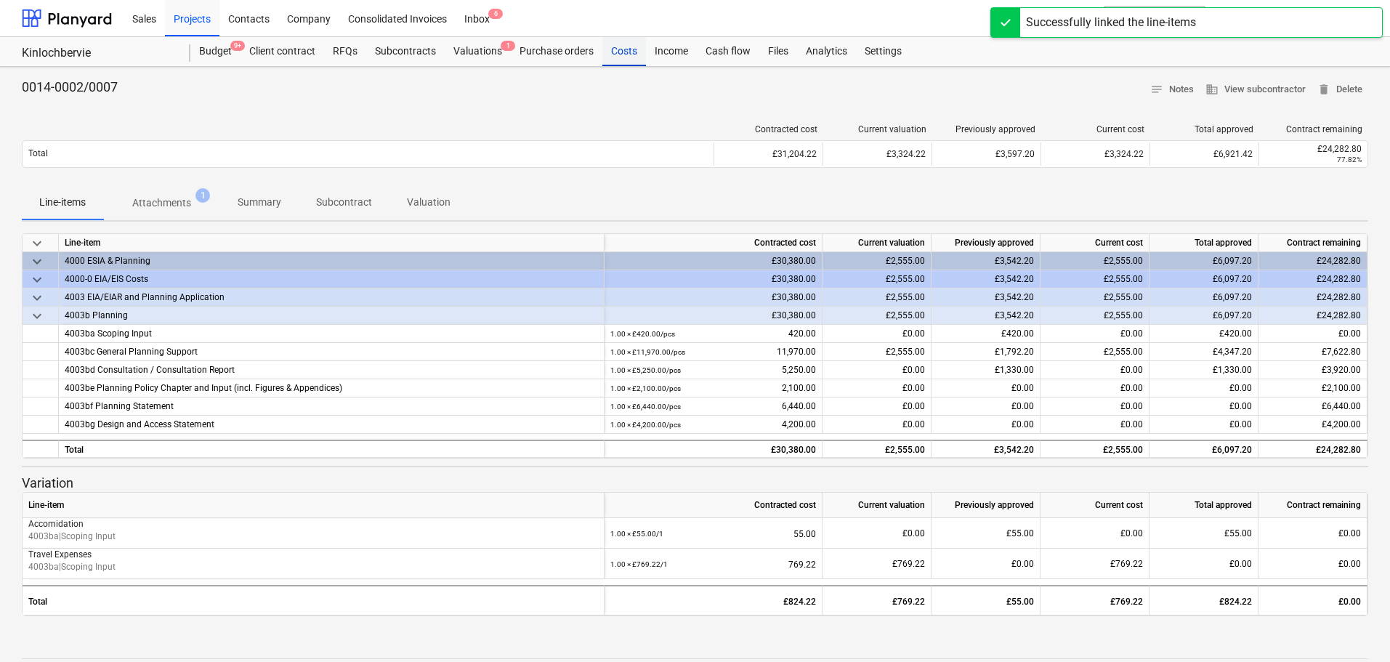
click at [615, 54] on div "Costs" at bounding box center [624, 51] width 44 height 29
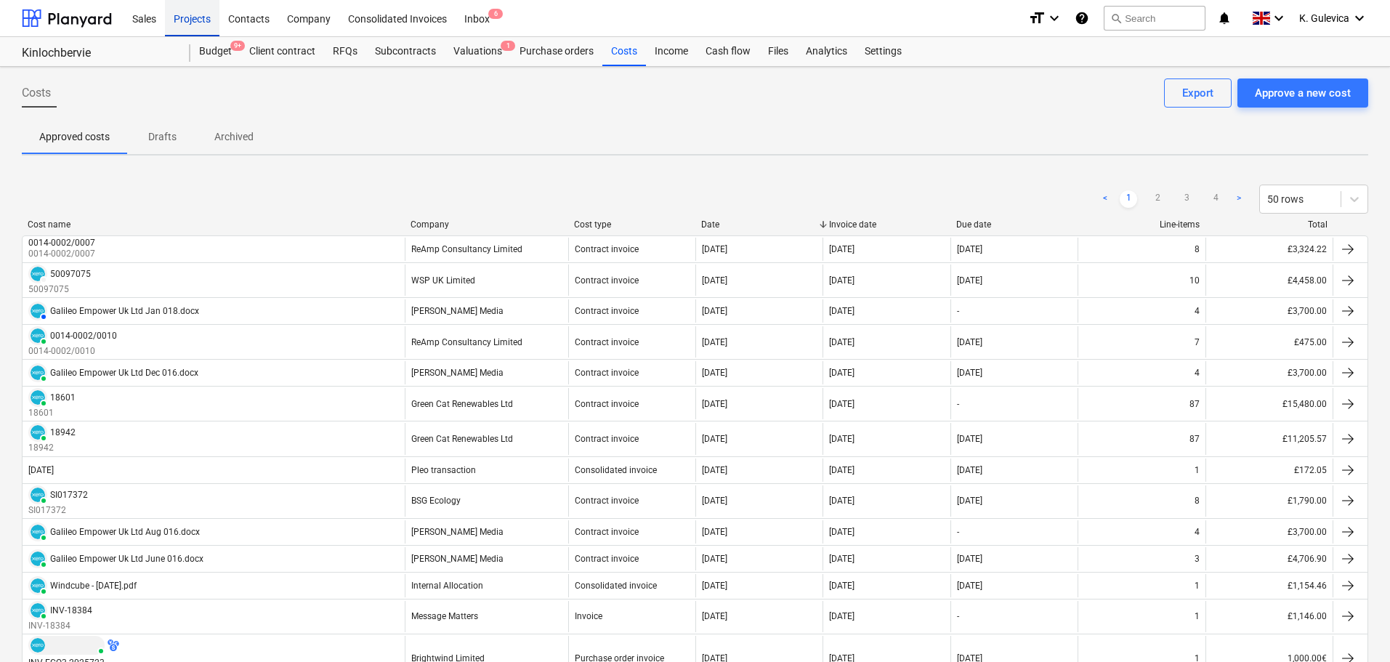
click at [186, 17] on div "Projects" at bounding box center [192, 17] width 54 height 37
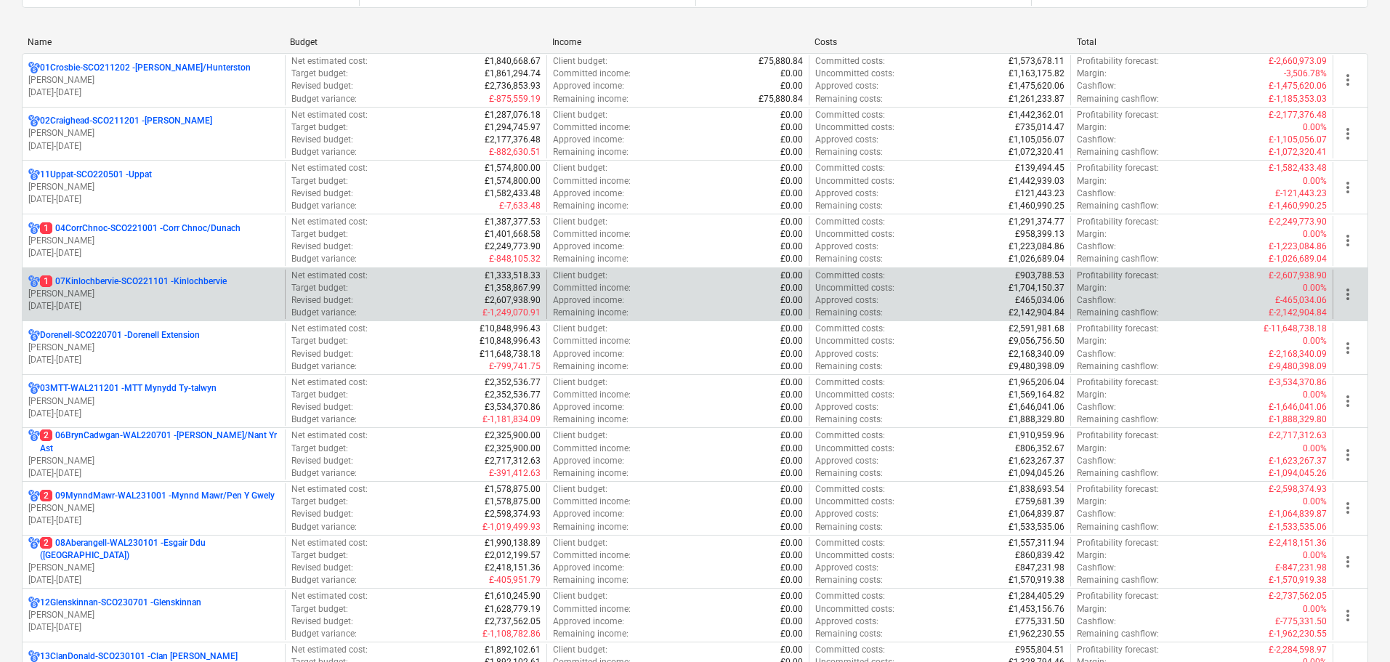
scroll to position [218, 0]
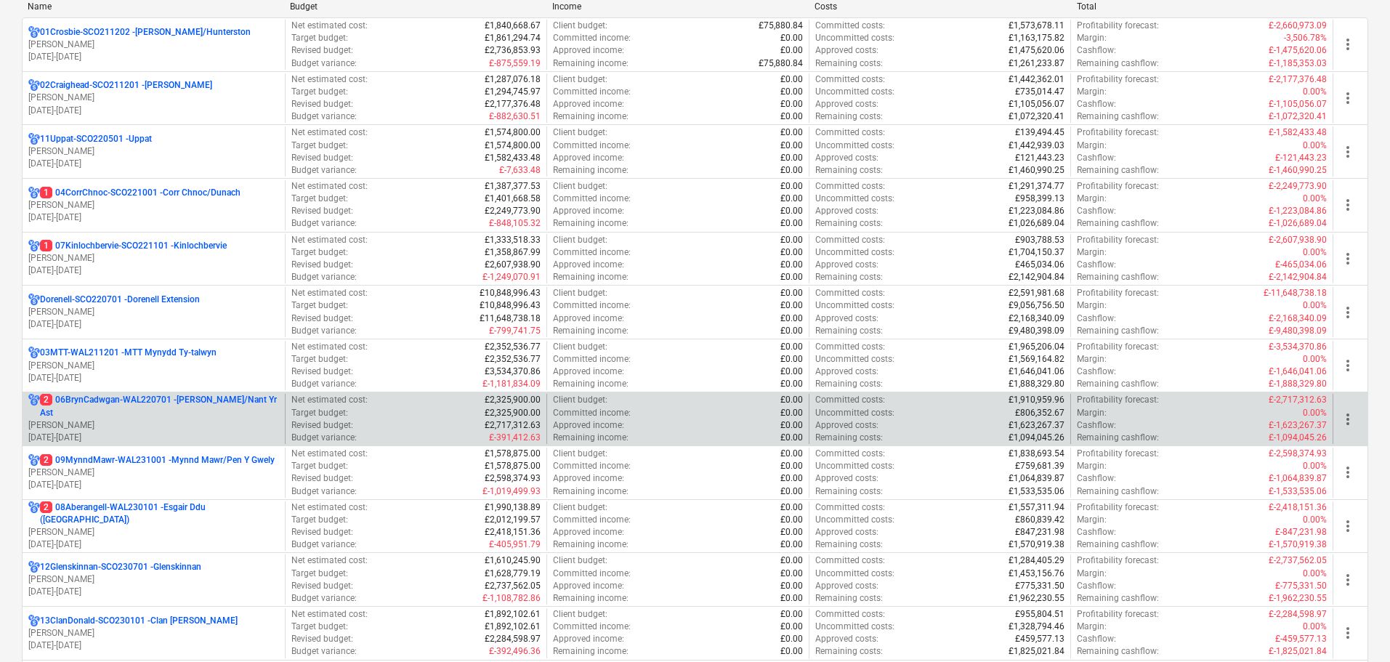
click at [126, 410] on p "2 06BrynCadwgan-WAL220701 - [PERSON_NAME]/Nant Yr Ast" at bounding box center [159, 406] width 239 height 25
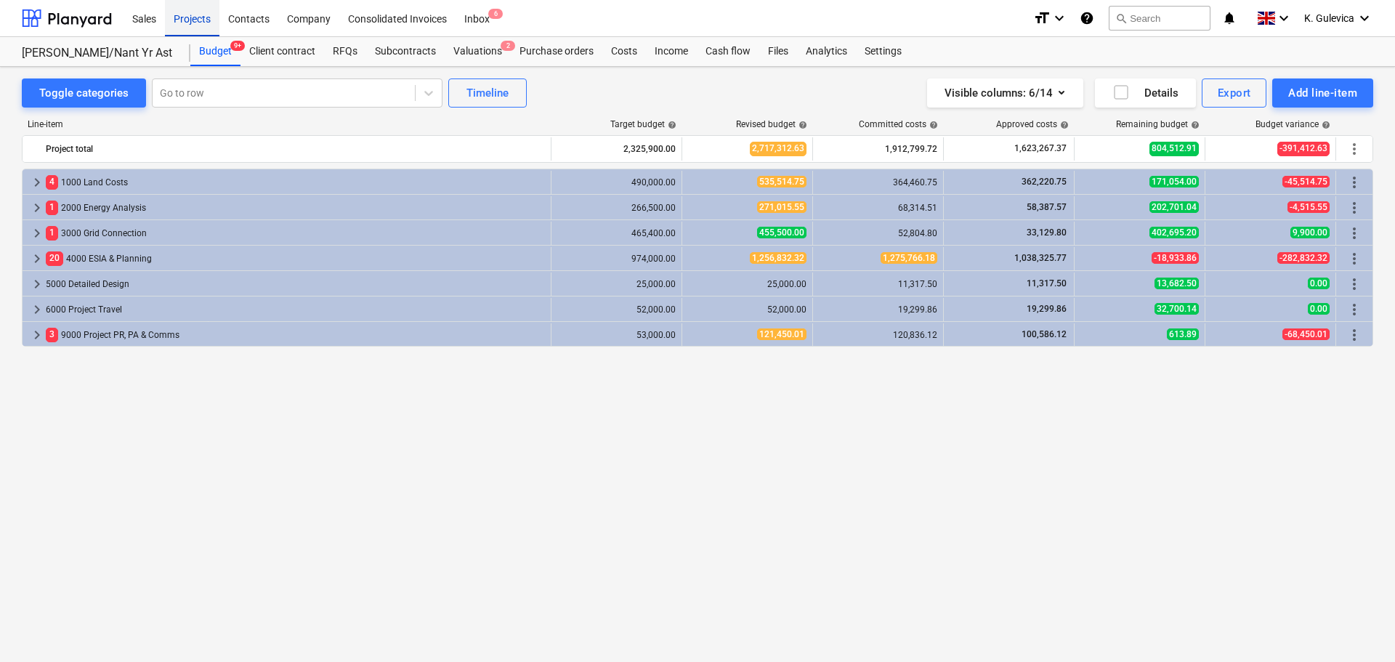
click at [191, 17] on div "Projects" at bounding box center [192, 17] width 54 height 37
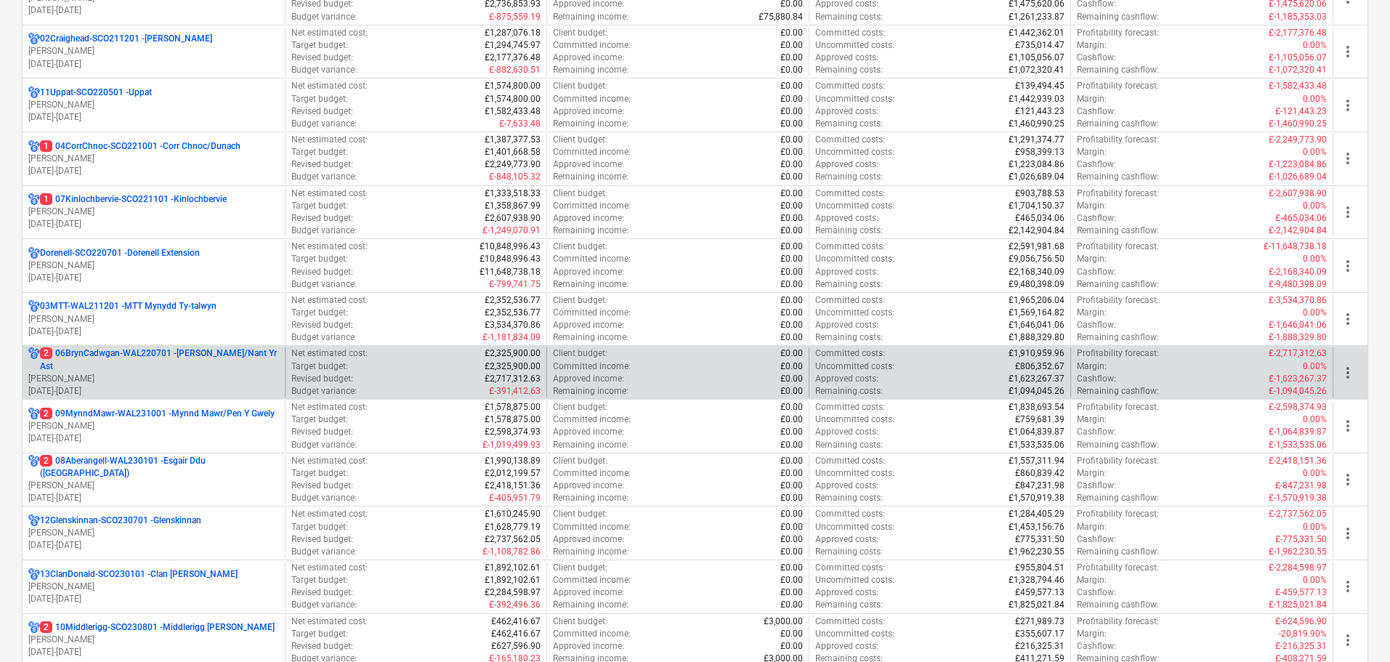
scroll to position [291, 0]
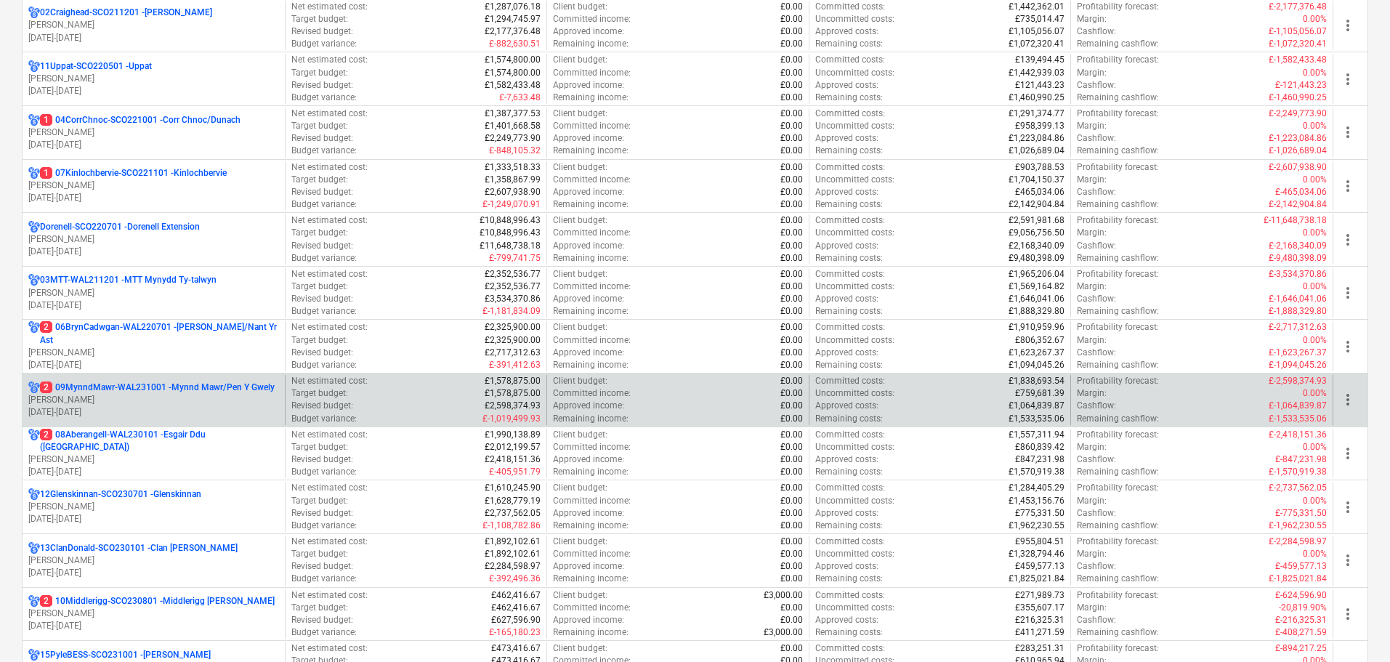
click at [157, 408] on p "[DATE] - [DATE]" at bounding box center [153, 412] width 251 height 12
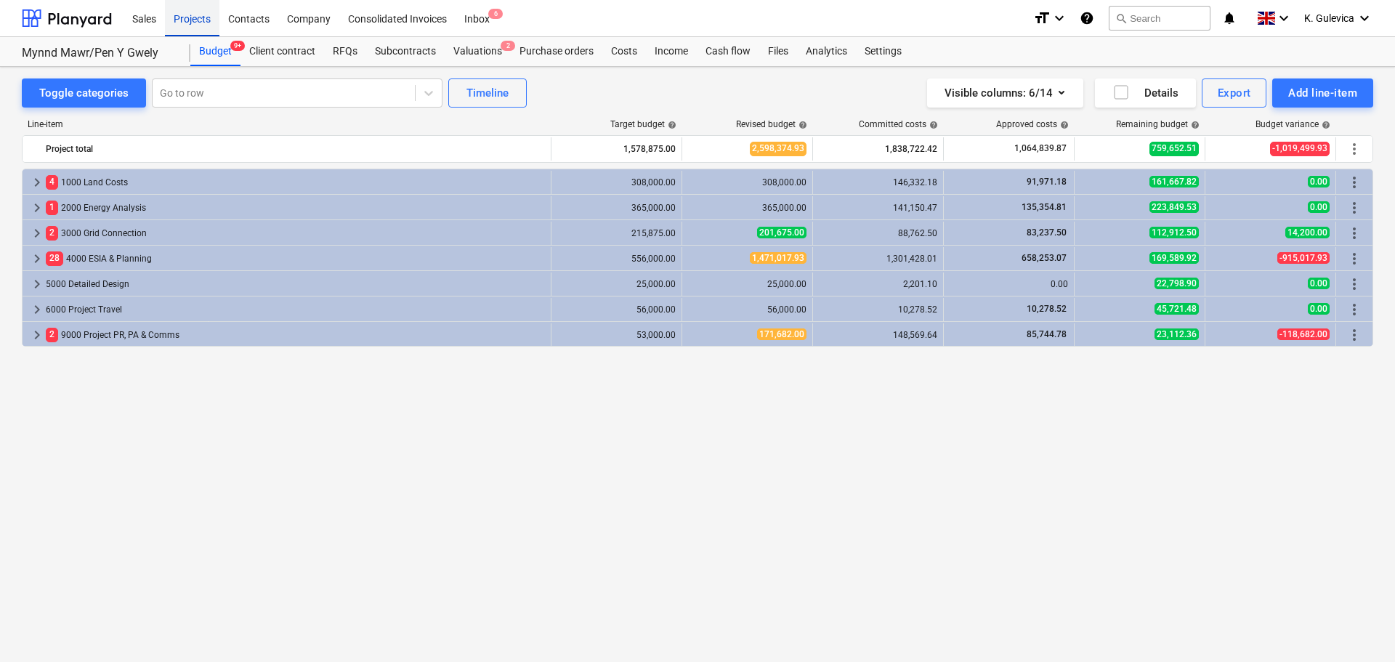
click at [187, 7] on div "Projects" at bounding box center [192, 17] width 54 height 37
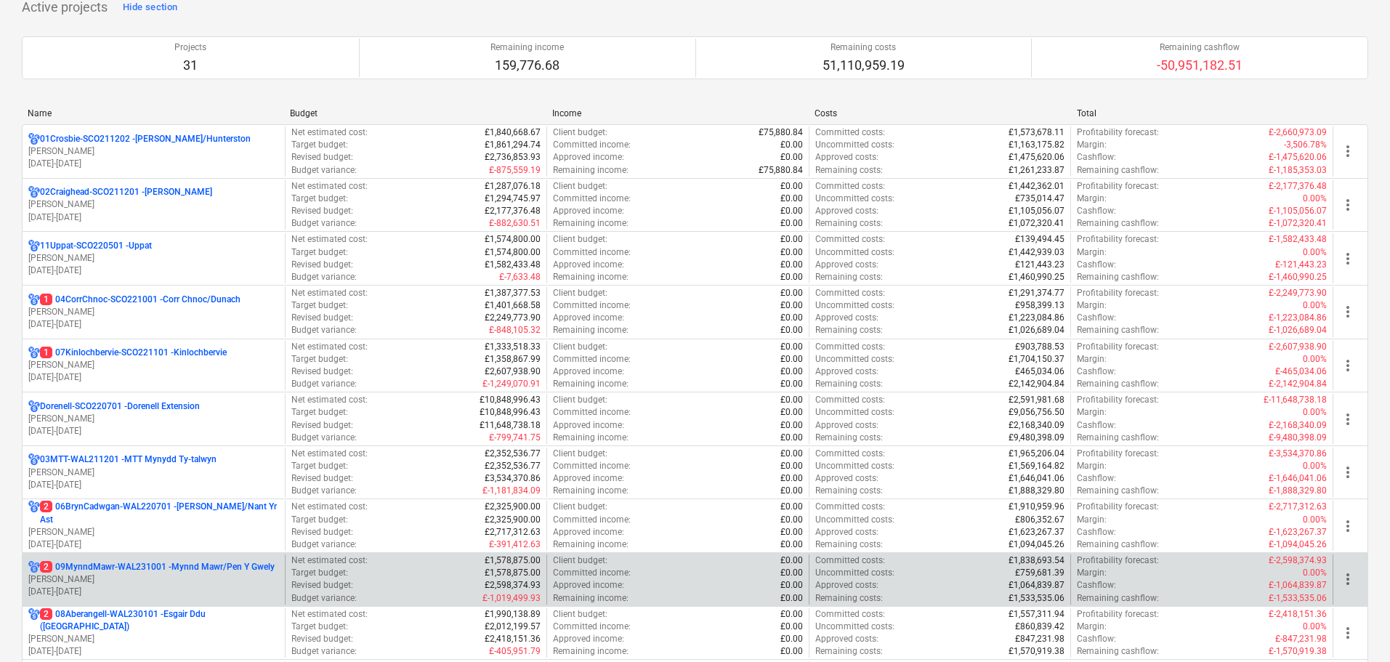
scroll to position [218, 0]
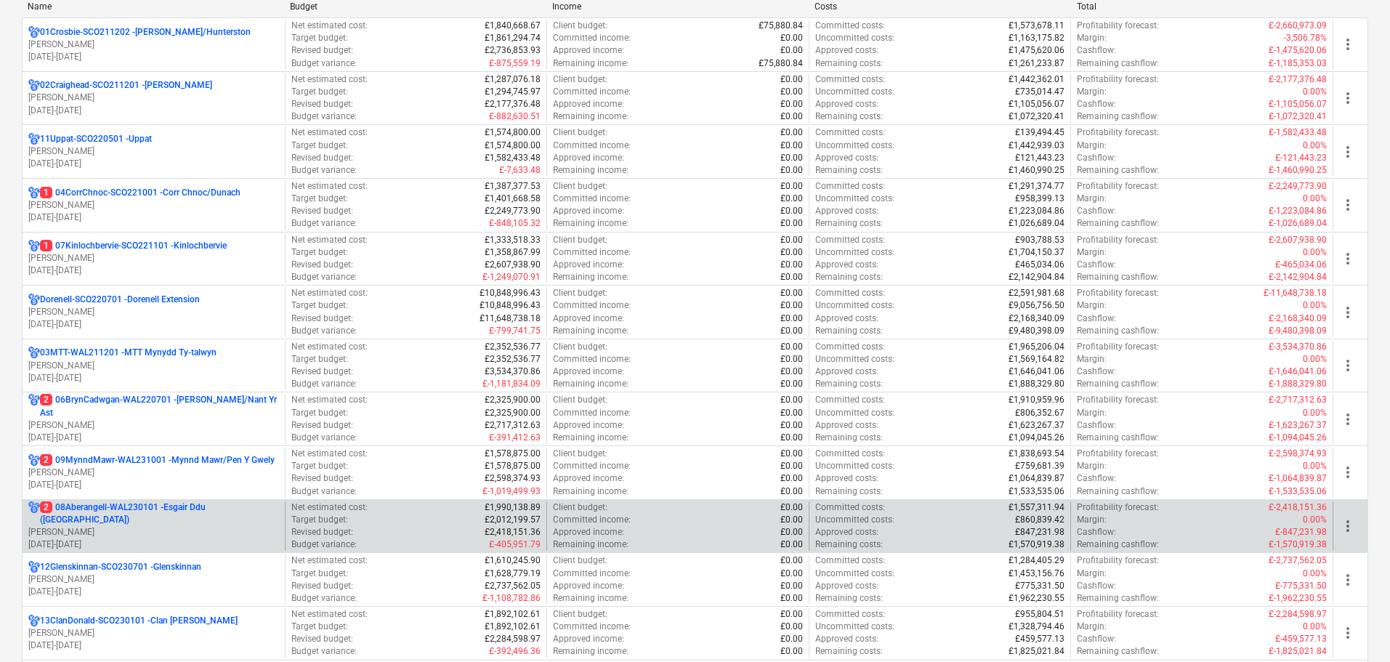
click at [149, 538] on p "[DATE] - [DATE]" at bounding box center [153, 544] width 251 height 12
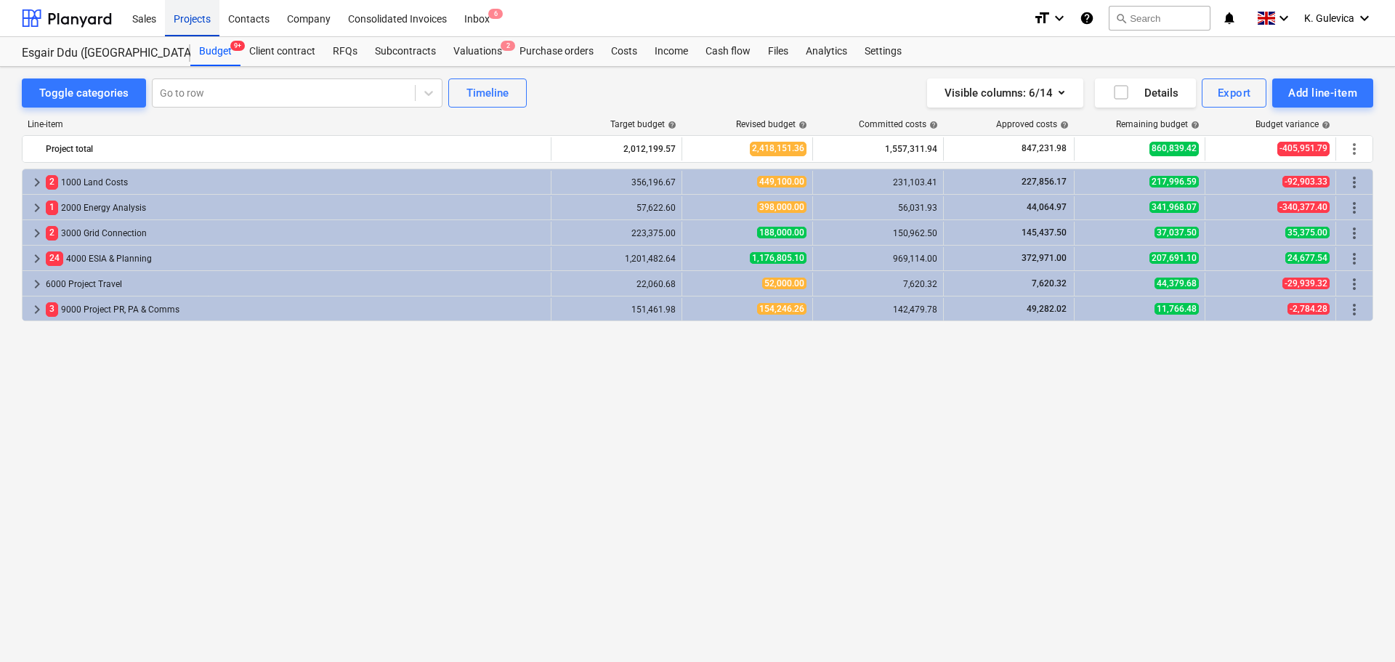
click at [181, 15] on div "Projects" at bounding box center [192, 17] width 54 height 37
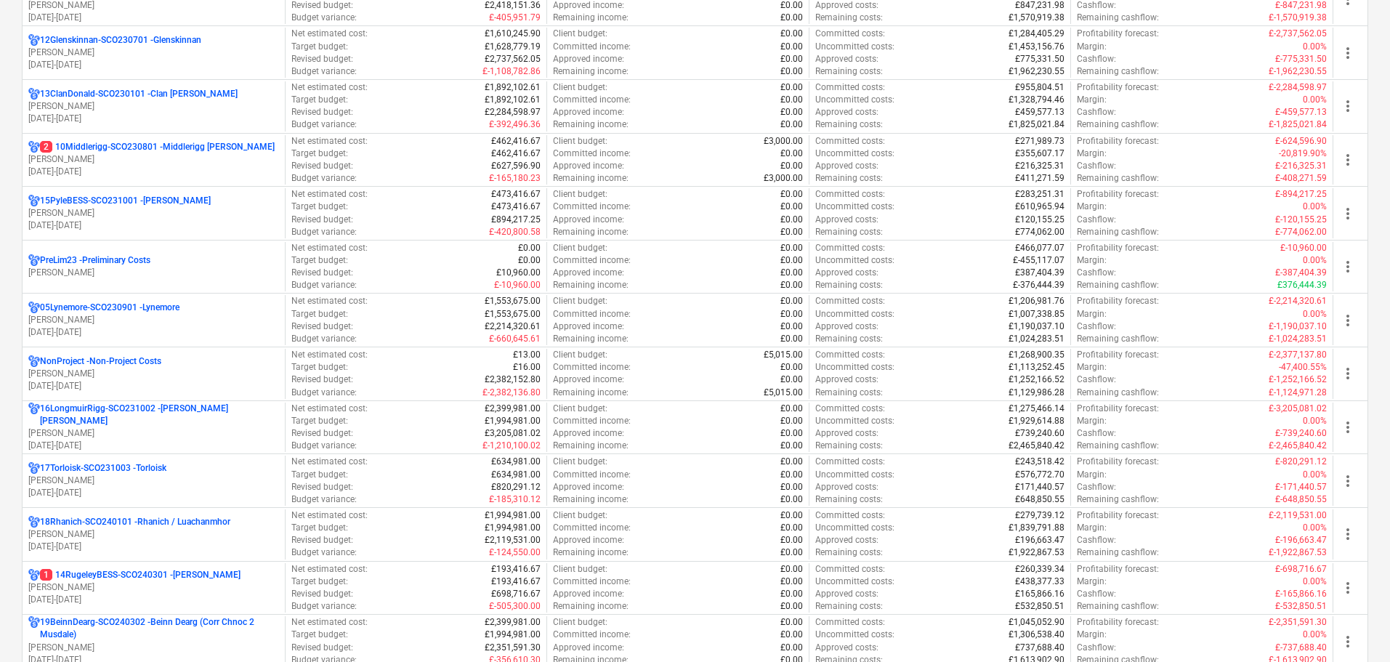
scroll to position [799, 0]
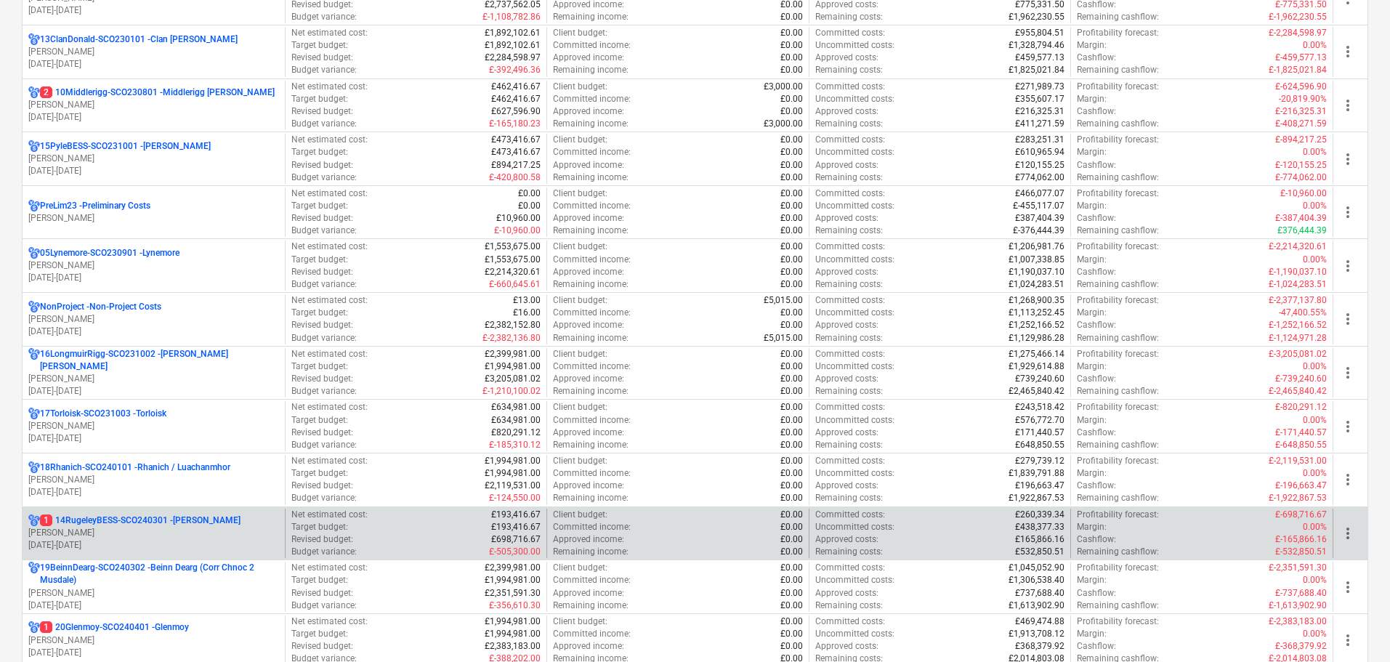
click at [199, 539] on p "[DATE] - [DATE]" at bounding box center [153, 545] width 251 height 12
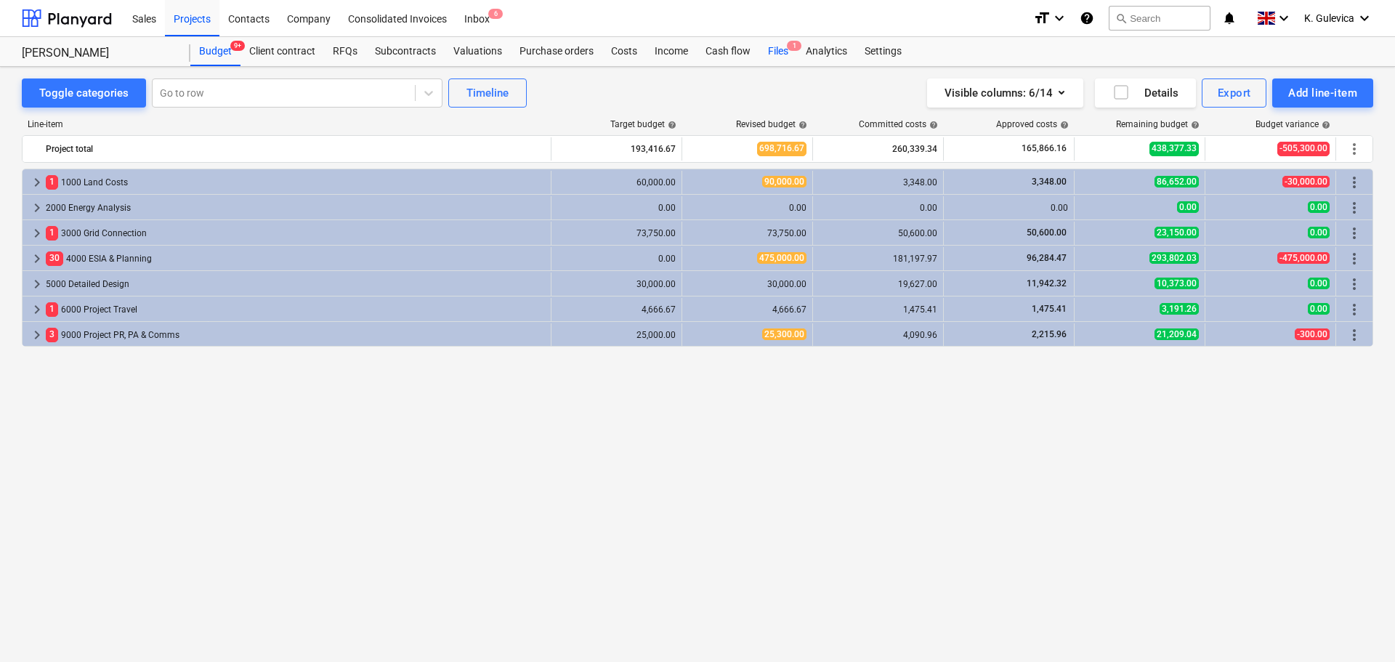
click at [782, 55] on div "Files 1" at bounding box center [778, 51] width 38 height 29
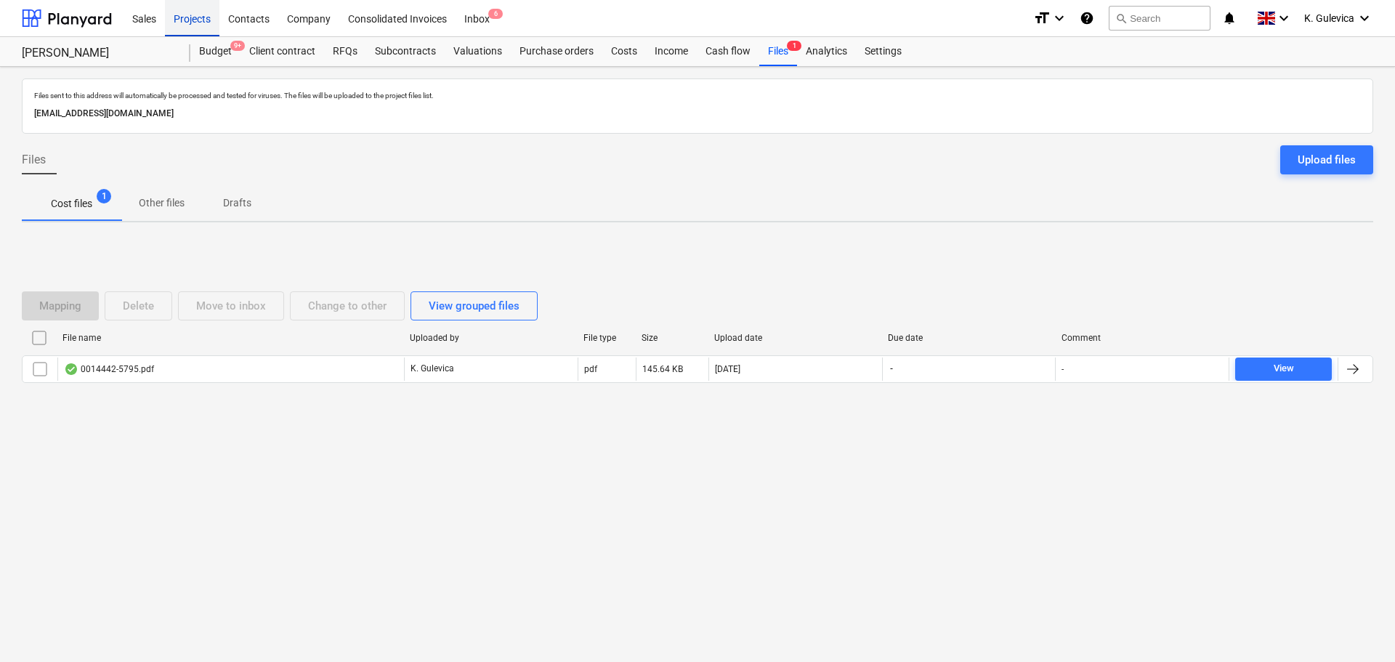
click at [195, 12] on div "Projects" at bounding box center [192, 17] width 54 height 37
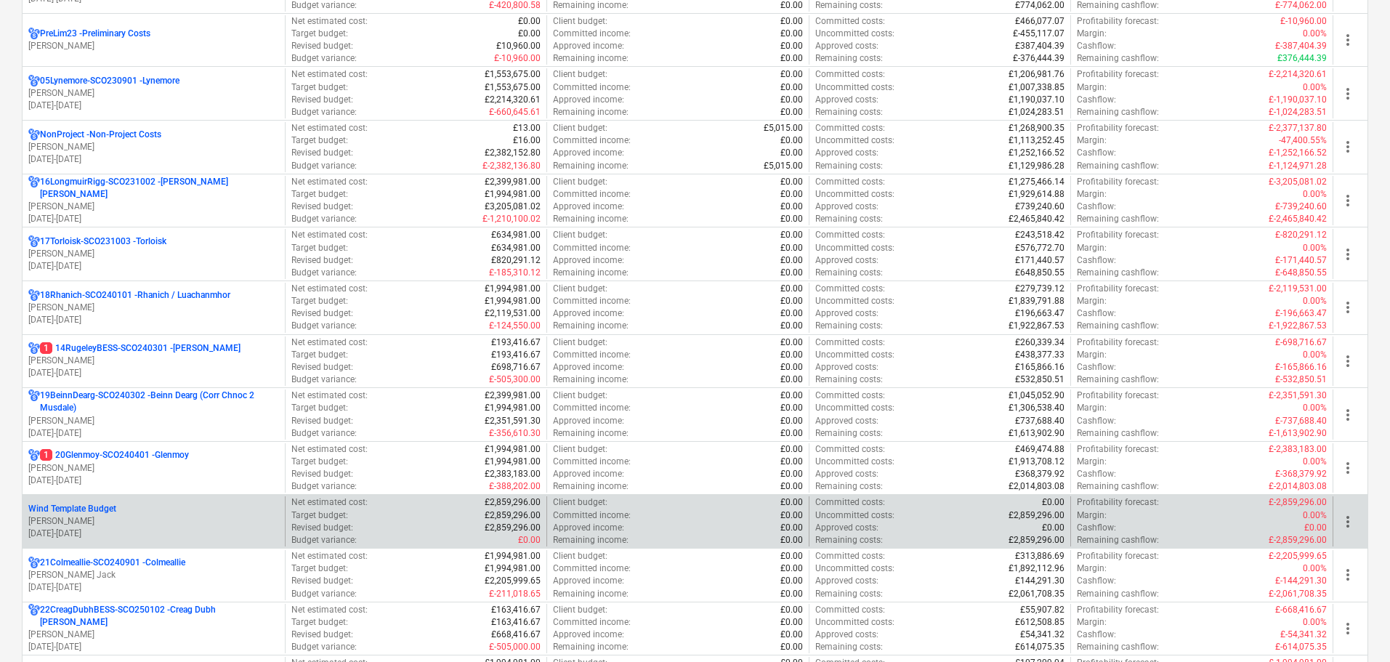
scroll to position [1017, 0]
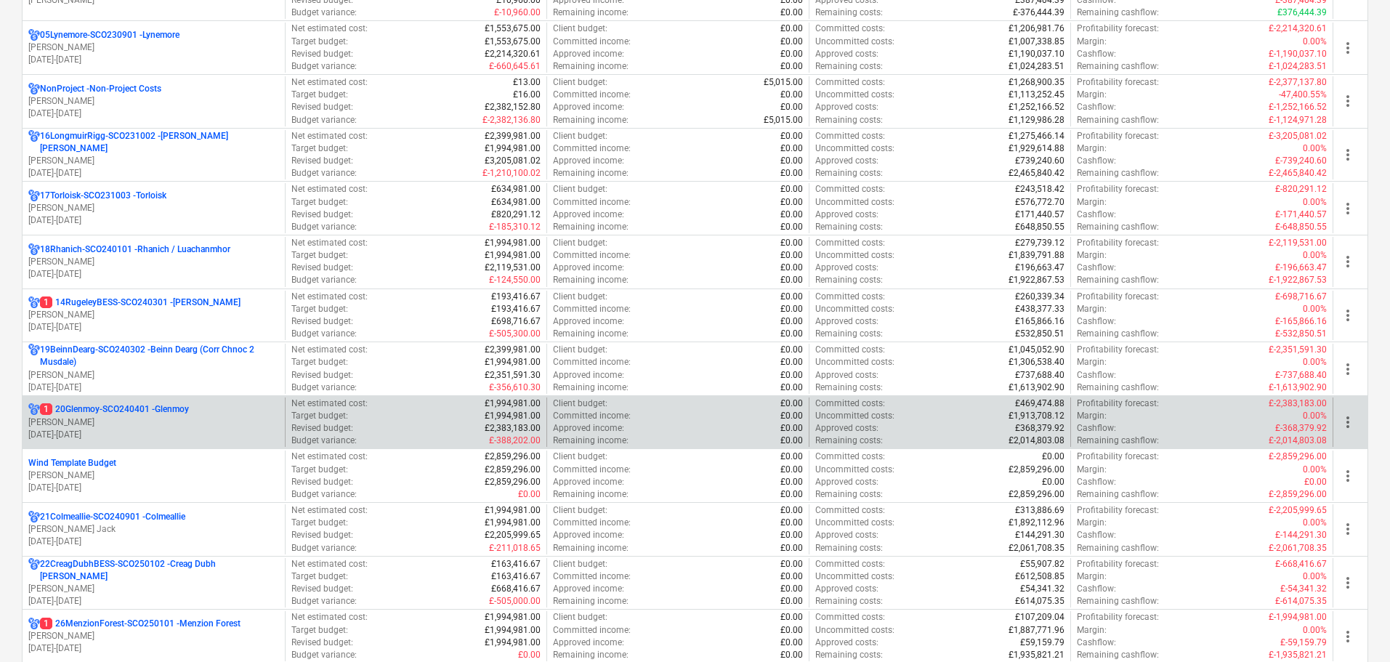
click at [189, 424] on p "[PERSON_NAME]" at bounding box center [153, 422] width 251 height 12
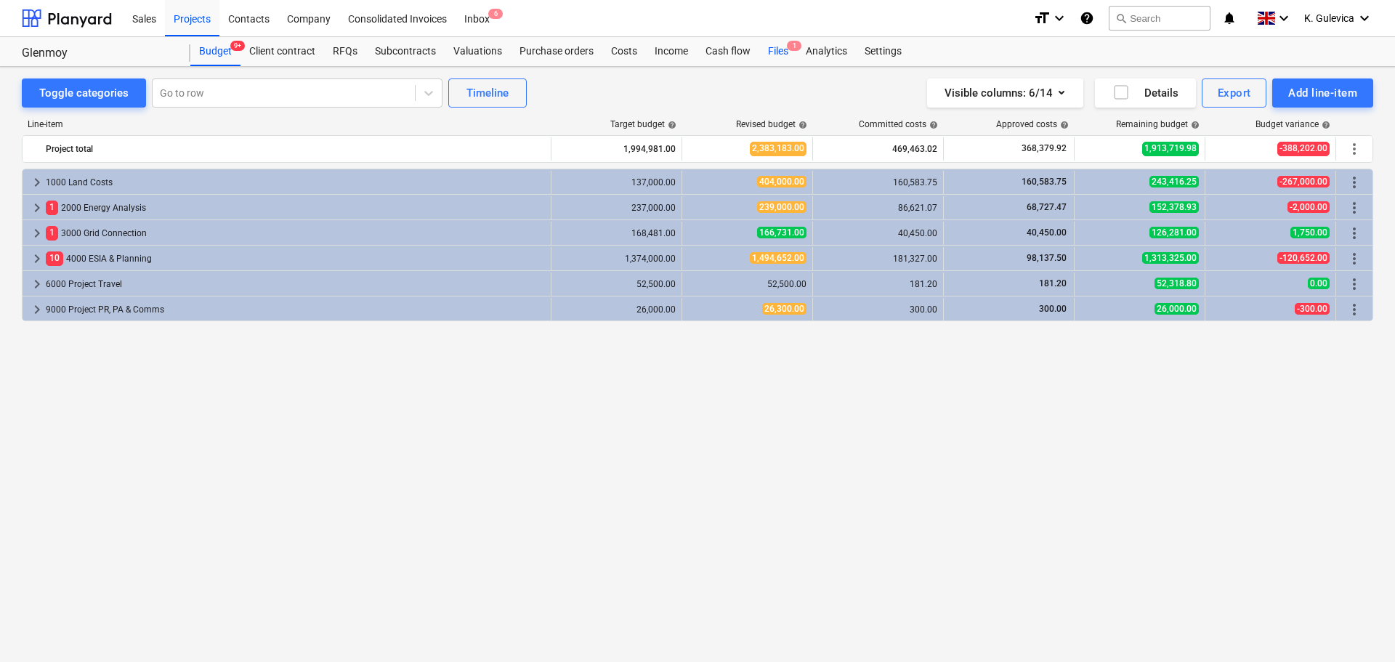
click at [780, 52] on div "Files 1" at bounding box center [778, 51] width 38 height 29
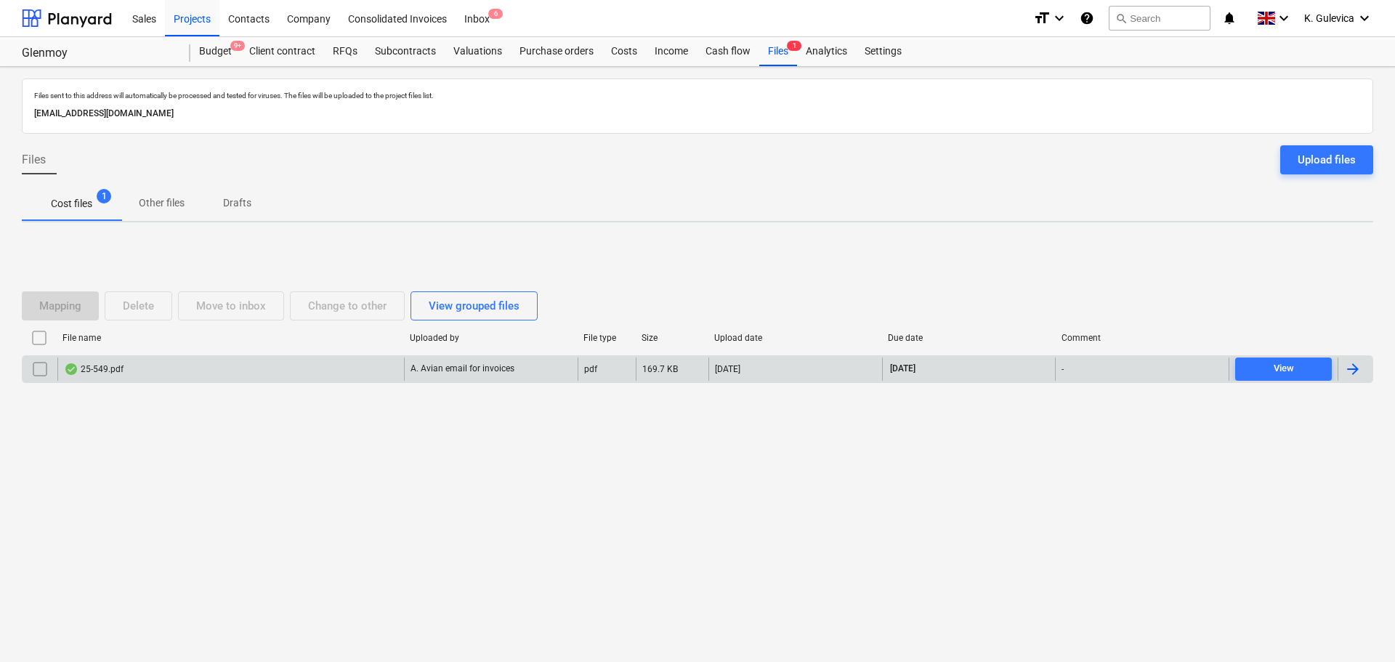
click at [341, 357] on div "25-549.pdf" at bounding box center [230, 368] width 347 height 23
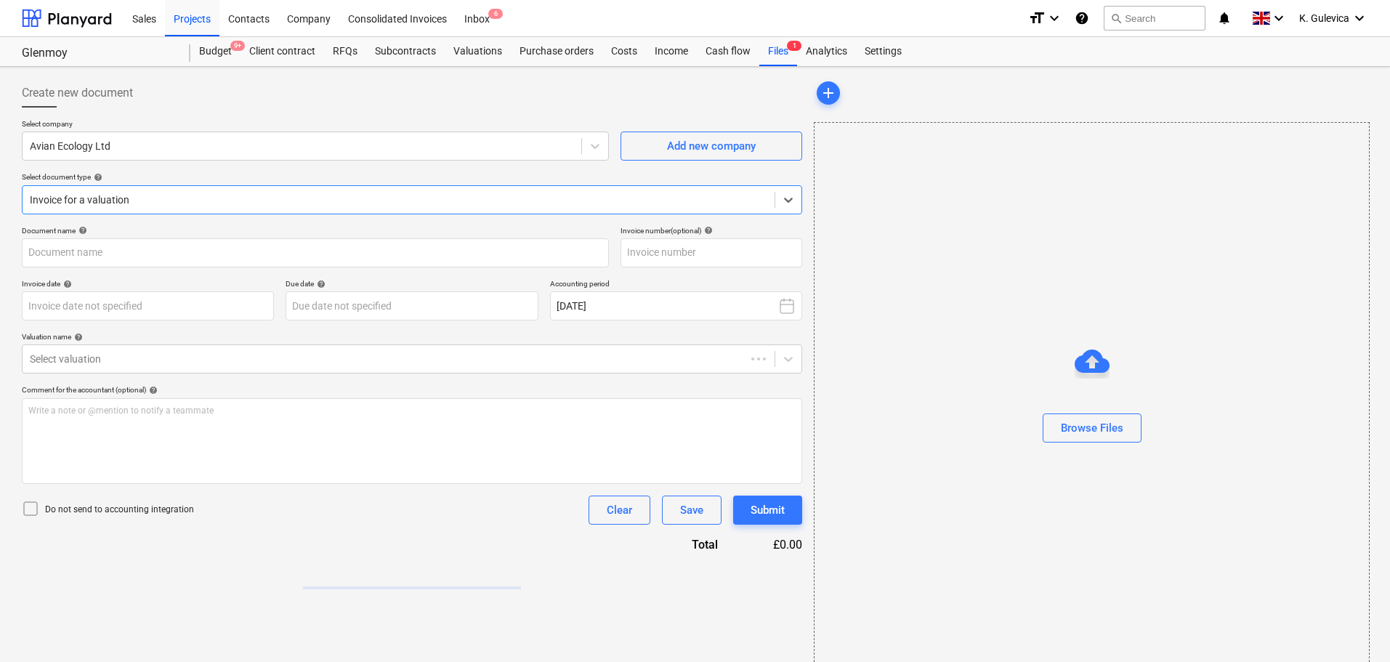
type input "25-549"
type input "[DATE]"
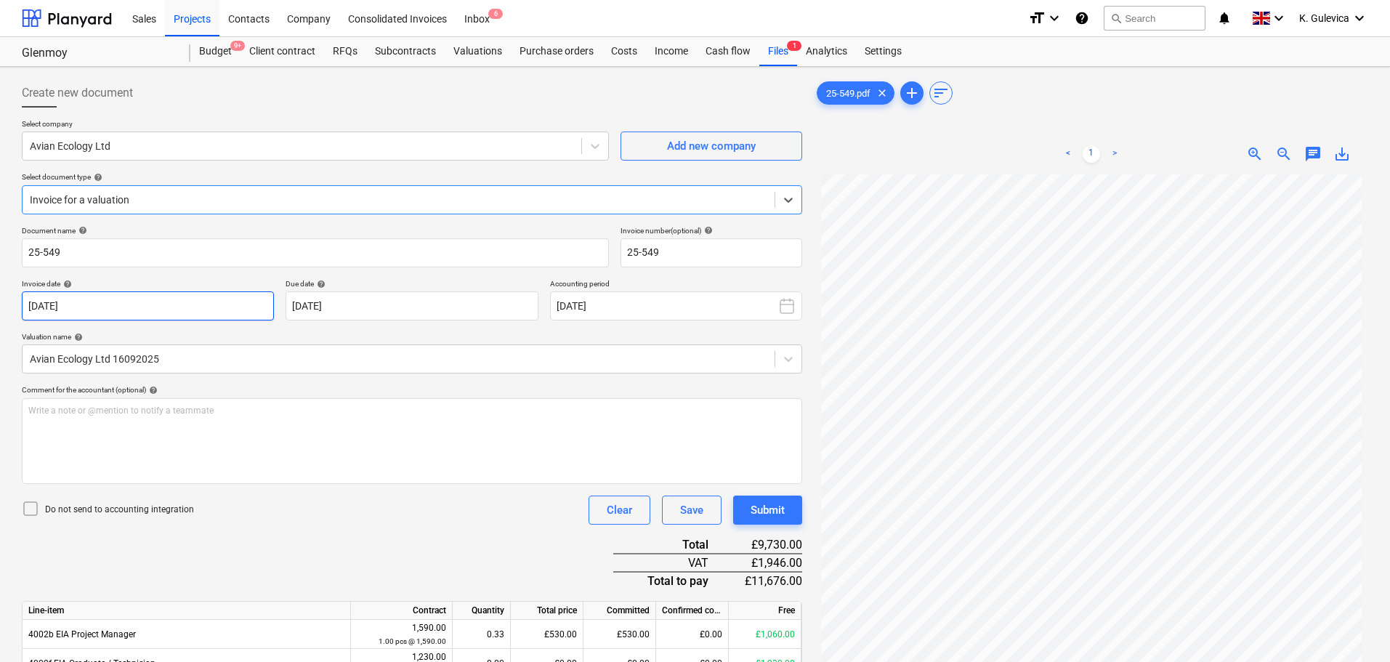
click at [145, 317] on body "Sales Projects Contacts Company Consolidated Invoices Inbox 6 format_size keybo…" at bounding box center [695, 331] width 1390 height 662
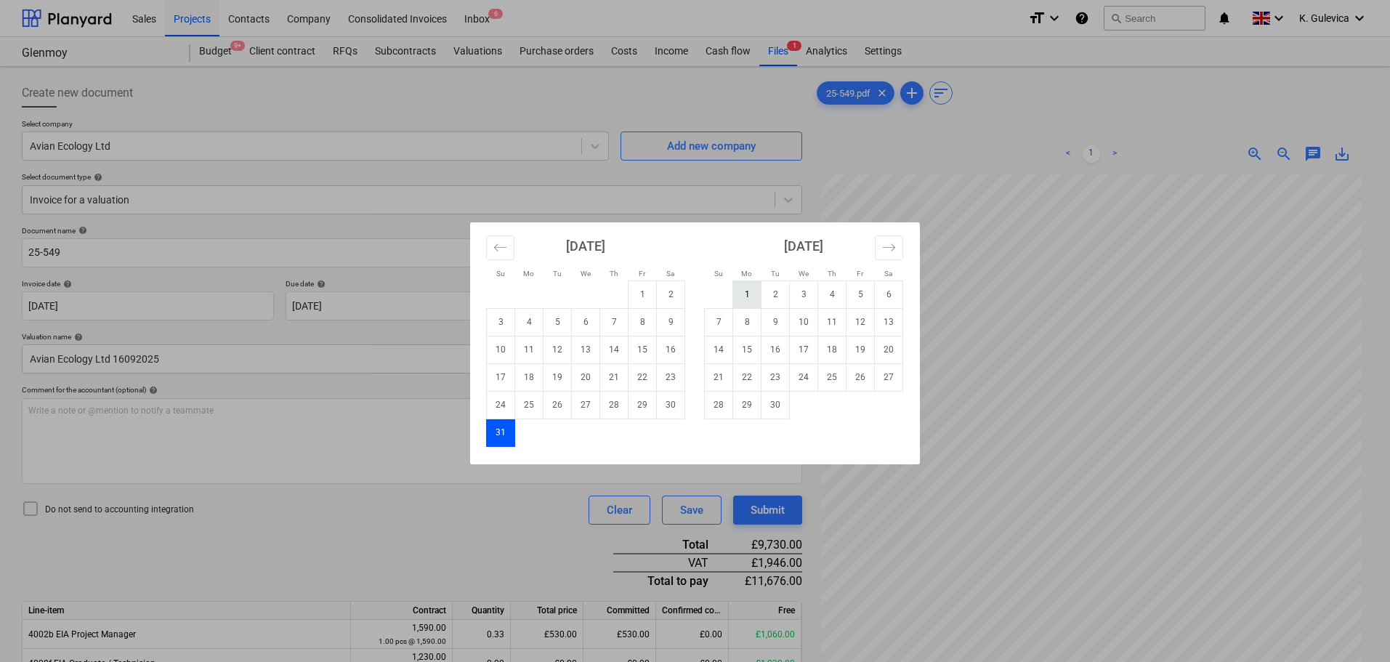
click at [740, 287] on td "1" at bounding box center [747, 294] width 28 height 28
type input "[DATE]"
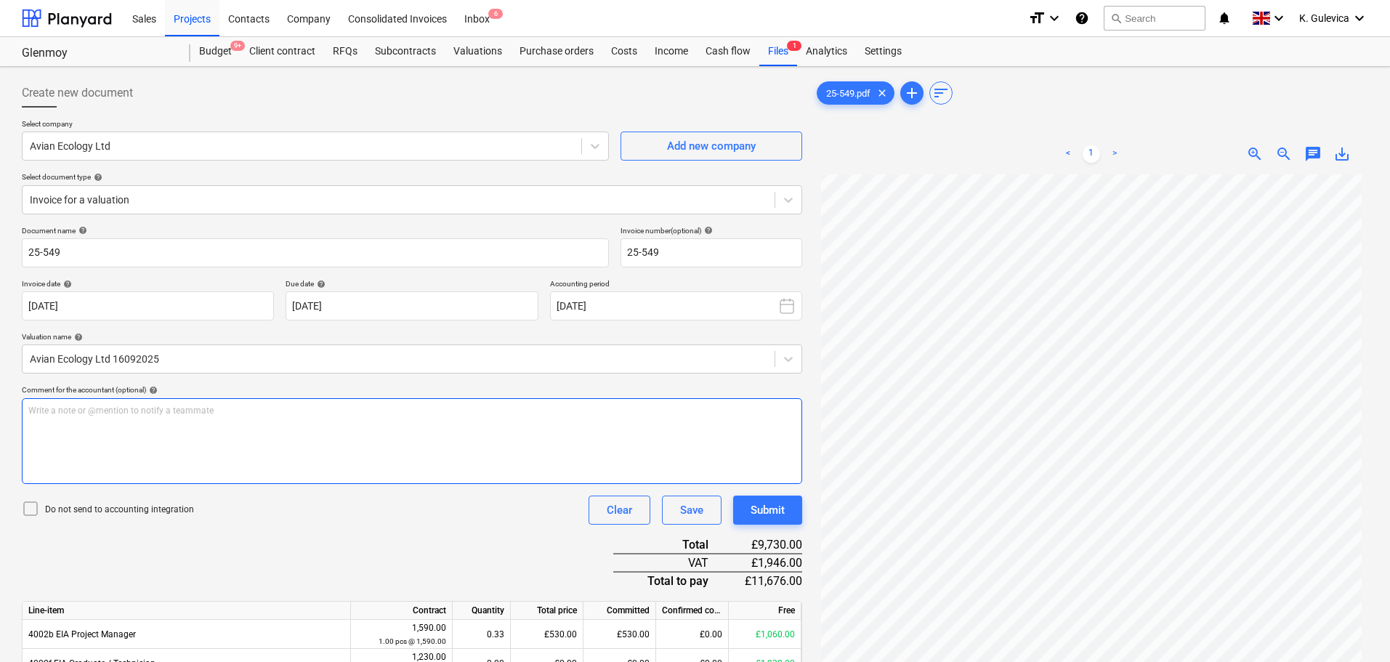
scroll to position [146, 0]
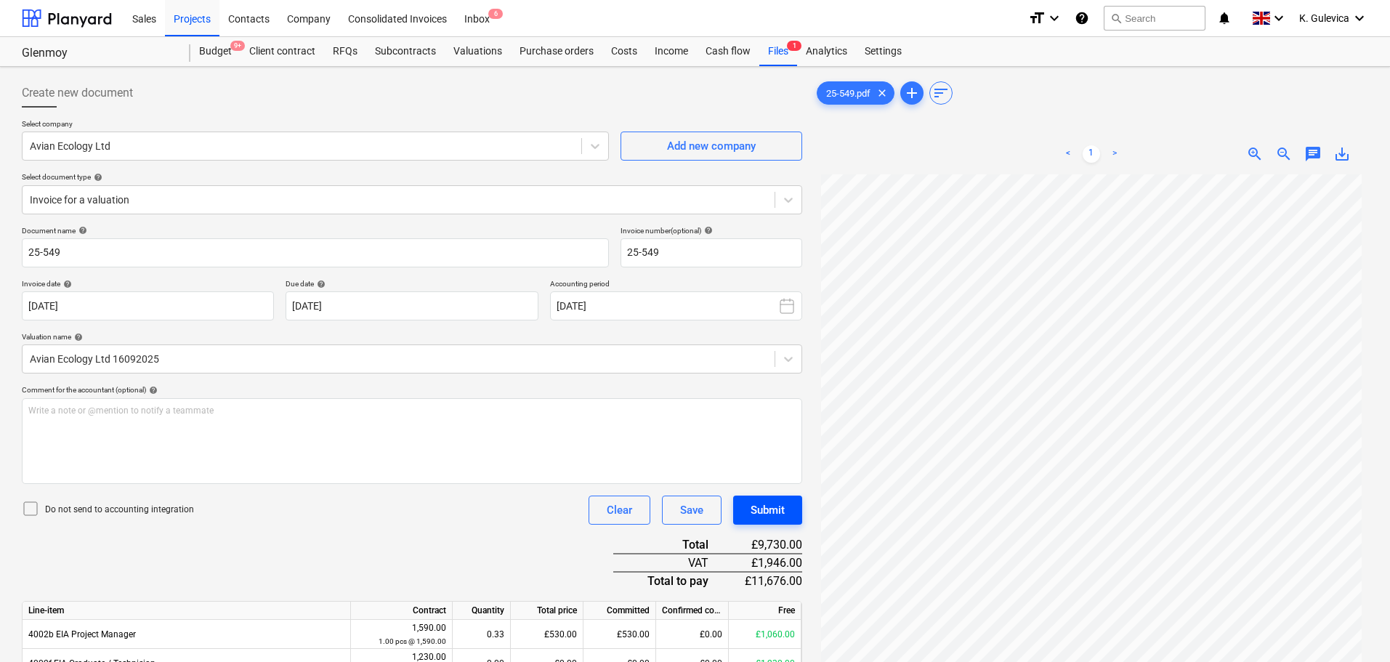
click at [781, 517] on div "Submit" at bounding box center [767, 510] width 34 height 19
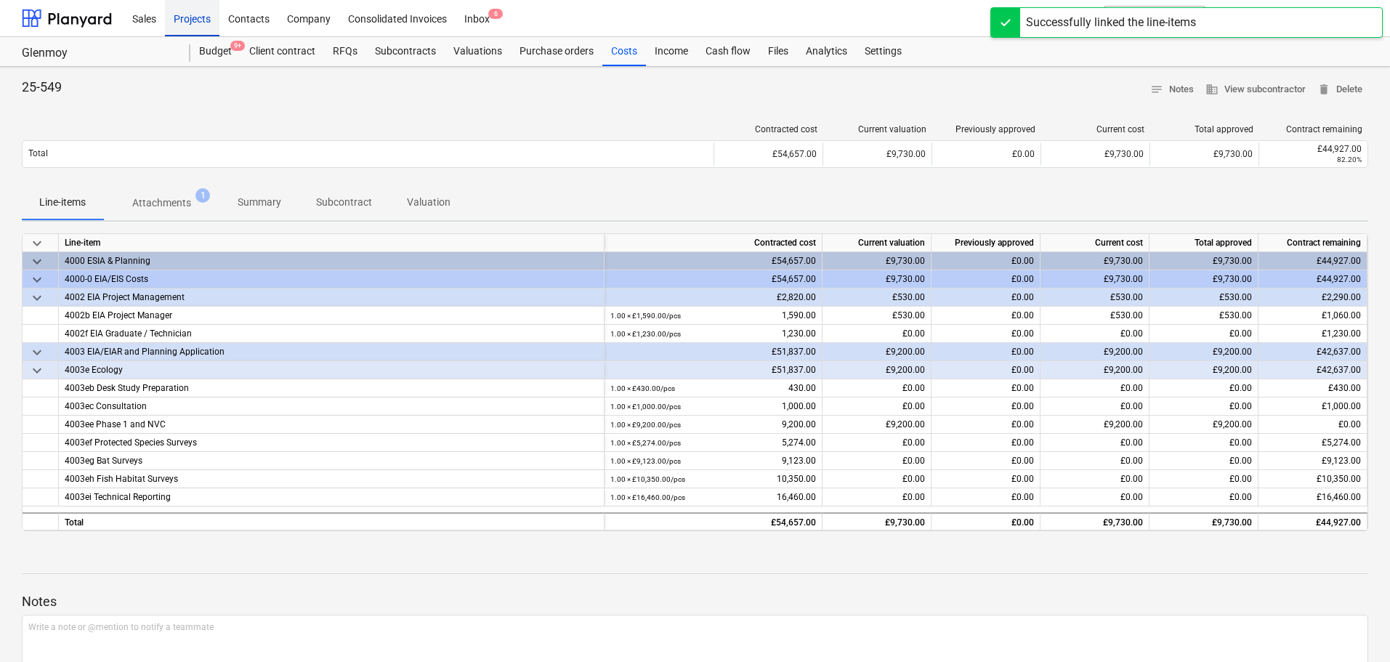
click at [191, 27] on div "Projects" at bounding box center [192, 17] width 54 height 37
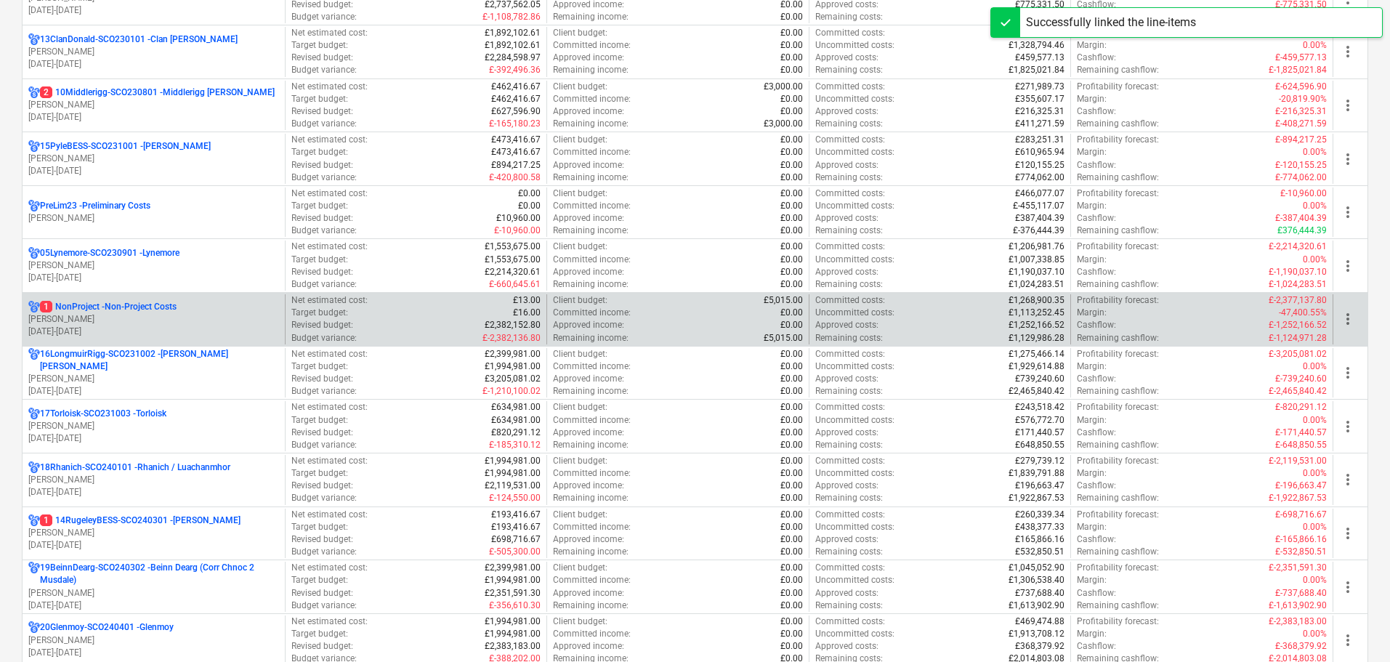
click at [223, 318] on p "[PERSON_NAME]" at bounding box center [153, 319] width 251 height 12
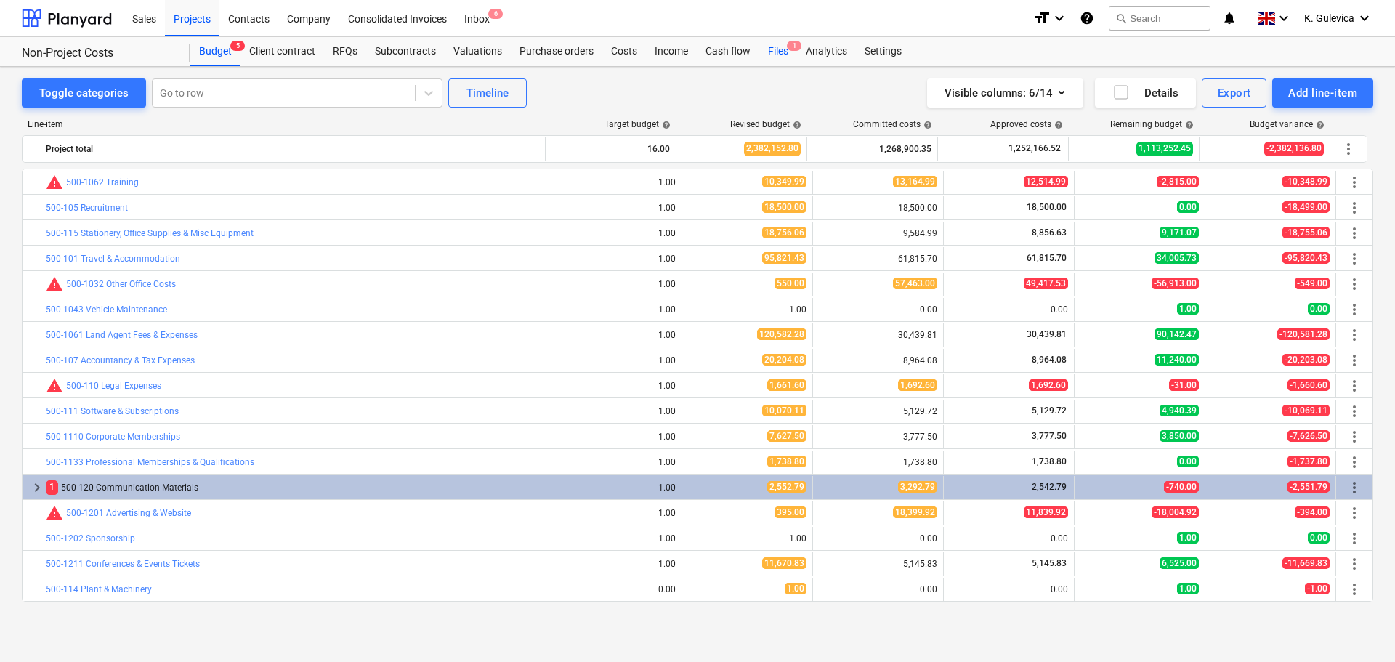
click at [772, 54] on div "Files 1" at bounding box center [778, 51] width 38 height 29
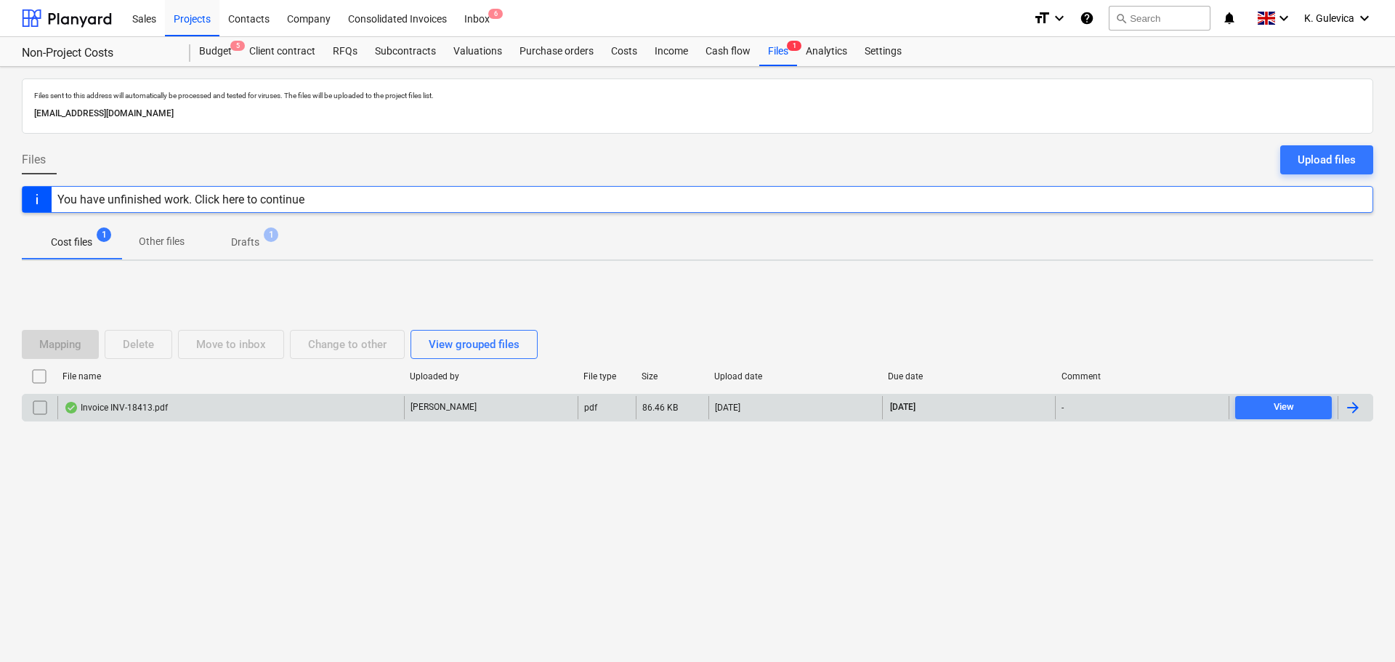
click at [227, 402] on div "Invoice INV-18413.pdf" at bounding box center [230, 407] width 347 height 23
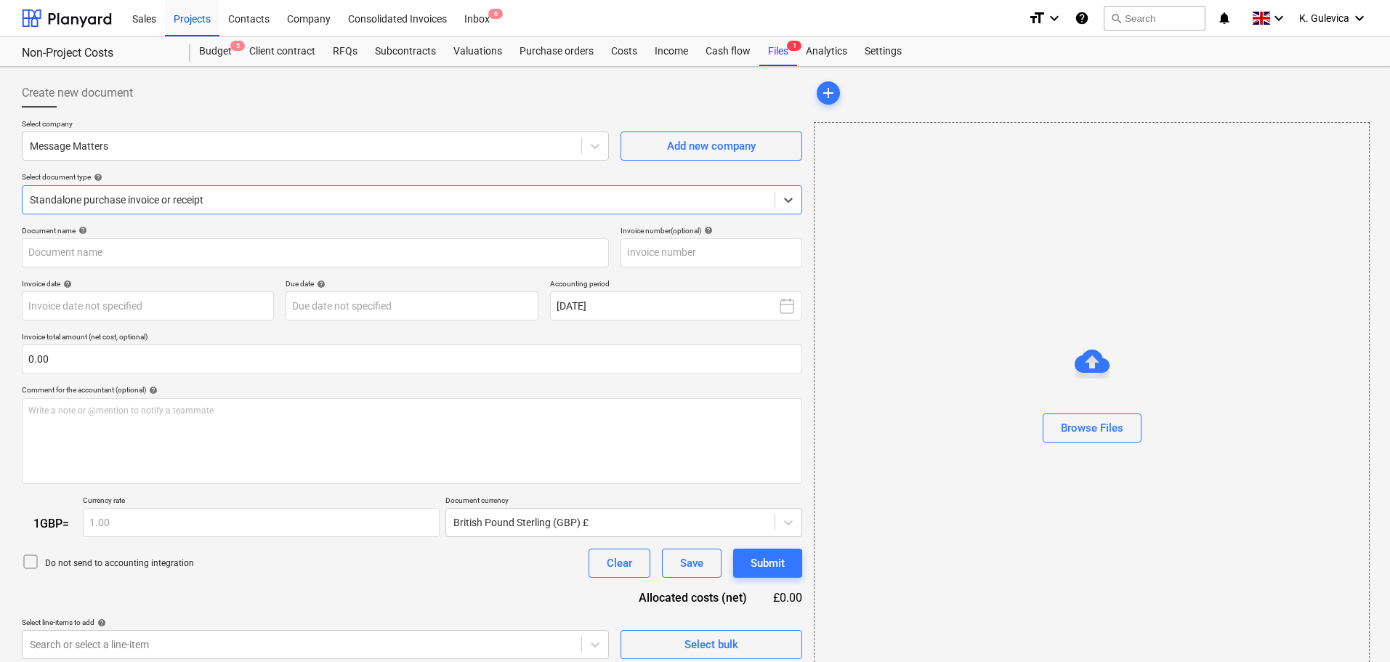
type input "INV-18413"
type input "[DATE]"
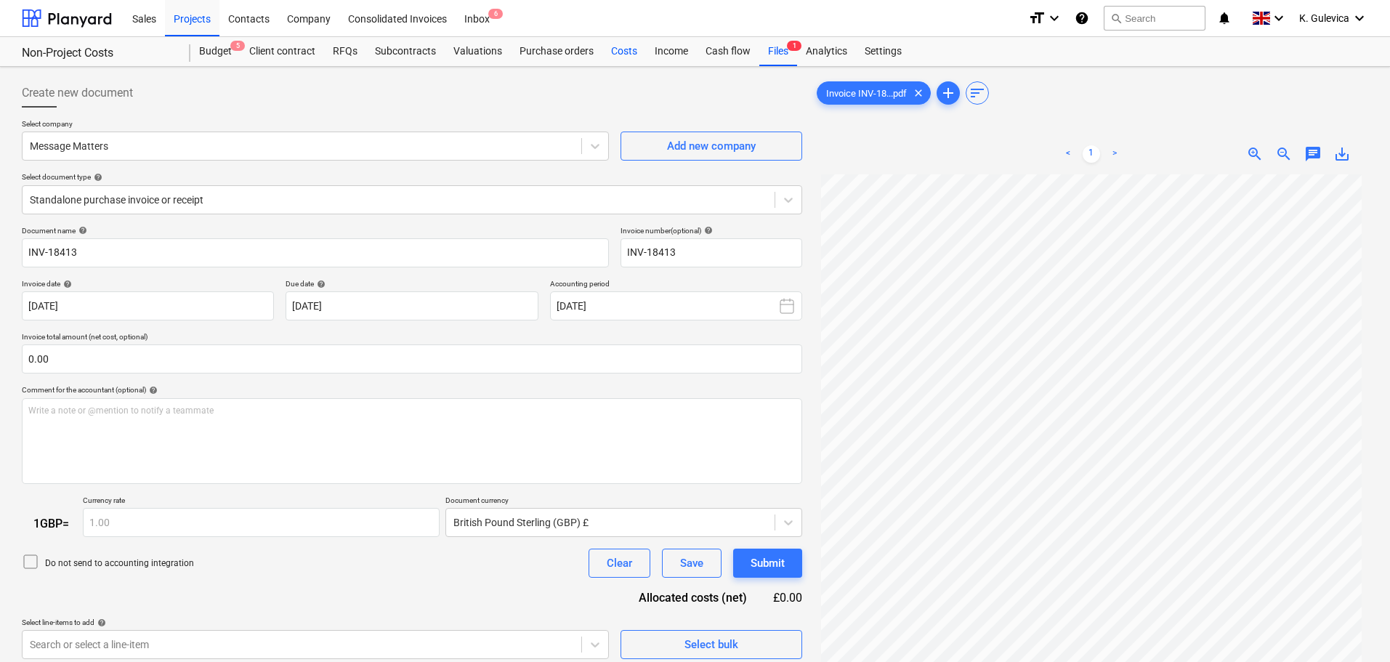
click at [612, 56] on div "Costs" at bounding box center [624, 51] width 44 height 29
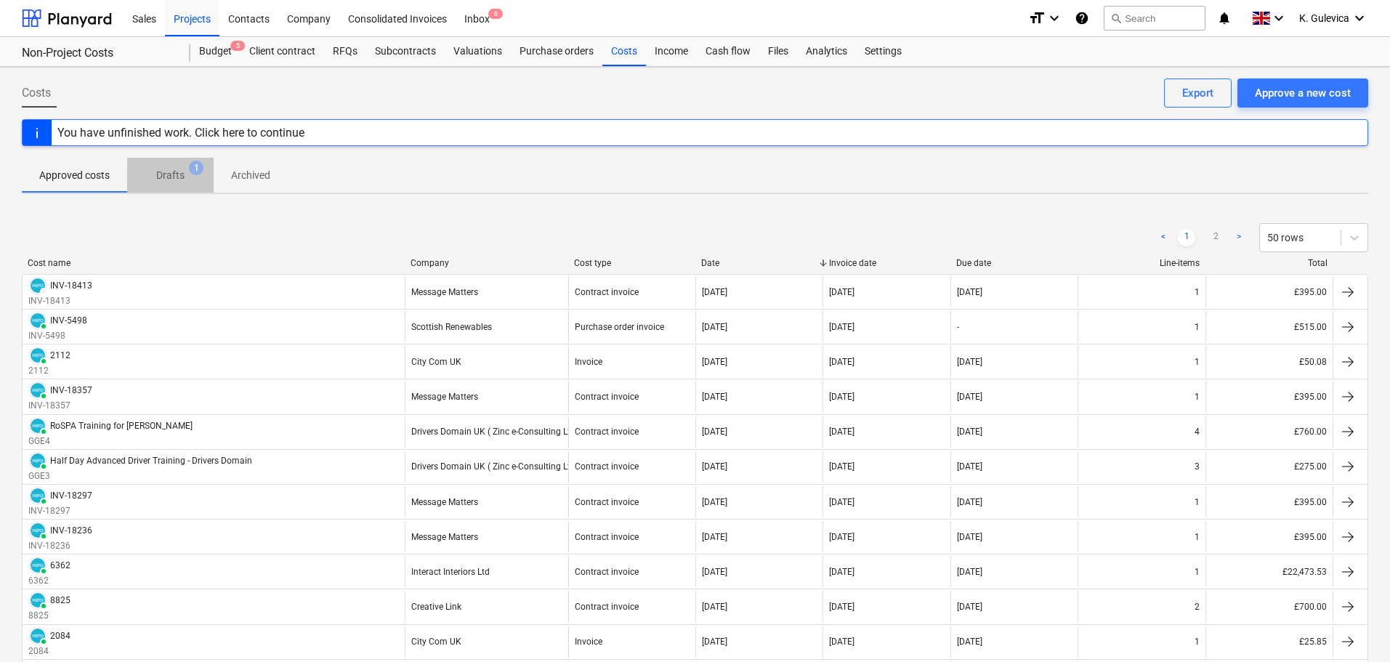
click at [161, 175] on p "Drafts" at bounding box center [170, 175] width 28 height 15
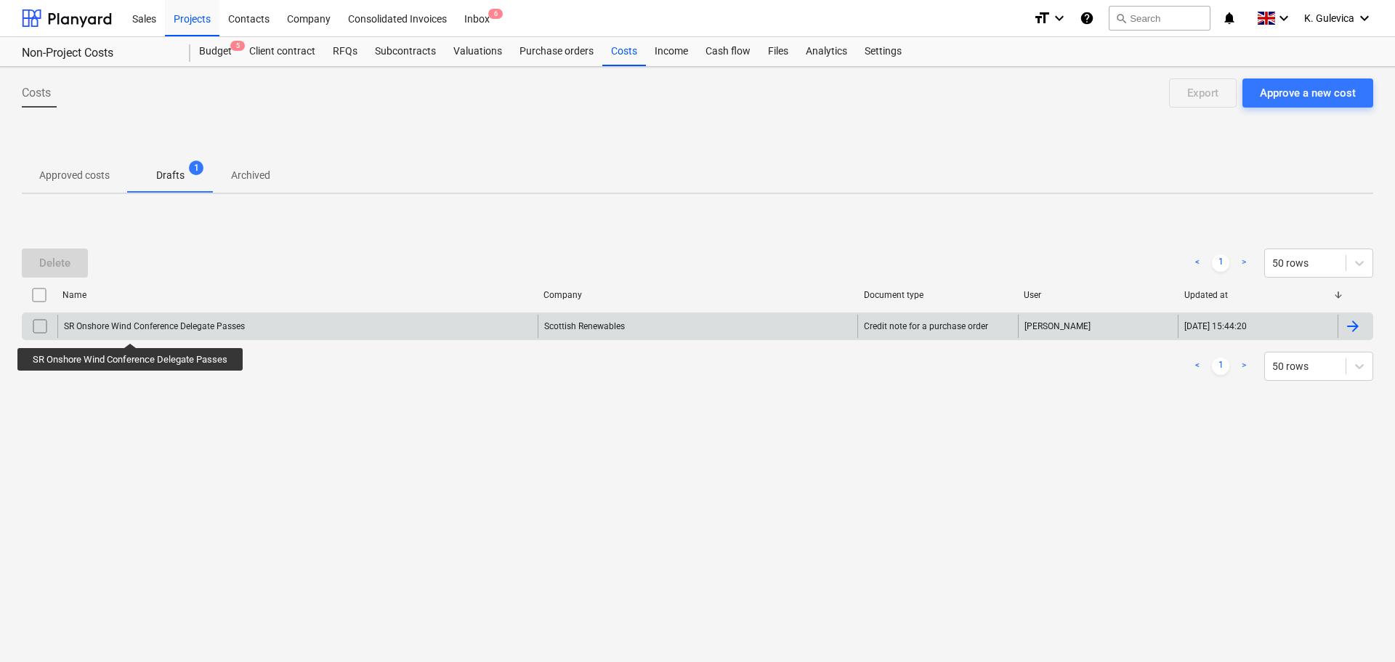
click at [131, 330] on div "SR Onshore Wind Conference Delegate Passes" at bounding box center [154, 326] width 181 height 10
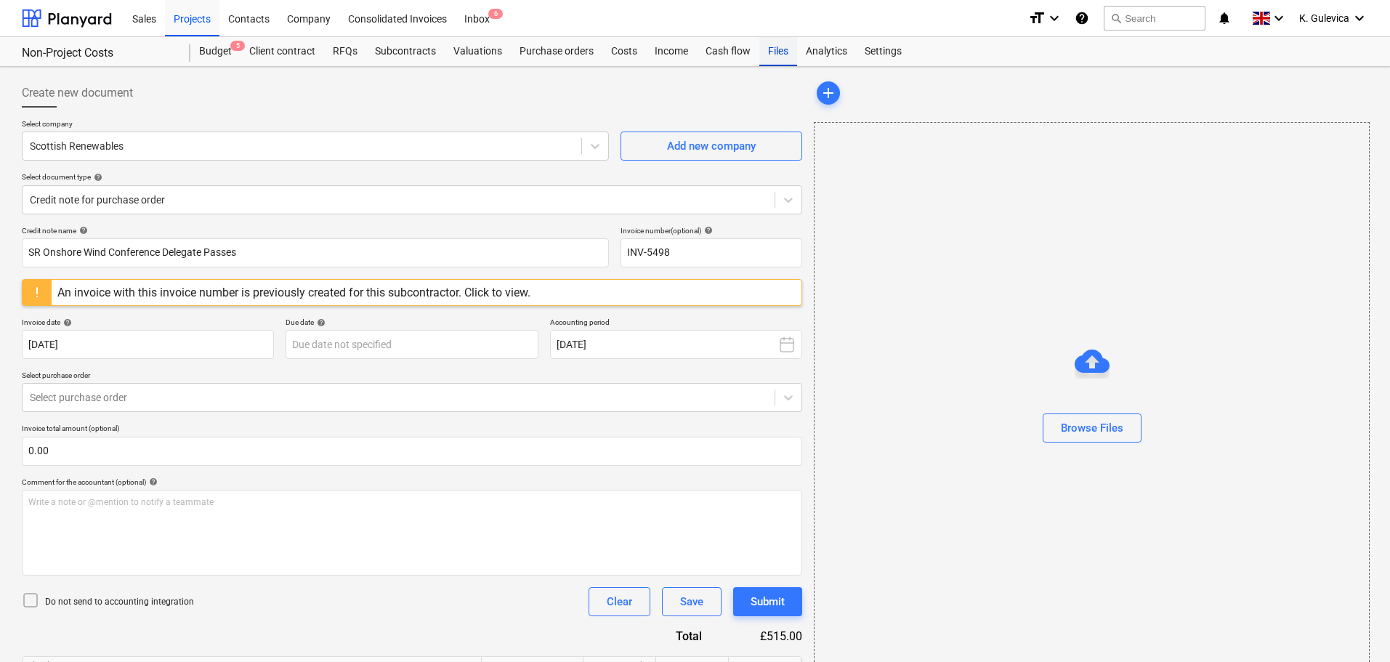
click at [765, 57] on div "Files" at bounding box center [778, 51] width 38 height 29
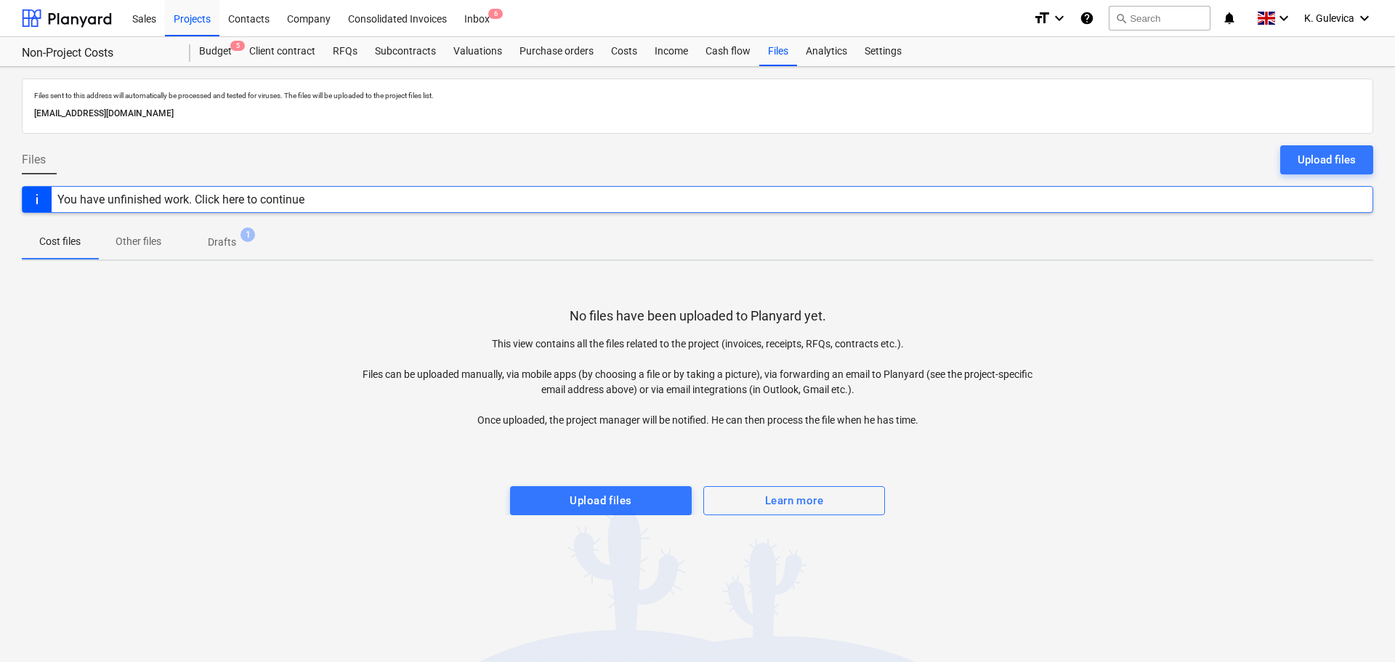
click at [238, 239] on span "Drafts 1" at bounding box center [222, 242] width 52 height 15
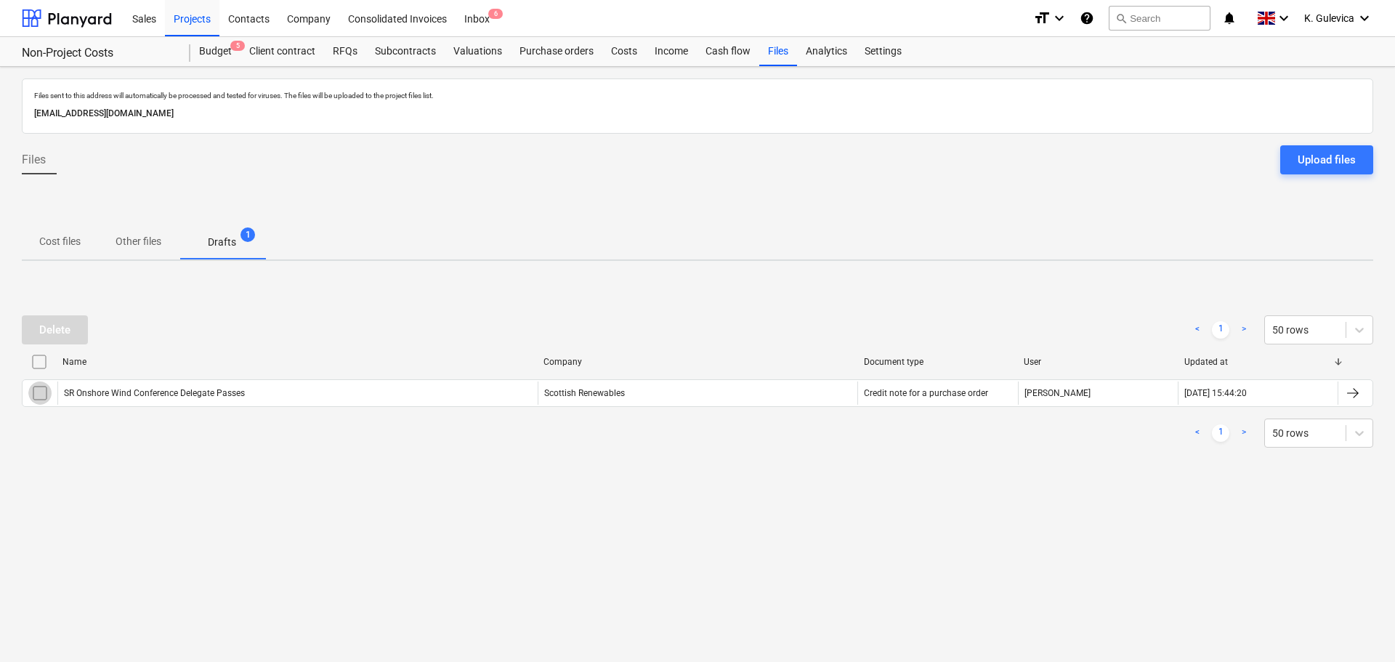
click at [32, 397] on input "checkbox" at bounding box center [39, 392] width 23 height 23
click at [57, 320] on div "Delete" at bounding box center [54, 329] width 31 height 19
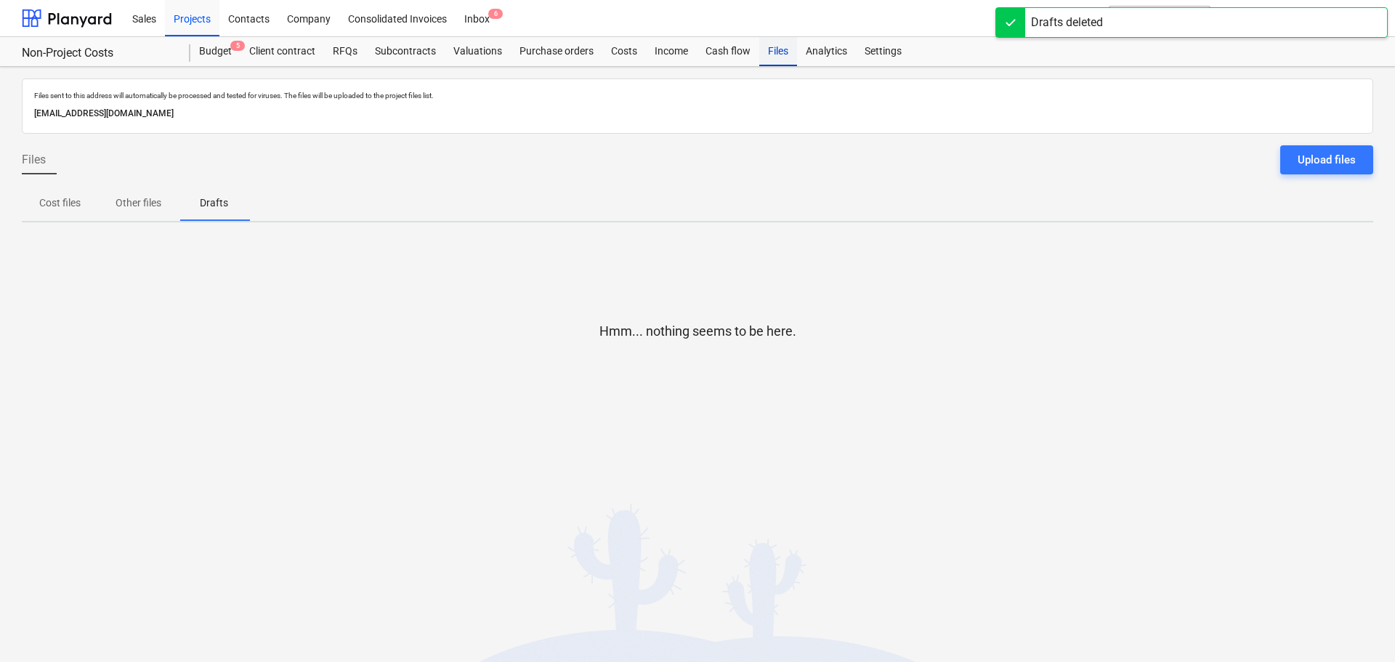
click at [783, 52] on div "Files" at bounding box center [778, 51] width 38 height 29
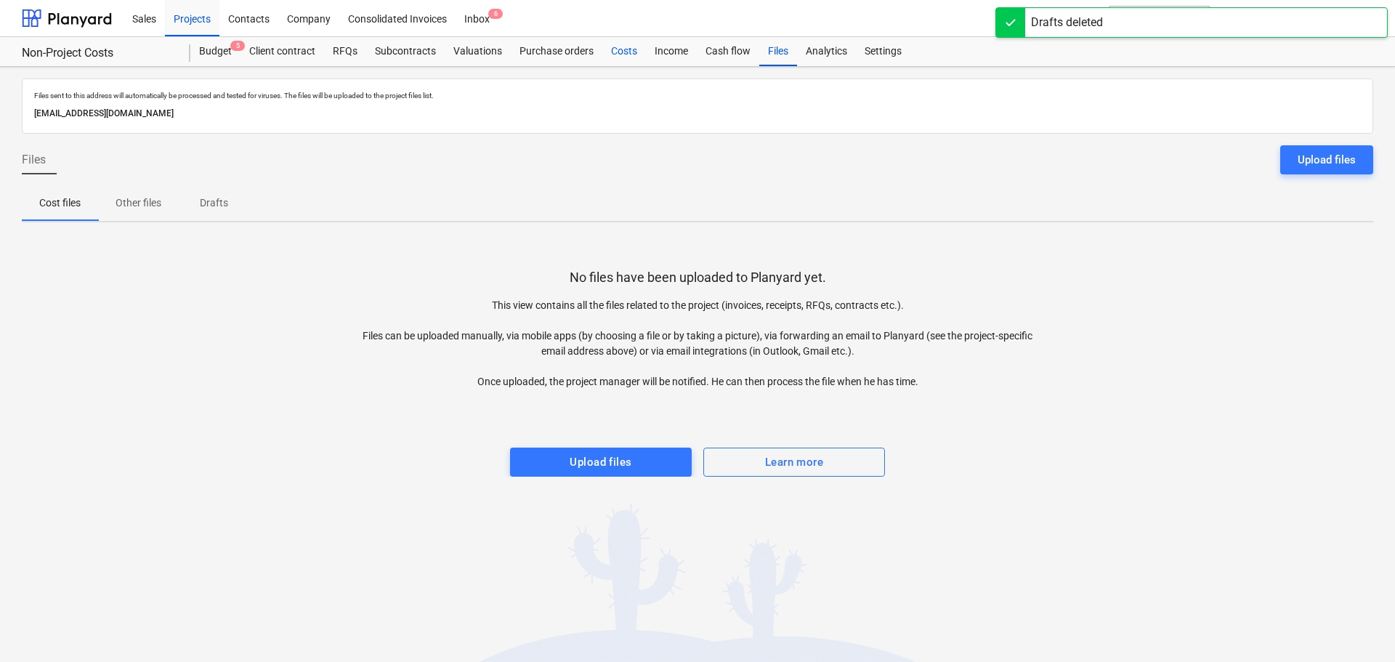
click at [618, 55] on div "Costs" at bounding box center [624, 51] width 44 height 29
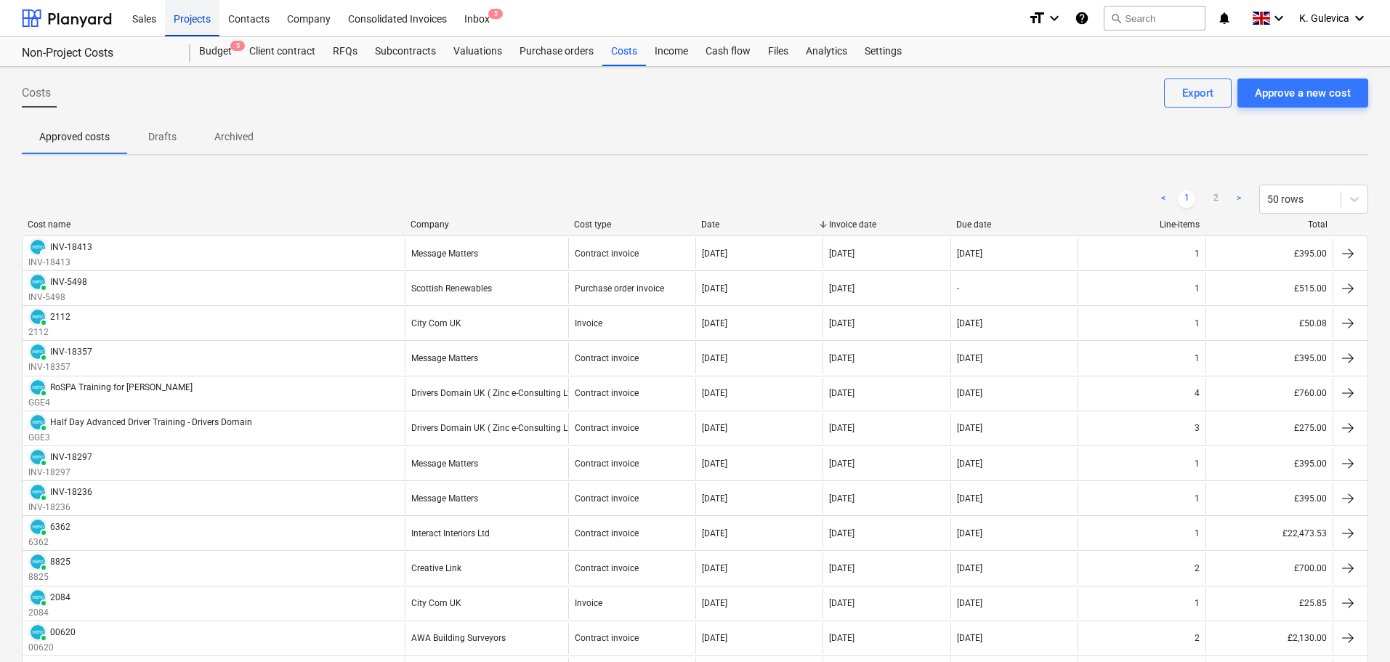
click at [187, 17] on div "Projects" at bounding box center [192, 17] width 54 height 37
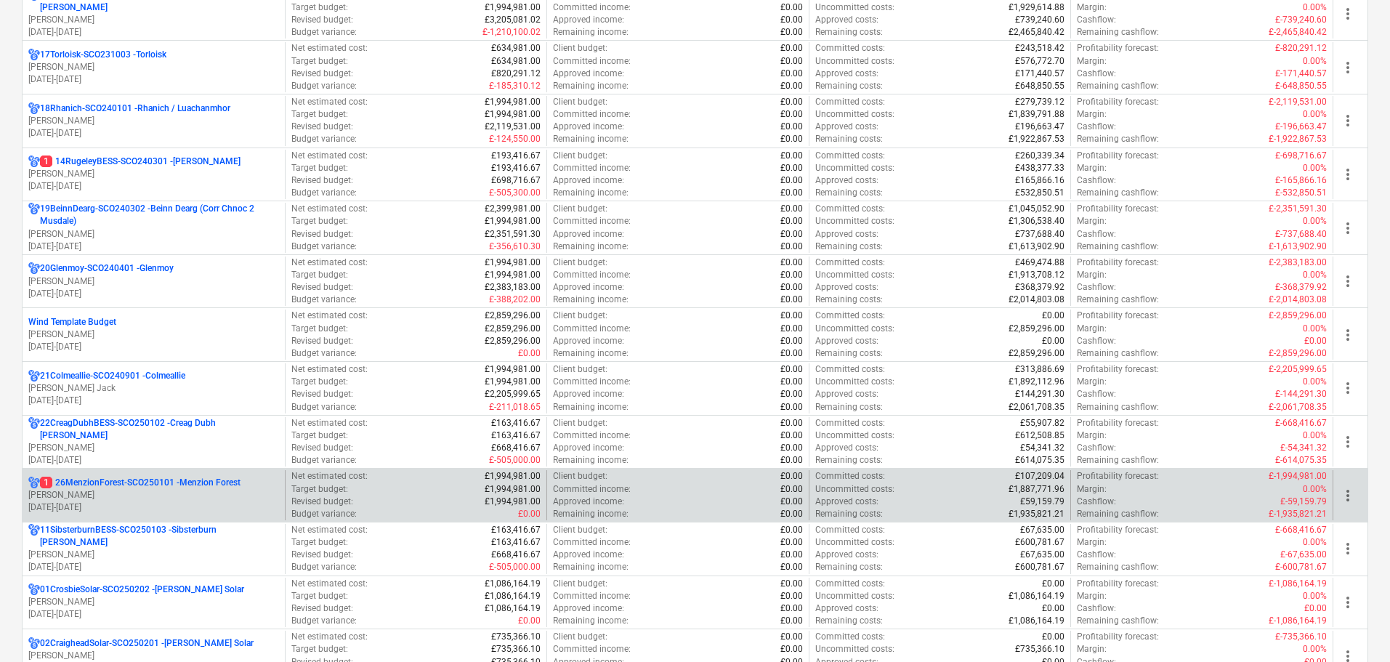
scroll to position [1162, 0]
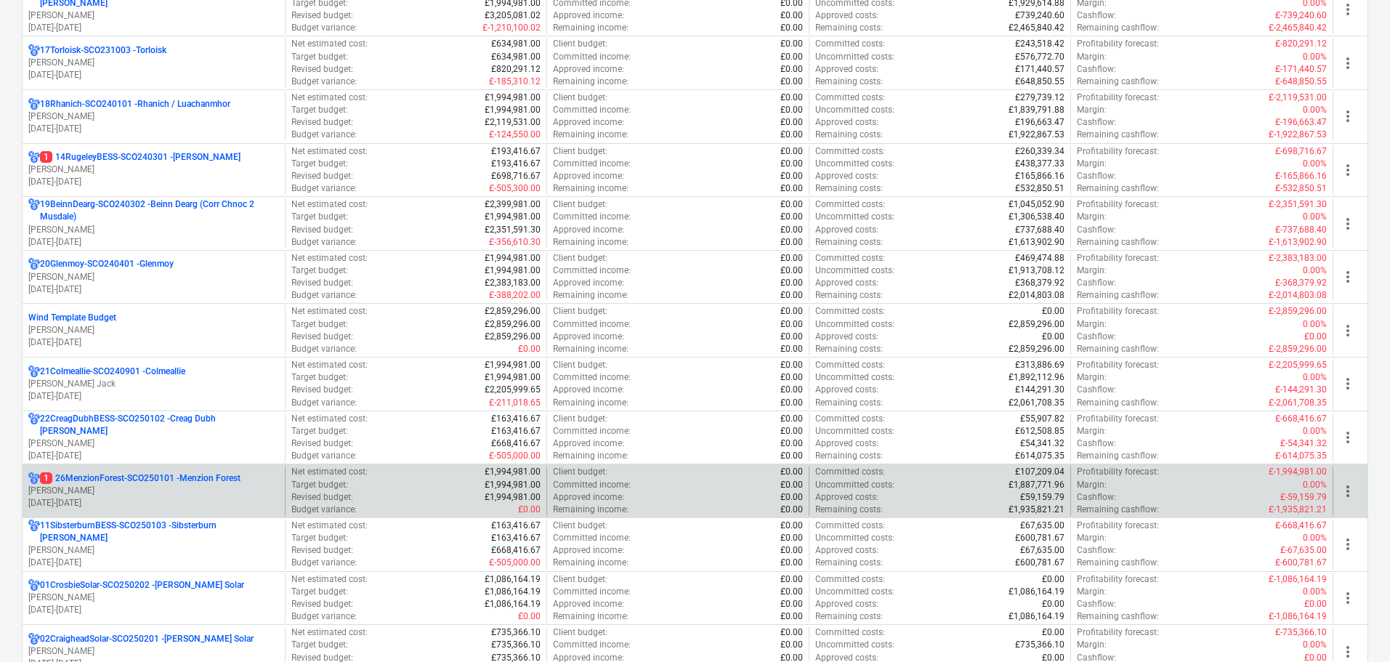
click at [197, 496] on p "[PERSON_NAME]" at bounding box center [153, 491] width 251 height 12
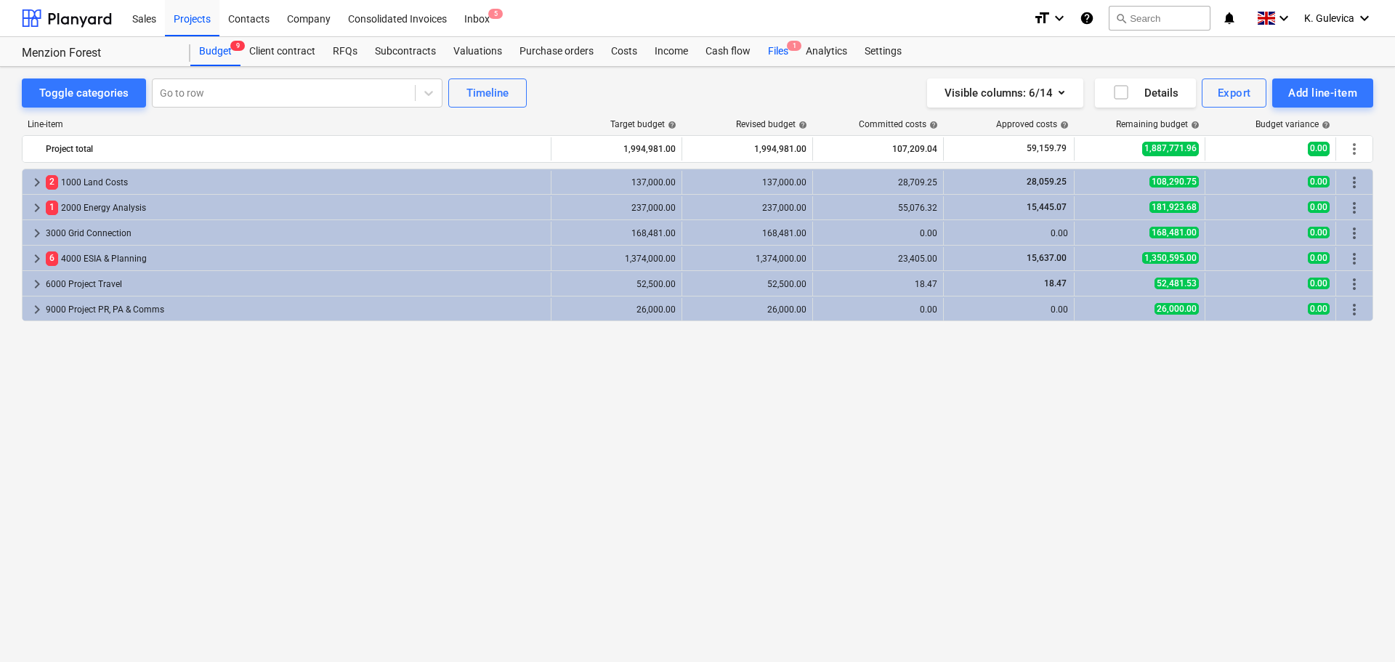
click at [773, 50] on div "Files 1" at bounding box center [778, 51] width 38 height 29
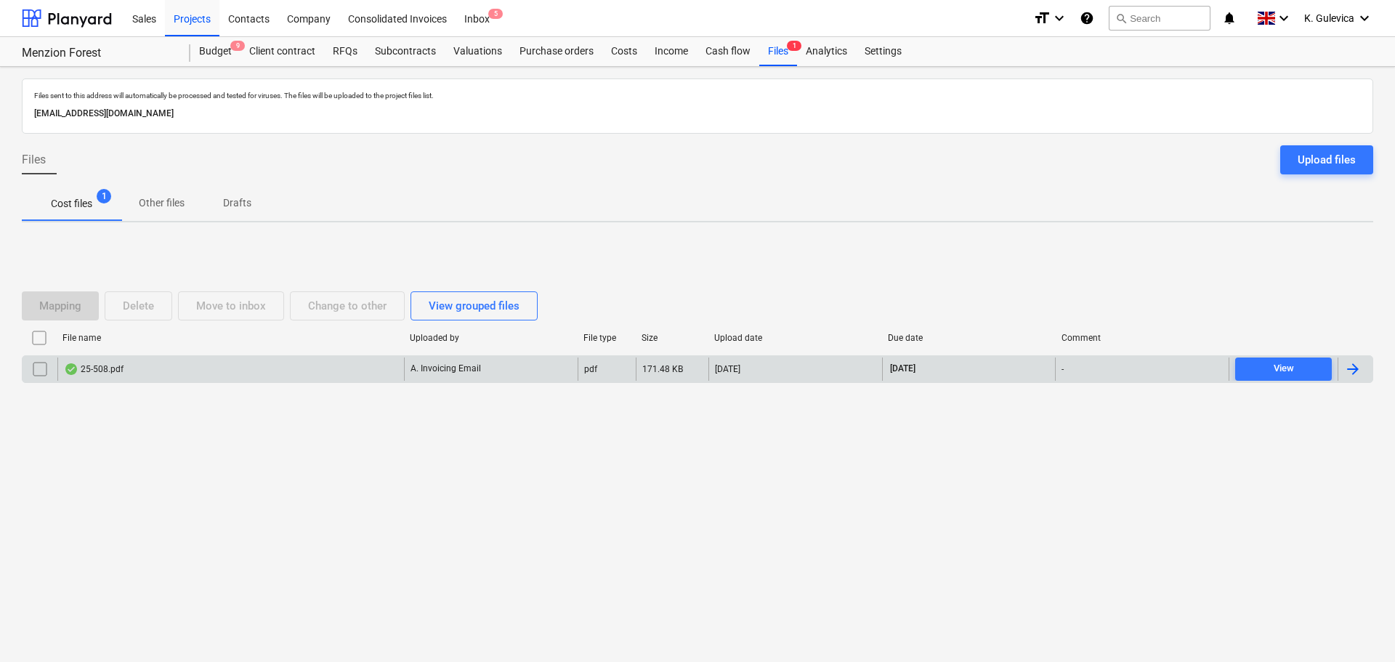
click at [335, 364] on div "25-508.pdf" at bounding box center [230, 368] width 347 height 23
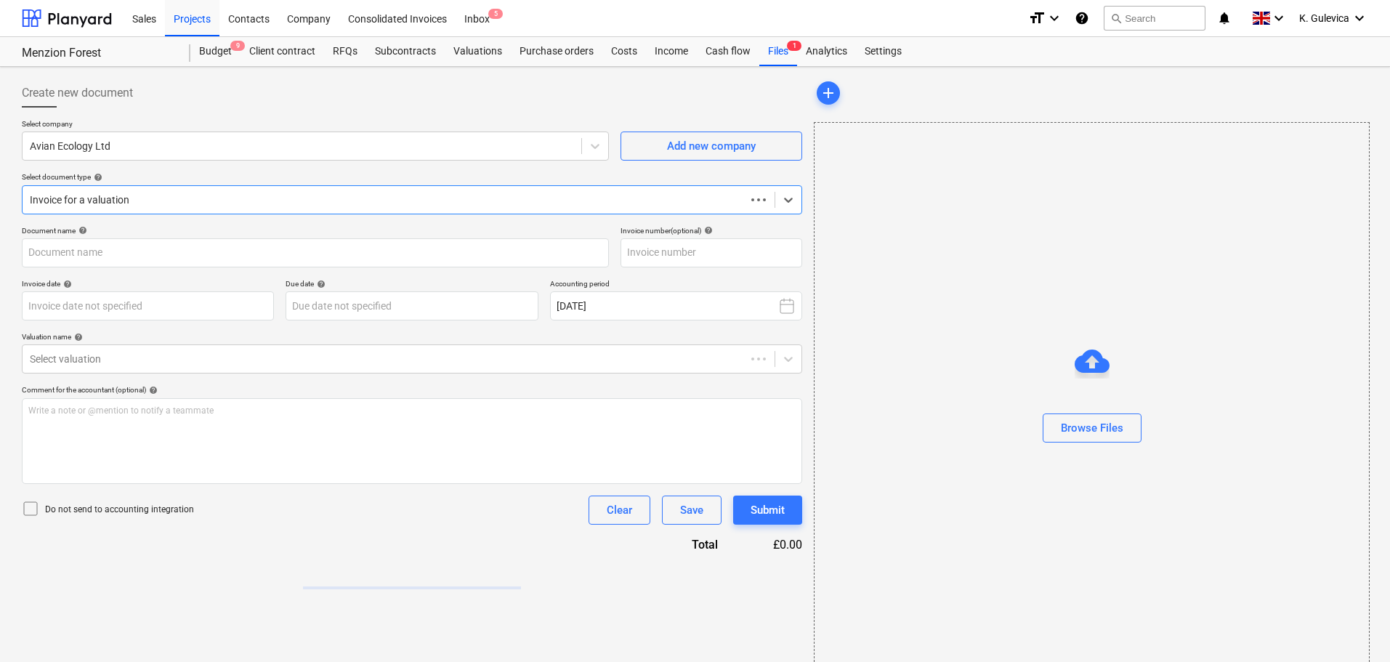
type input "25-508"
type input "[DATE]"
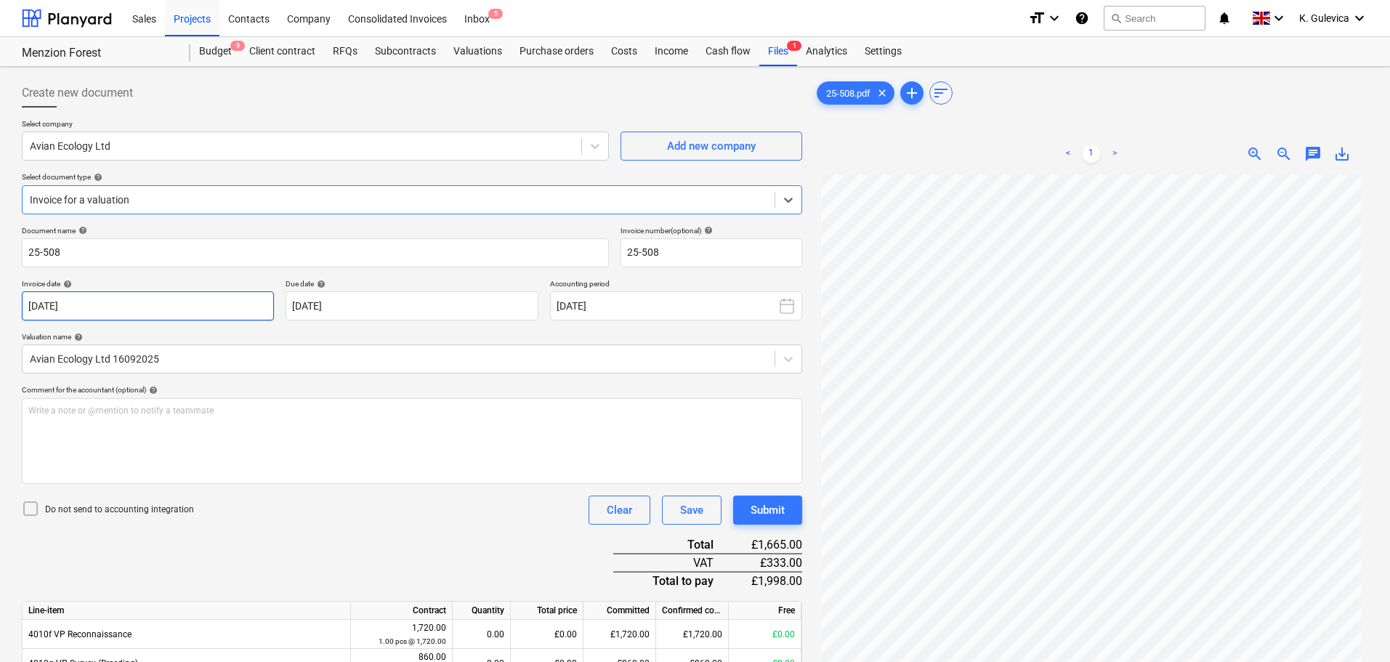
click at [134, 301] on body "Sales Projects Contacts Company Consolidated Invoices Inbox 5 format_size keybo…" at bounding box center [695, 331] width 1390 height 662
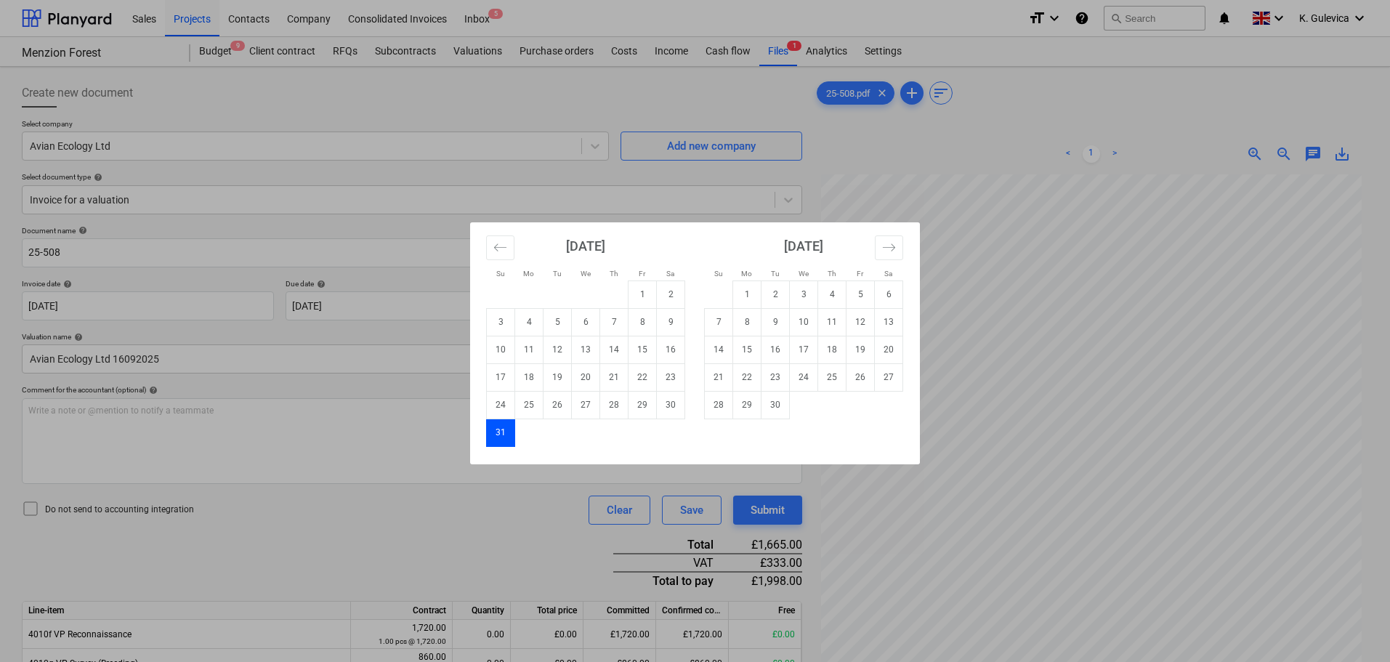
click at [750, 293] on td "1" at bounding box center [747, 294] width 28 height 28
type input "[DATE]"
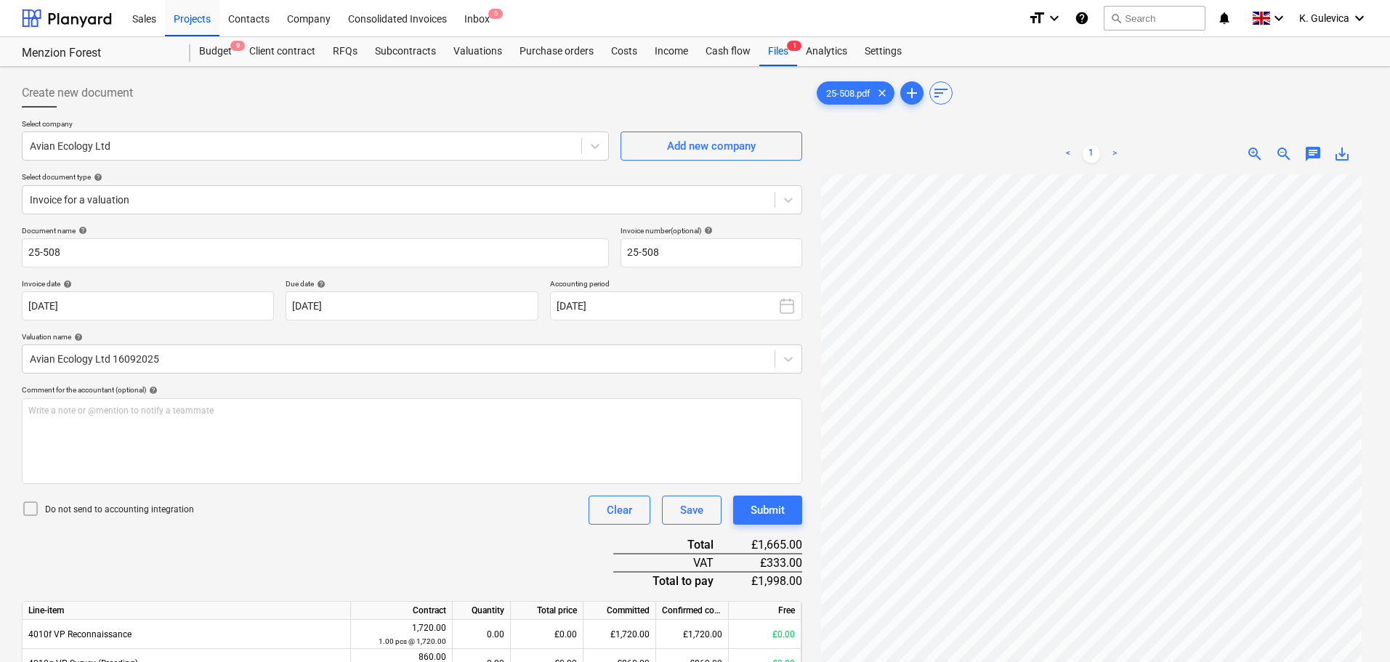
scroll to position [146, 0]
click at [767, 511] on div "Submit" at bounding box center [767, 510] width 34 height 19
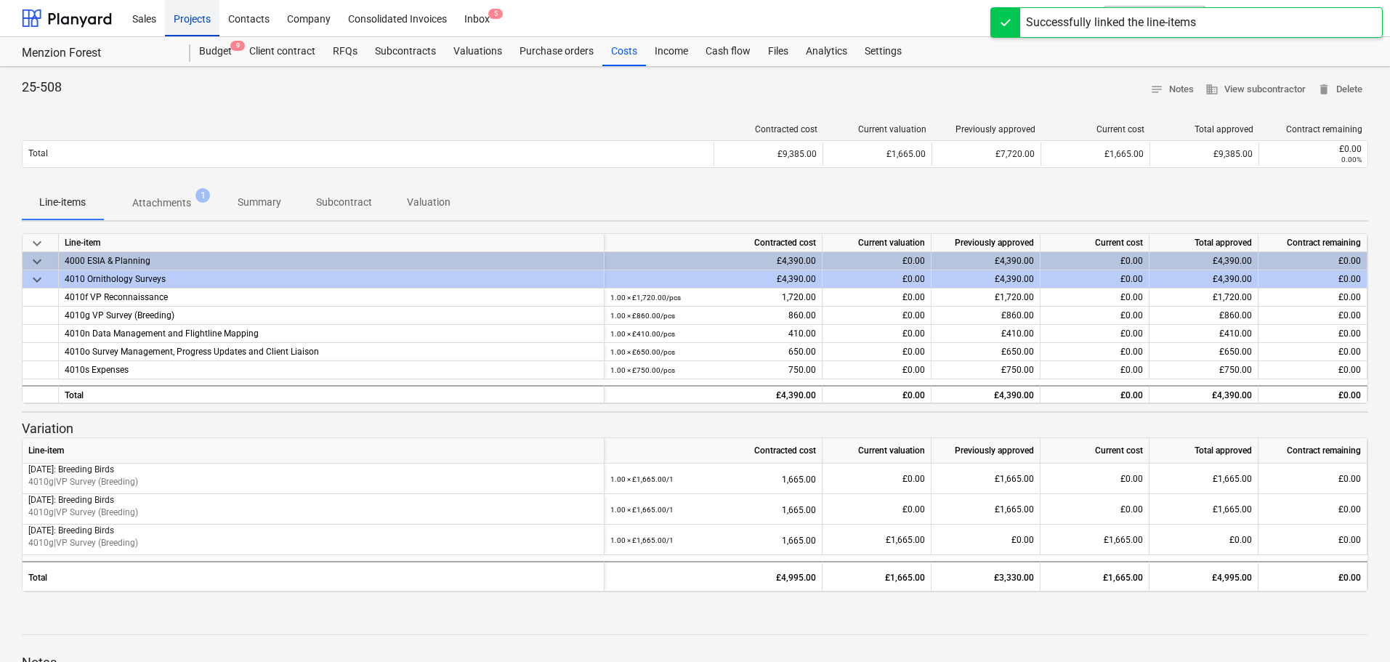
click at [195, 12] on div "Projects" at bounding box center [192, 17] width 54 height 37
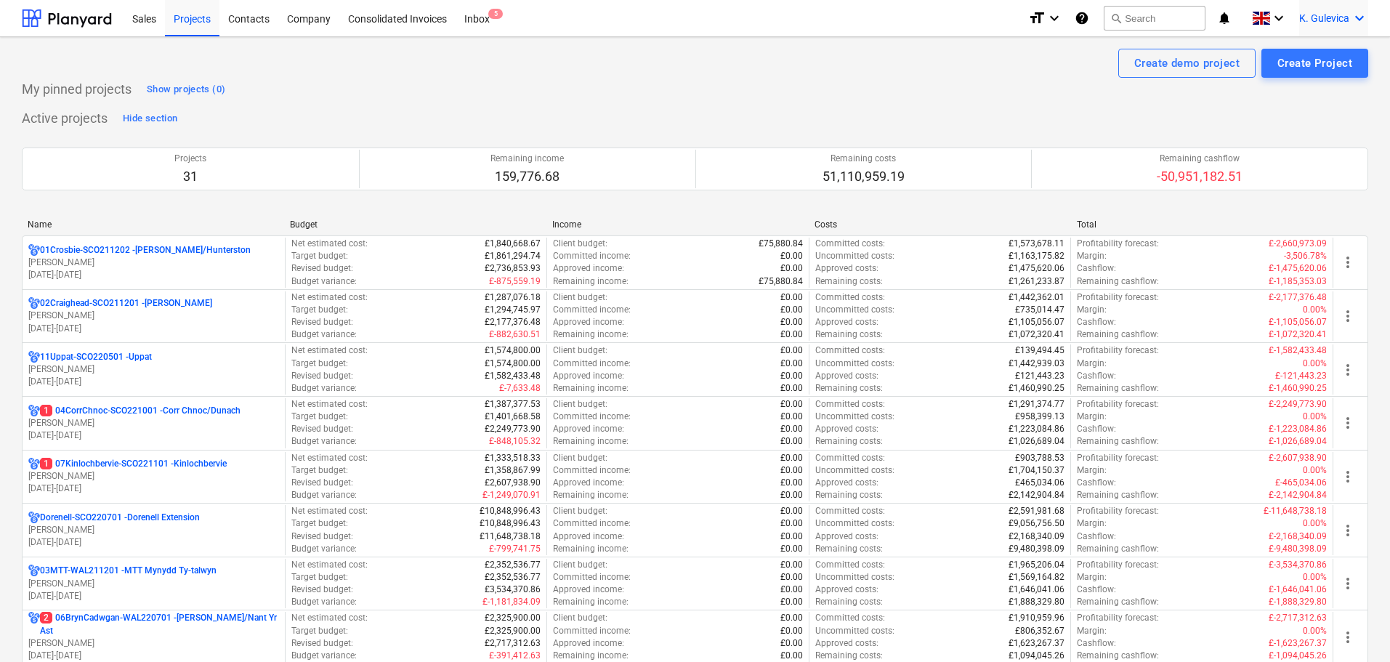
click at [1303, 10] on div "K. Gulevica keyboard_arrow_down" at bounding box center [1333, 18] width 69 height 36
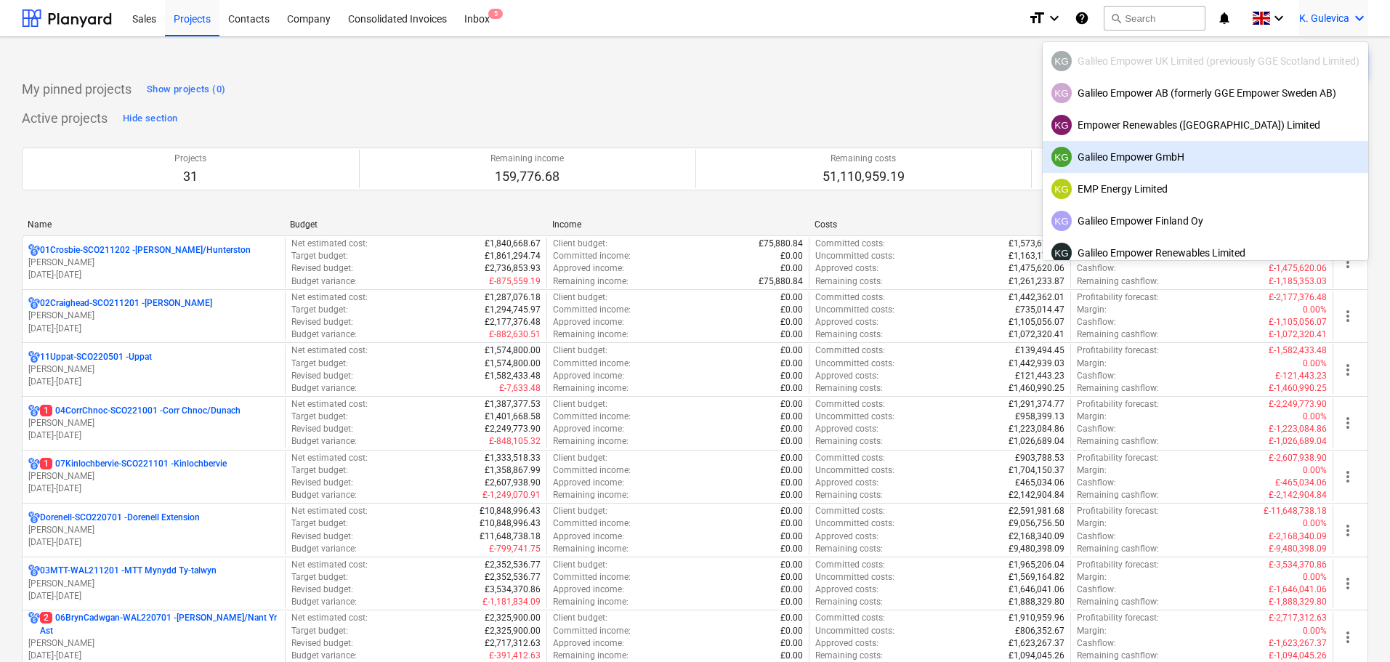
click at [1113, 157] on div "KG Galileo Empower GmbH" at bounding box center [1205, 157] width 308 height 20
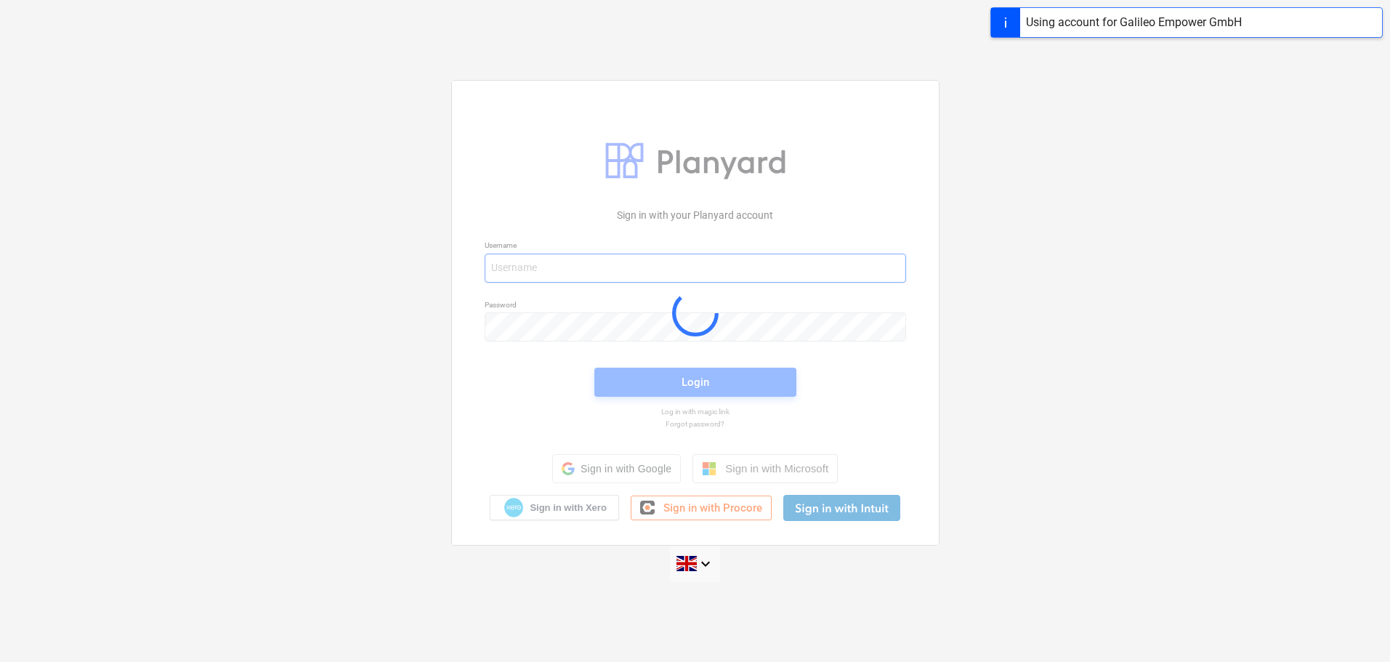
type input "[EMAIL_ADDRESS][DOMAIN_NAME]"
